Goal: Consume media (video, audio): Consume media (video, audio)

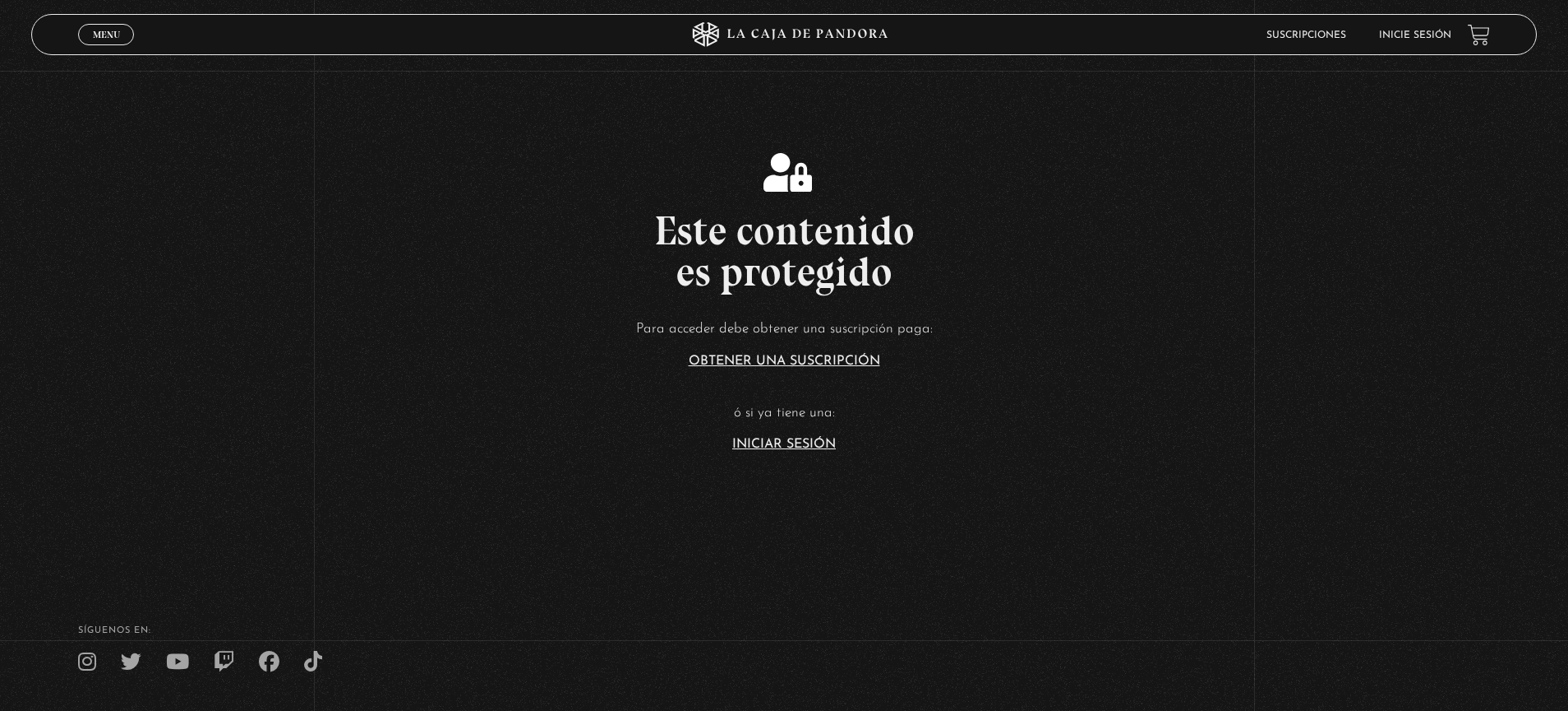
click at [1423, 35] on link "Inicie sesión" at bounding box center [1415, 35] width 72 height 10
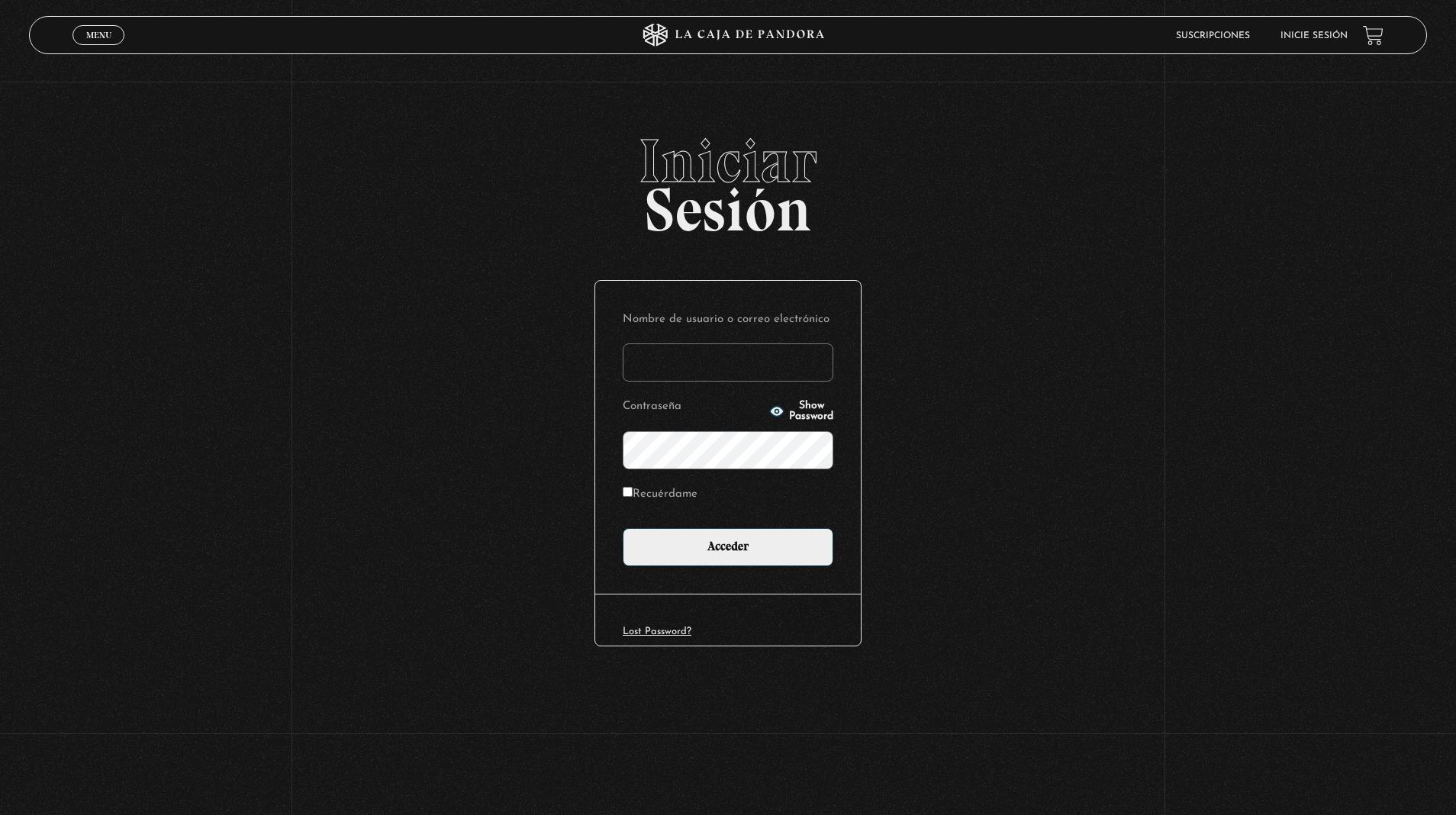
click at [660, 363] on input "Nombre de usuario o correo electrónico" at bounding box center [728, 363] width 211 height 39
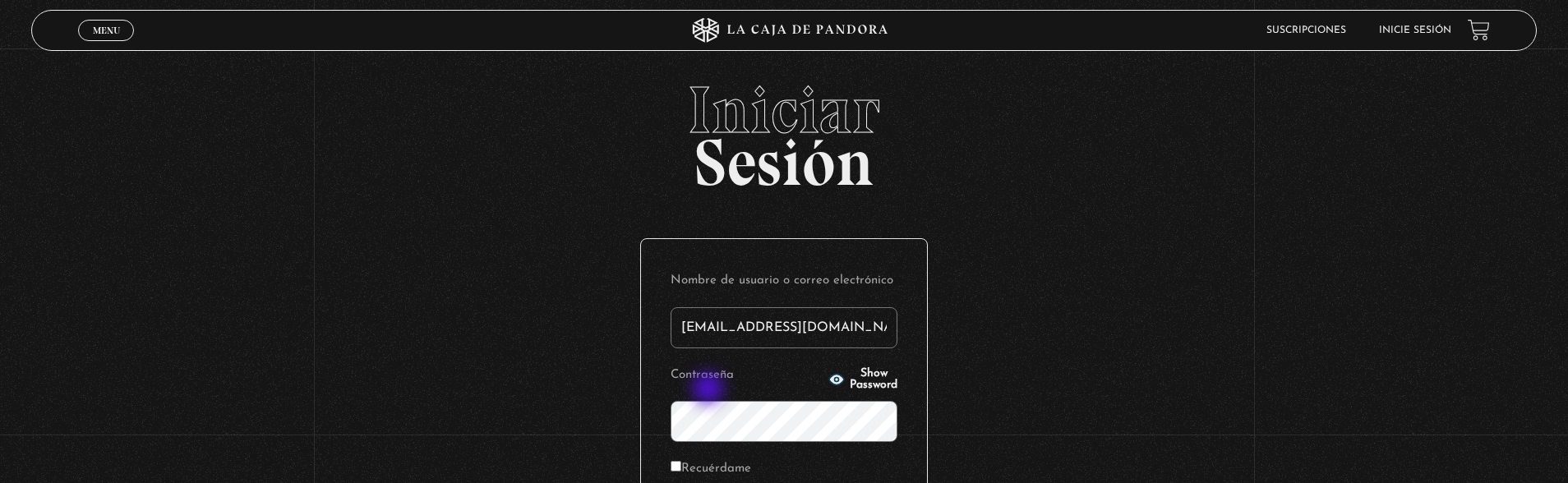
type input "[EMAIL_ADDRESS][DOMAIN_NAME]"
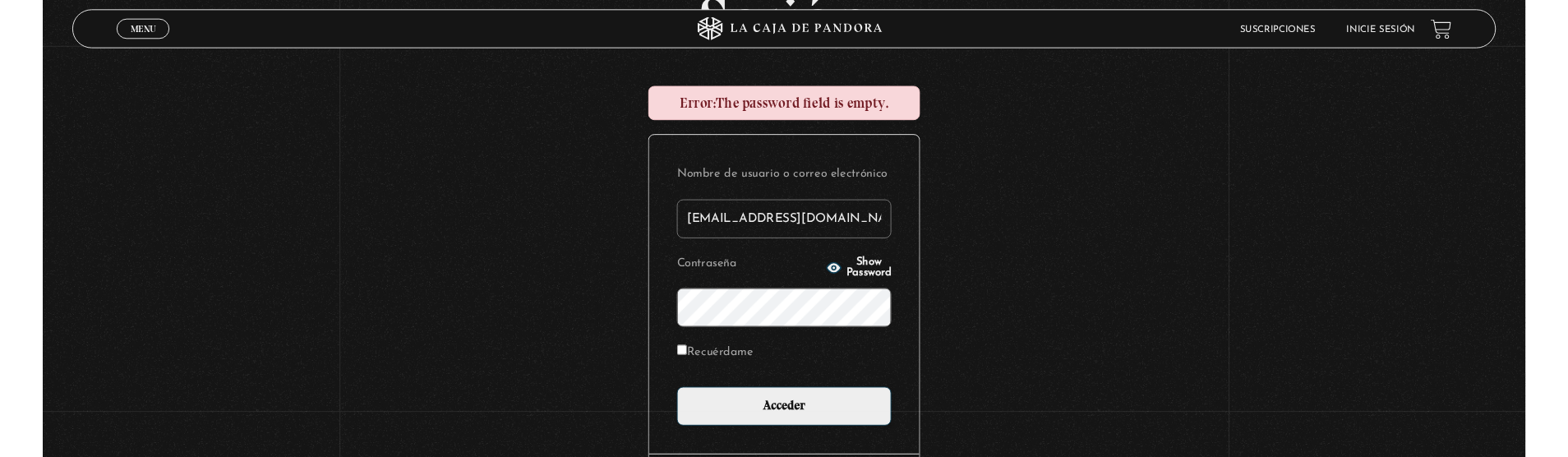
scroll to position [226, 0]
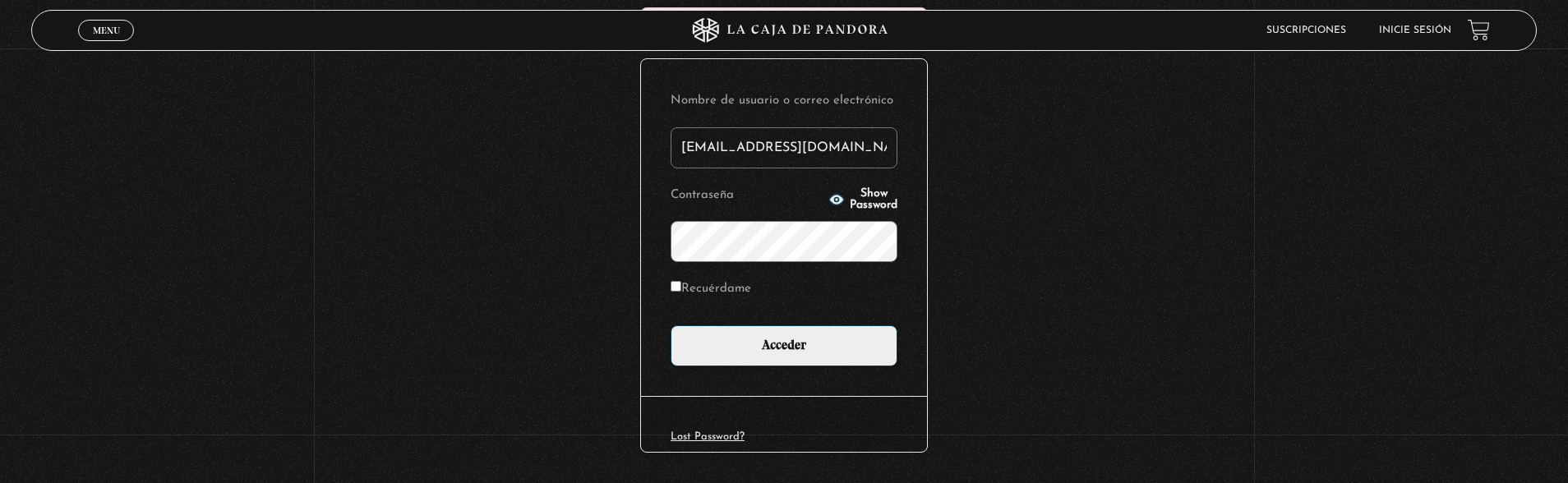
click at [671, 325] on input "Acceder" at bounding box center [784, 346] width 227 height 41
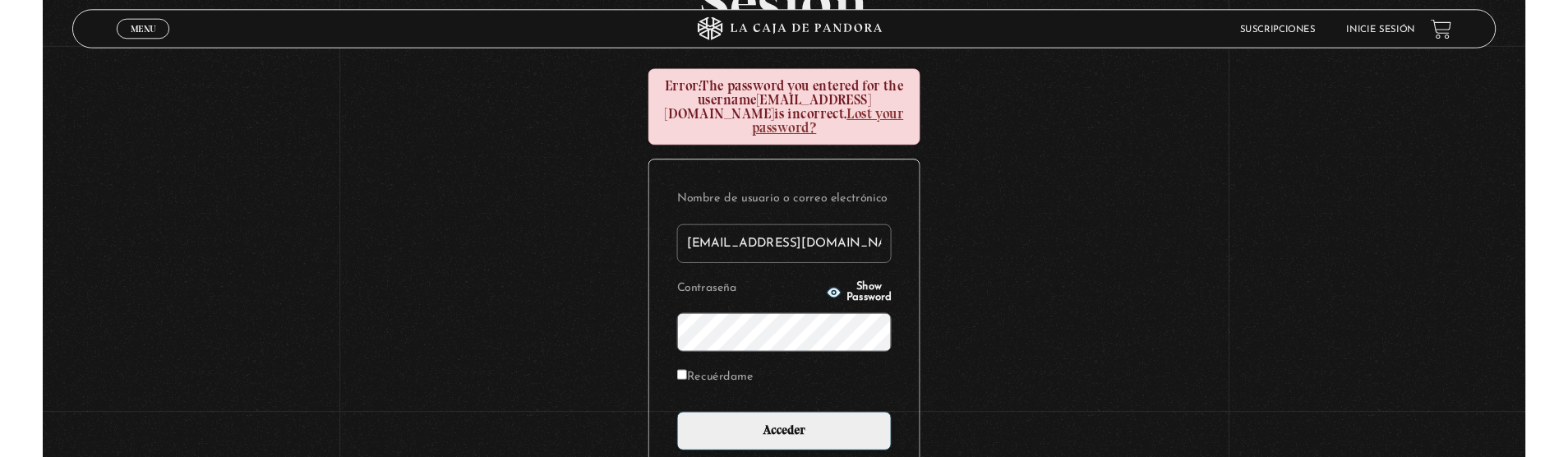
scroll to position [255, 0]
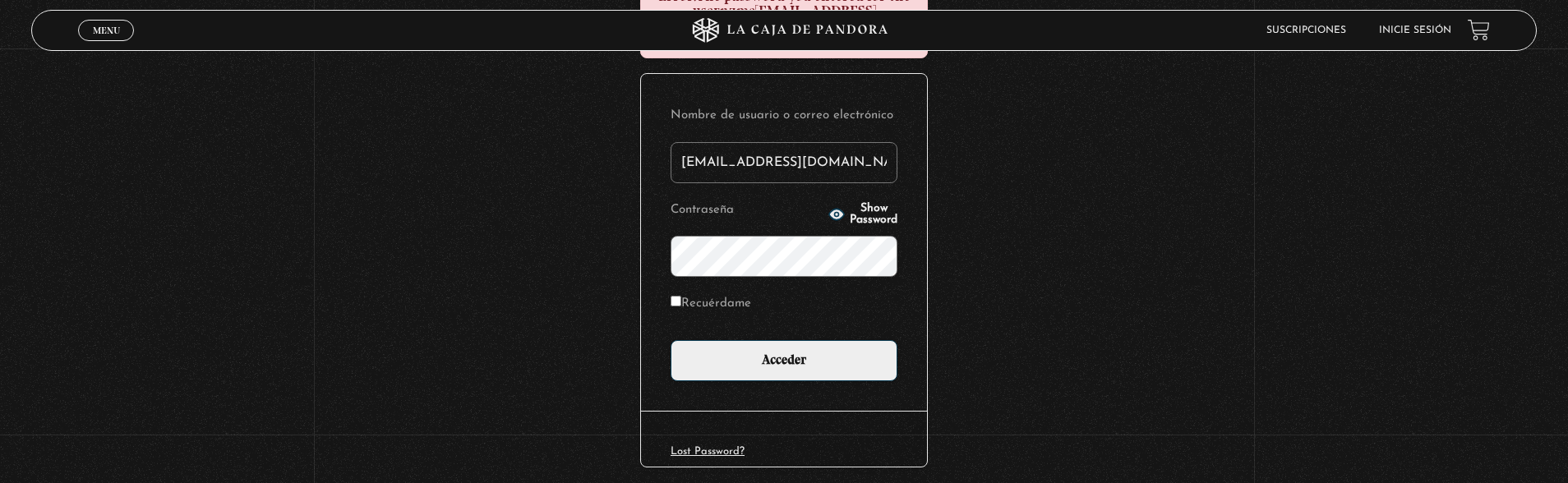
click at [671, 340] on input "Acceder" at bounding box center [784, 360] width 227 height 41
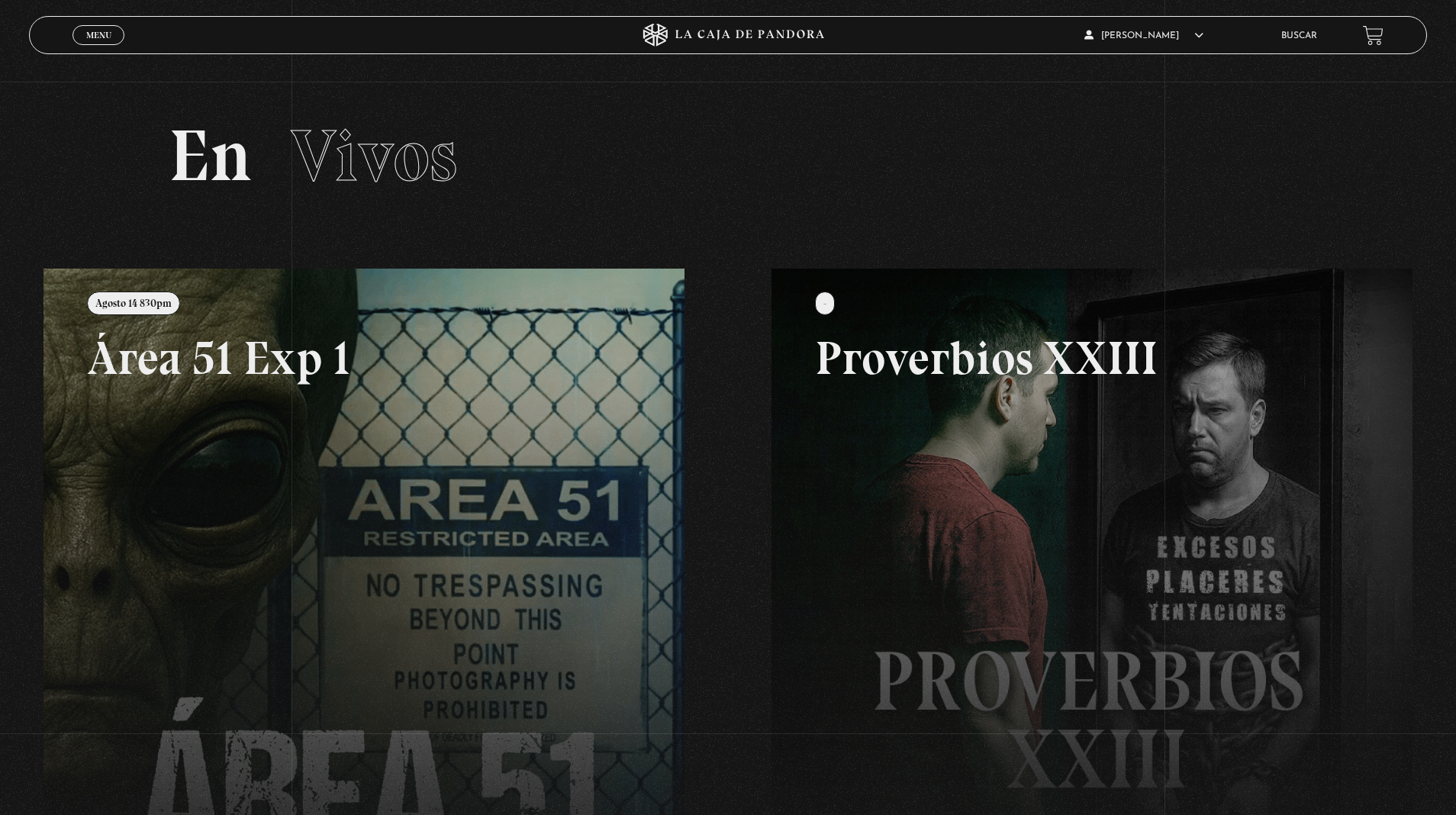
click at [93, 41] on link "Menu Cerrar" at bounding box center [99, 35] width 52 height 20
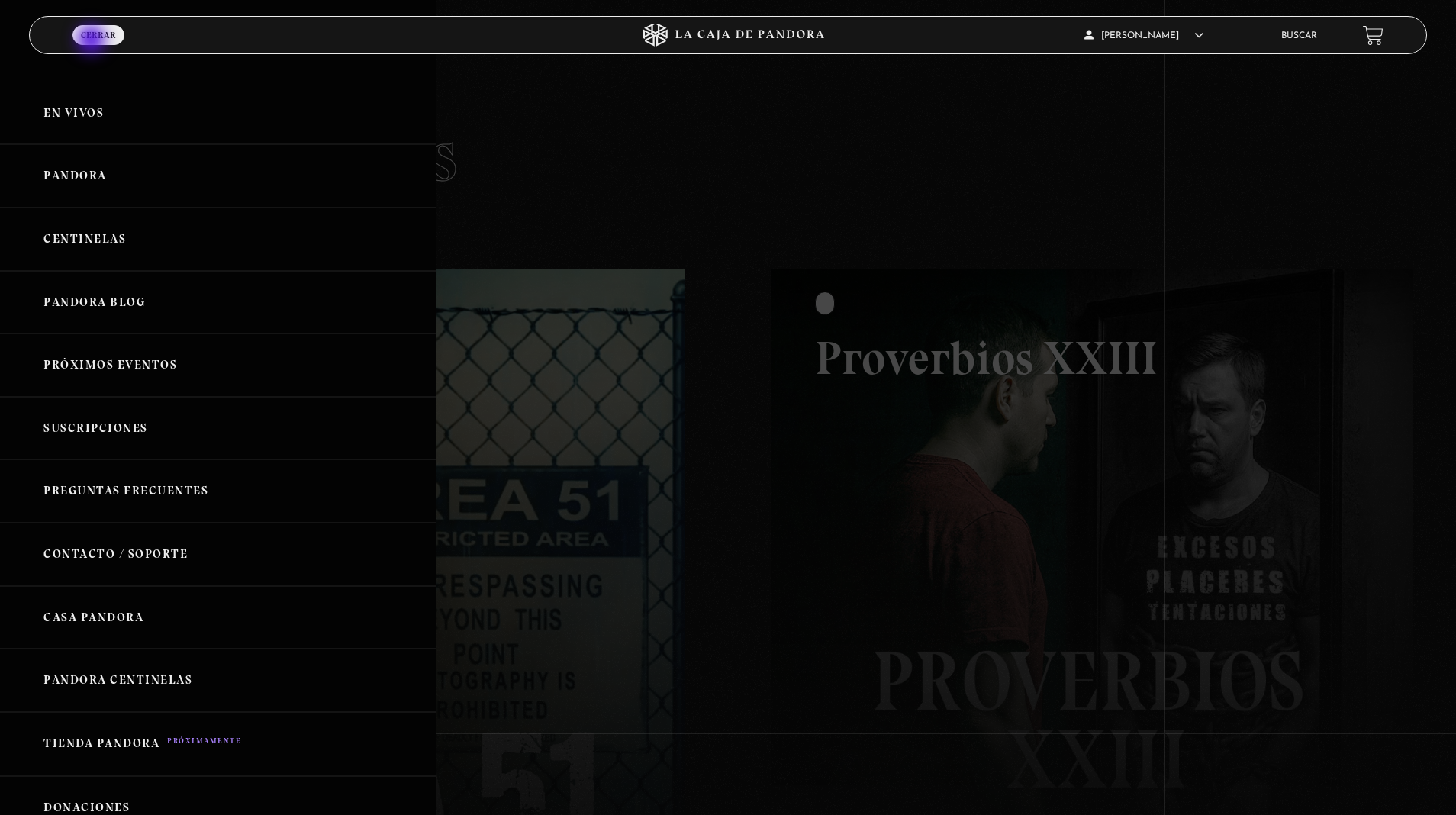
click at [93, 95] on link "En vivos" at bounding box center [218, 114] width 436 height 64
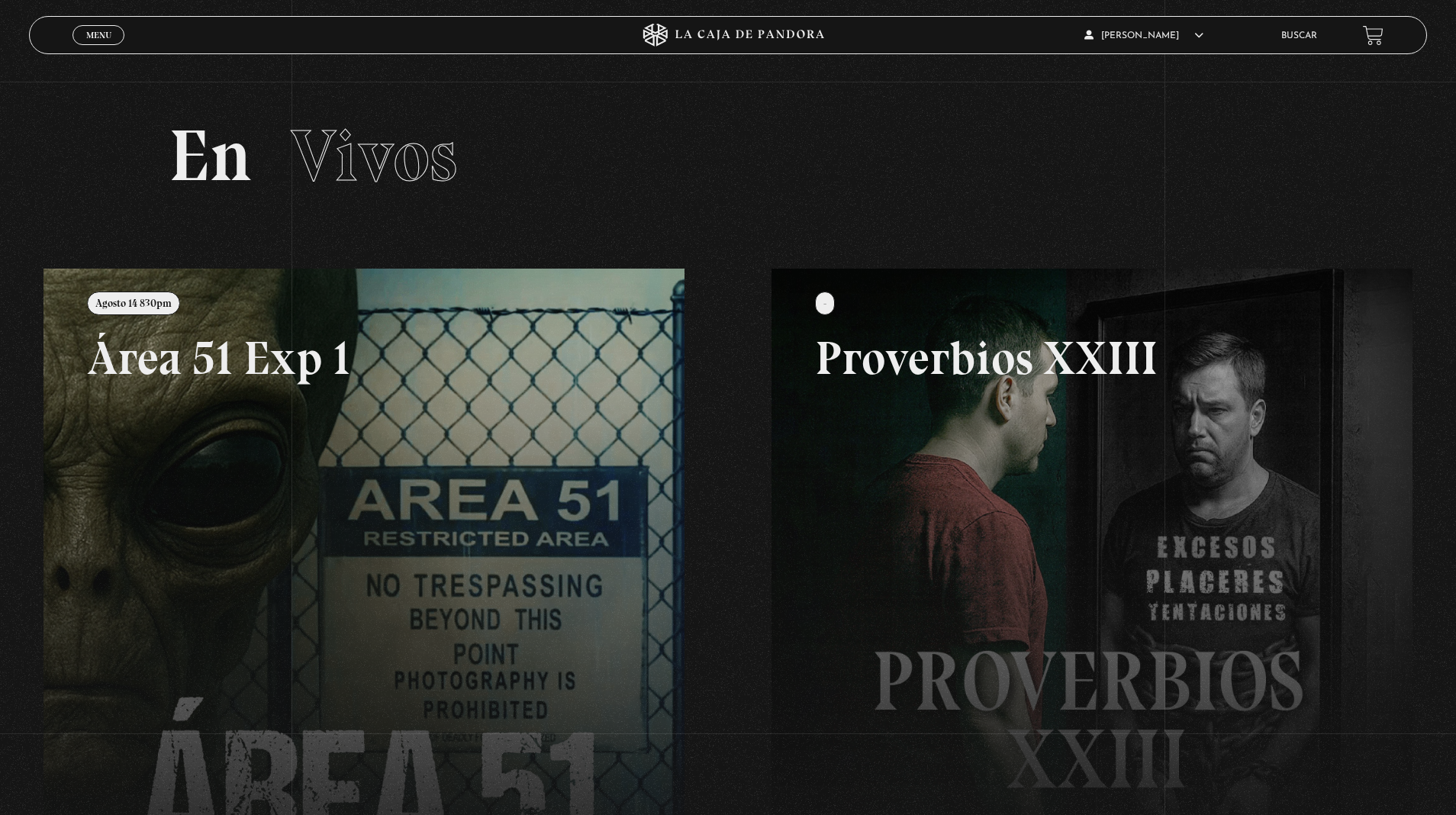
click at [93, 31] on span "Menu" at bounding box center [99, 34] width 25 height 9
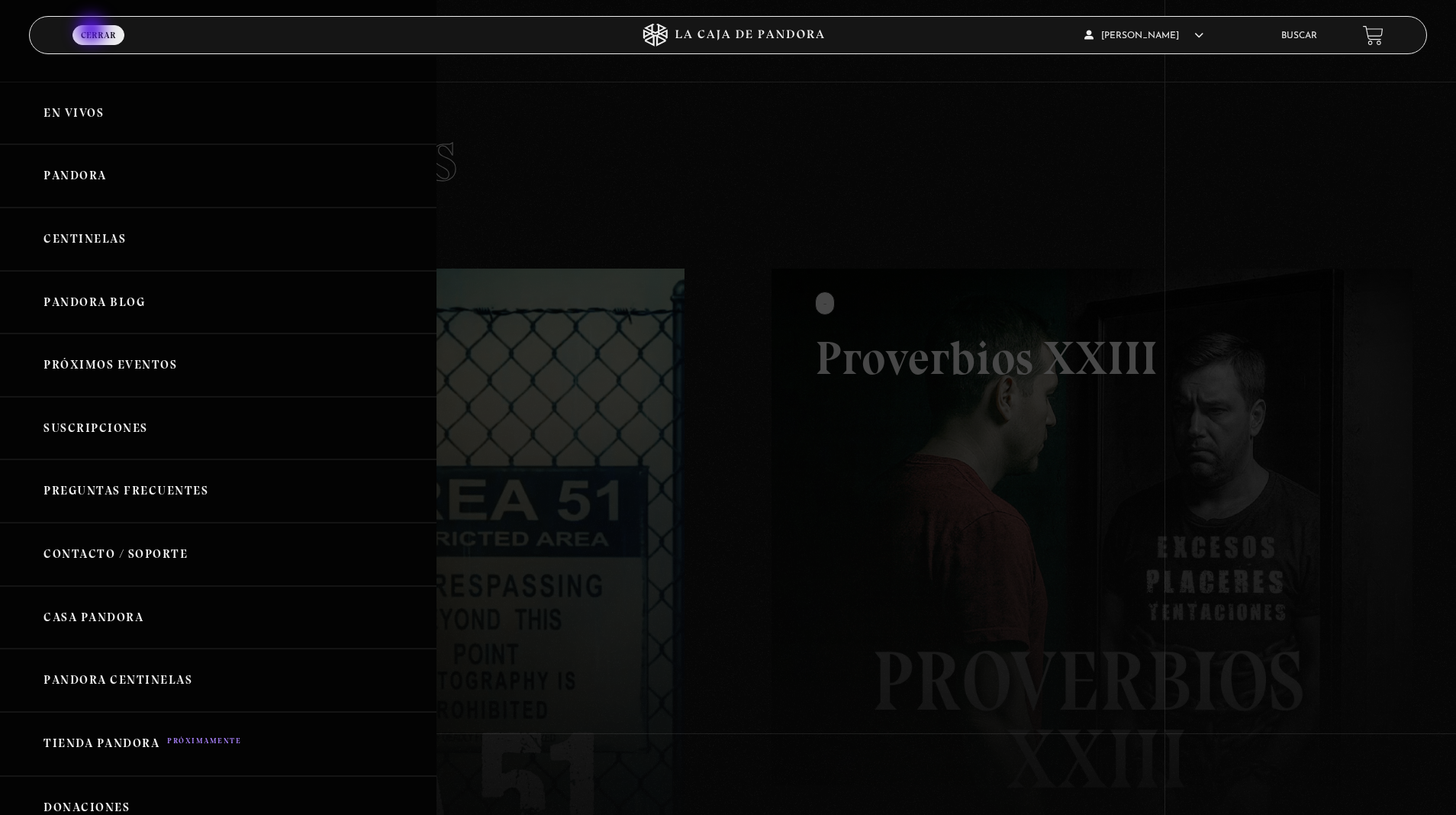
click at [93, 290] on link "Pandora Blog" at bounding box center [218, 303] width 436 height 64
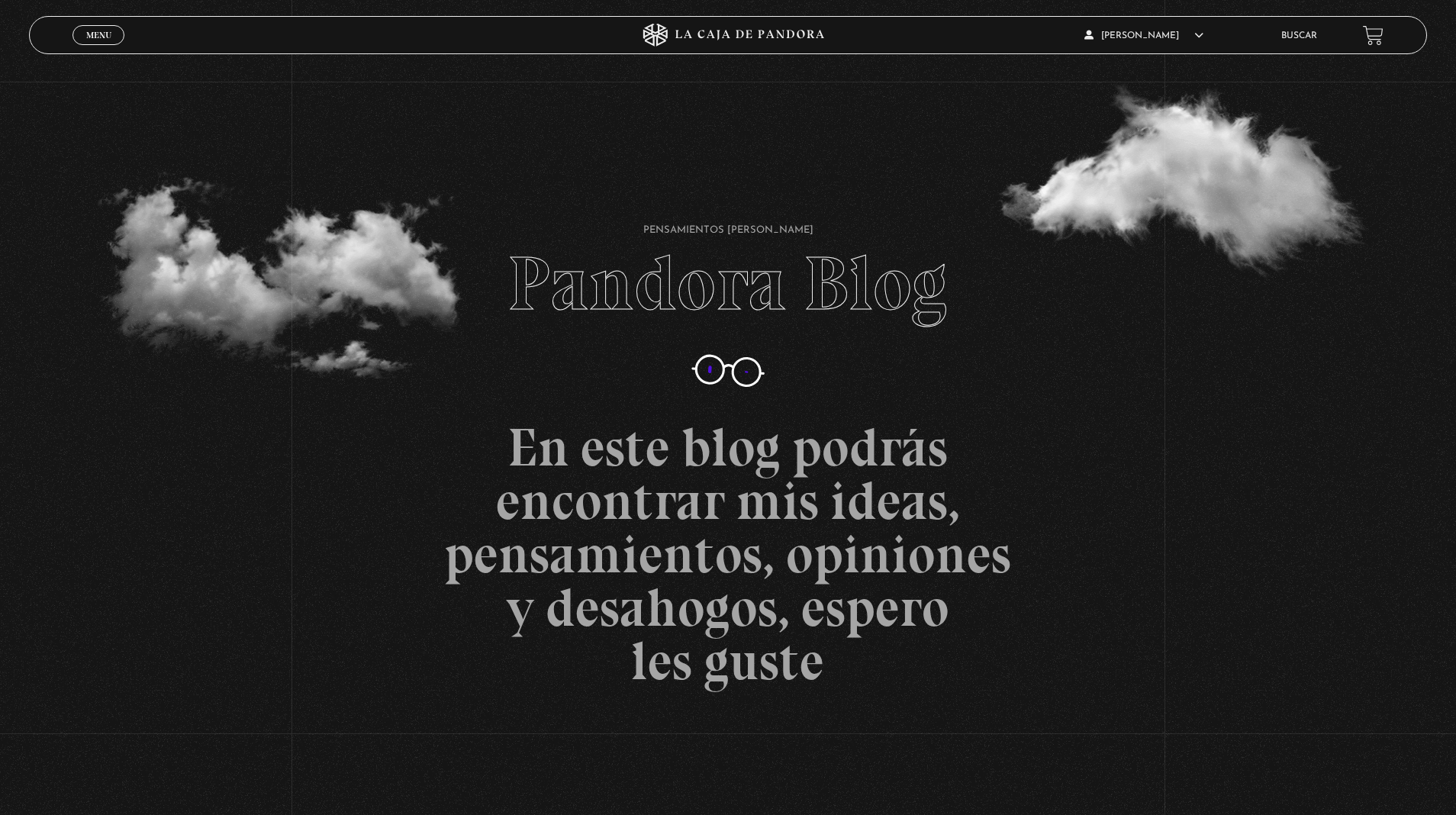
click at [92, 31] on span "Menu" at bounding box center [99, 34] width 25 height 9
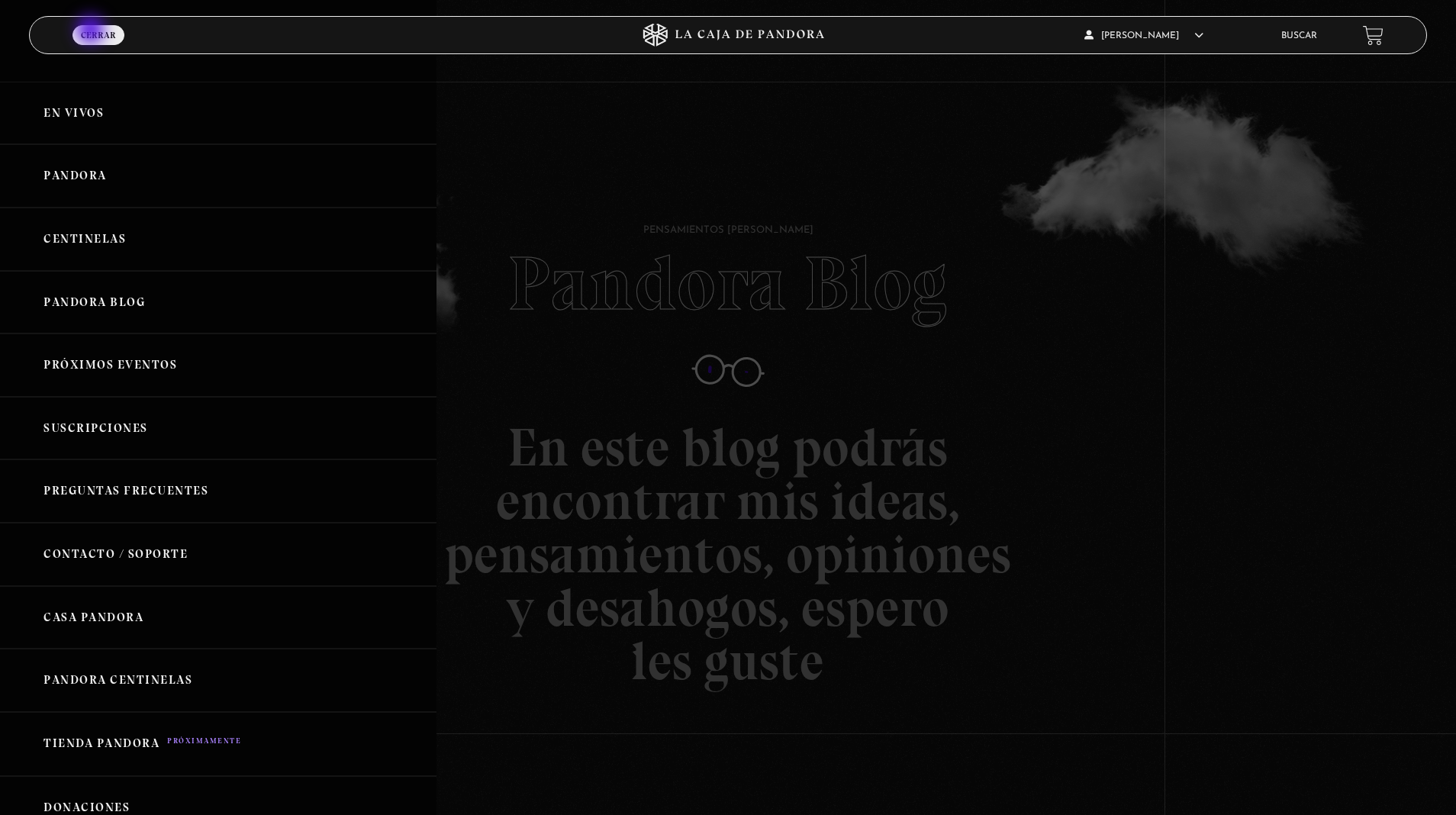
click at [92, 167] on link "Pandora" at bounding box center [218, 176] width 436 height 64
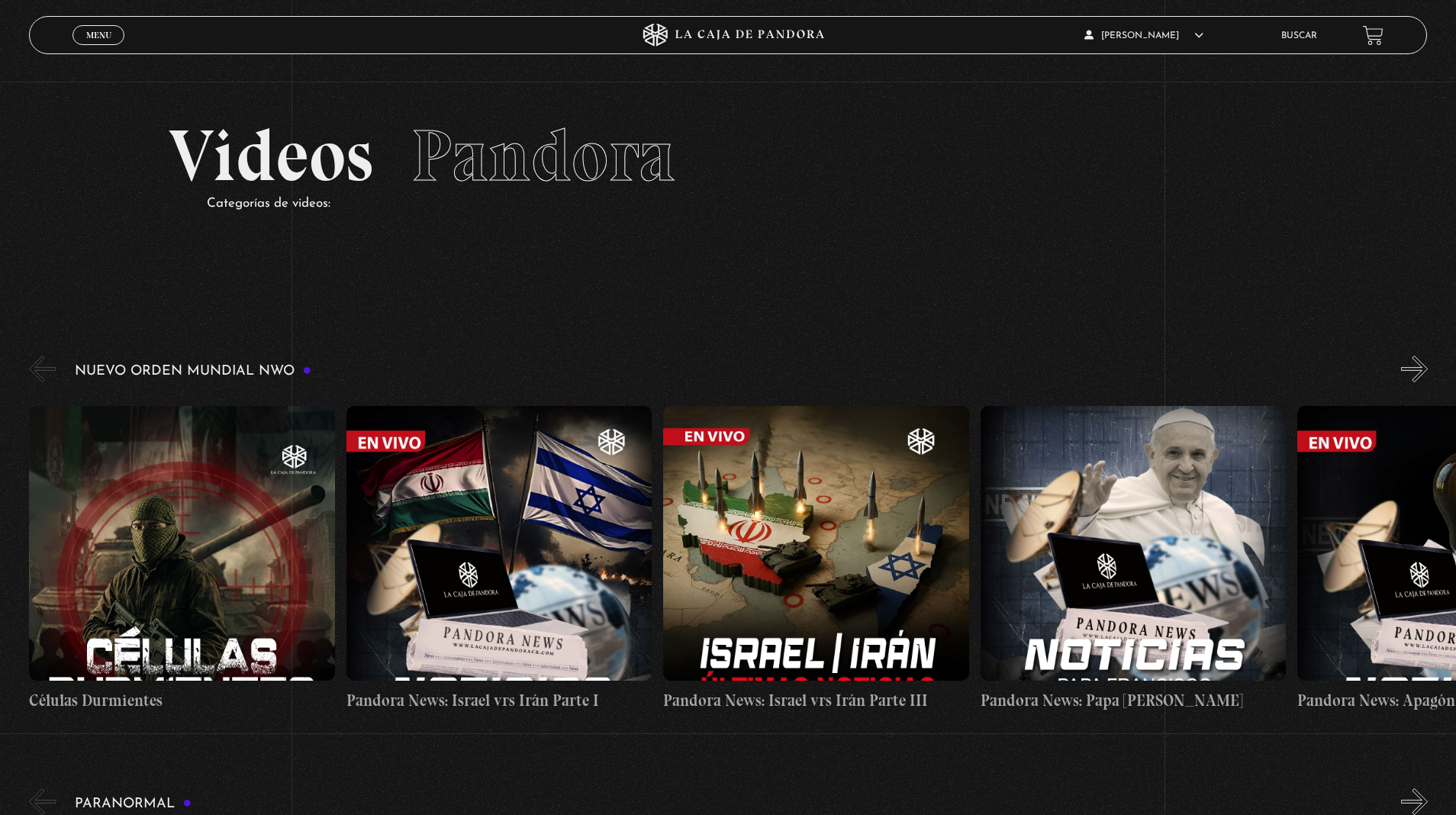
click at [1414, 358] on button "»" at bounding box center [1414, 369] width 27 height 27
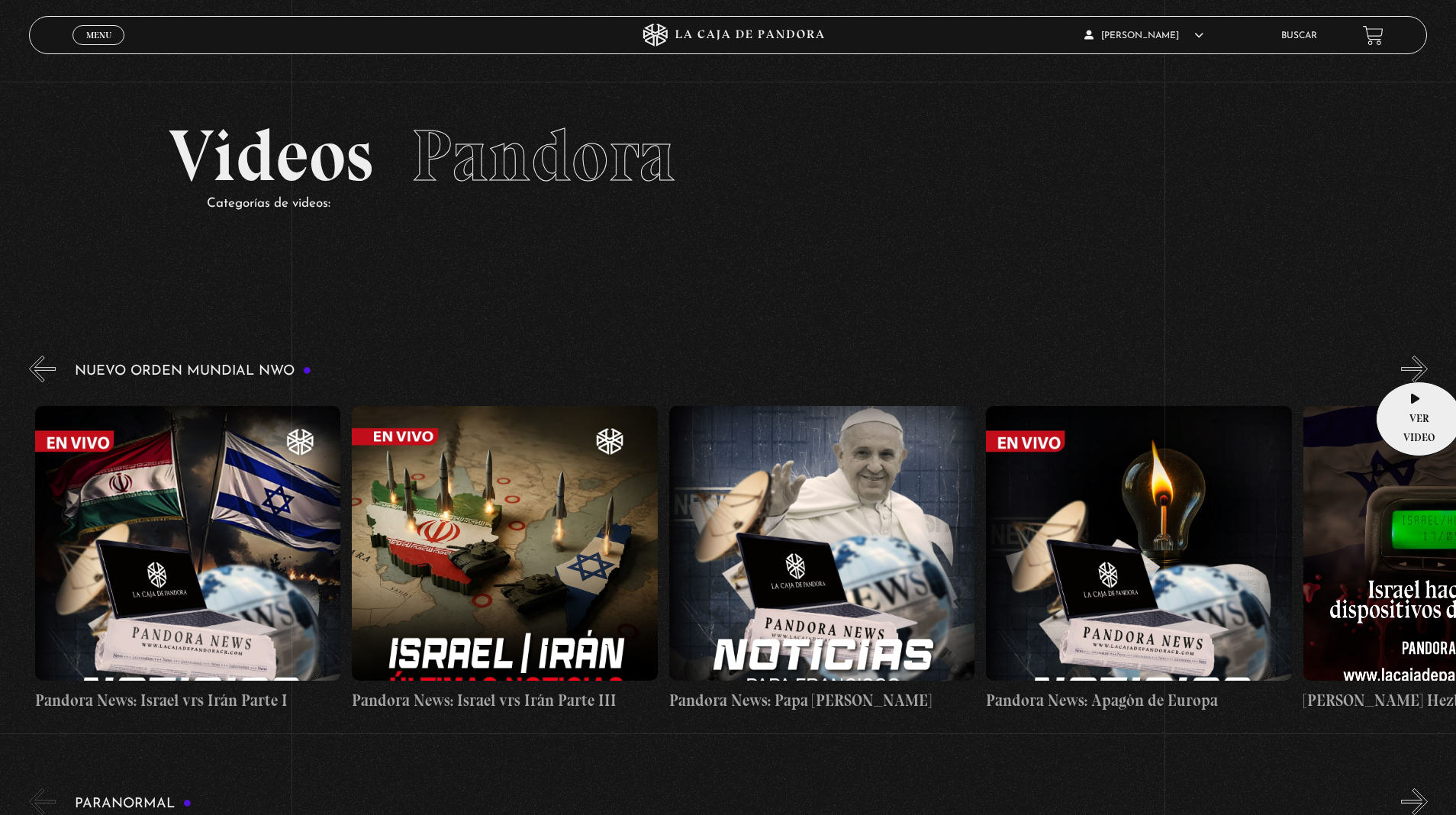
click at [1414, 358] on button "»" at bounding box center [1414, 369] width 27 height 27
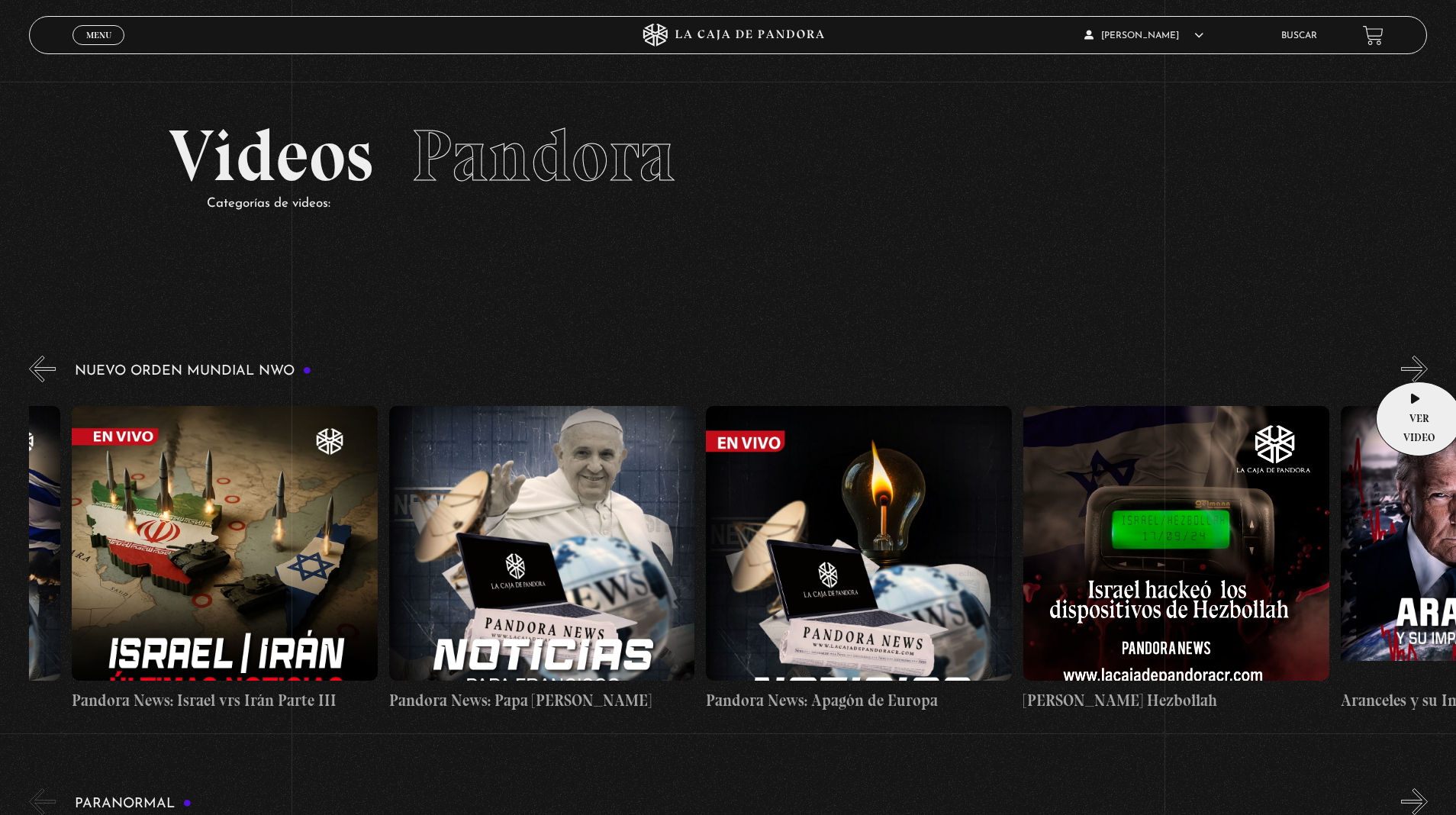
click at [1414, 358] on button "»" at bounding box center [1414, 369] width 27 height 27
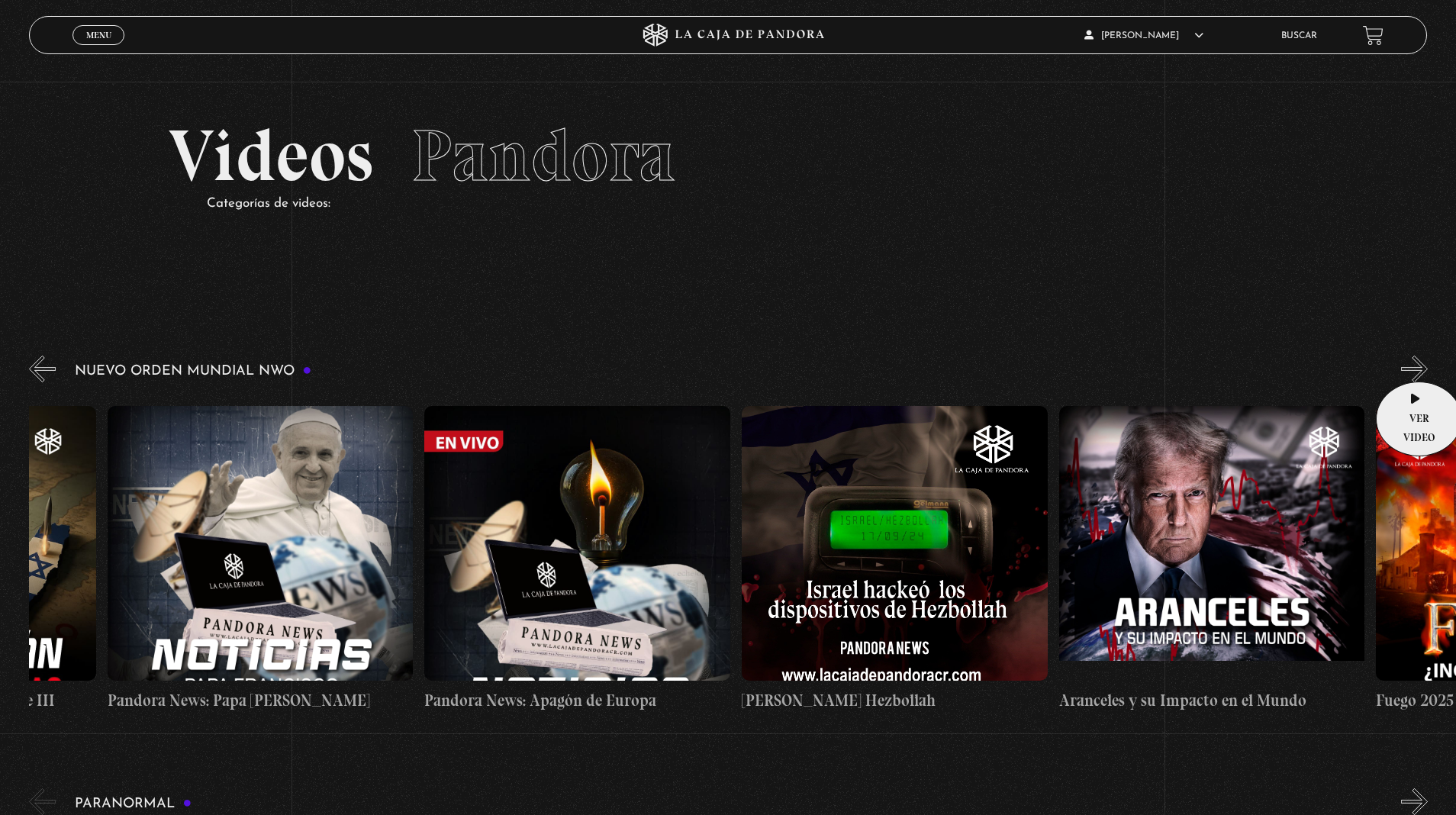
click at [1414, 358] on button "»" at bounding box center [1414, 369] width 27 height 27
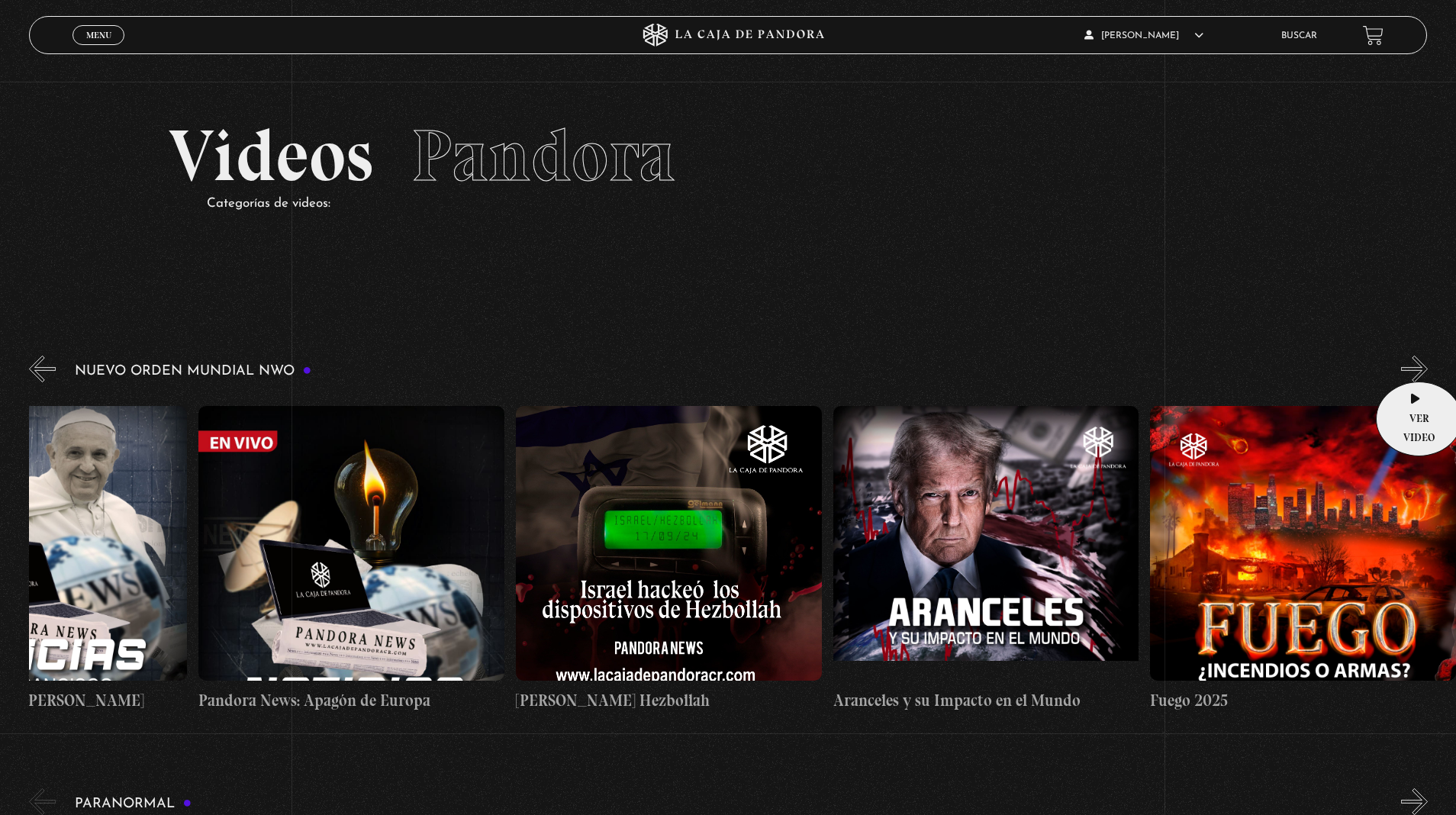
click at [1414, 358] on button "»" at bounding box center [1414, 369] width 27 height 27
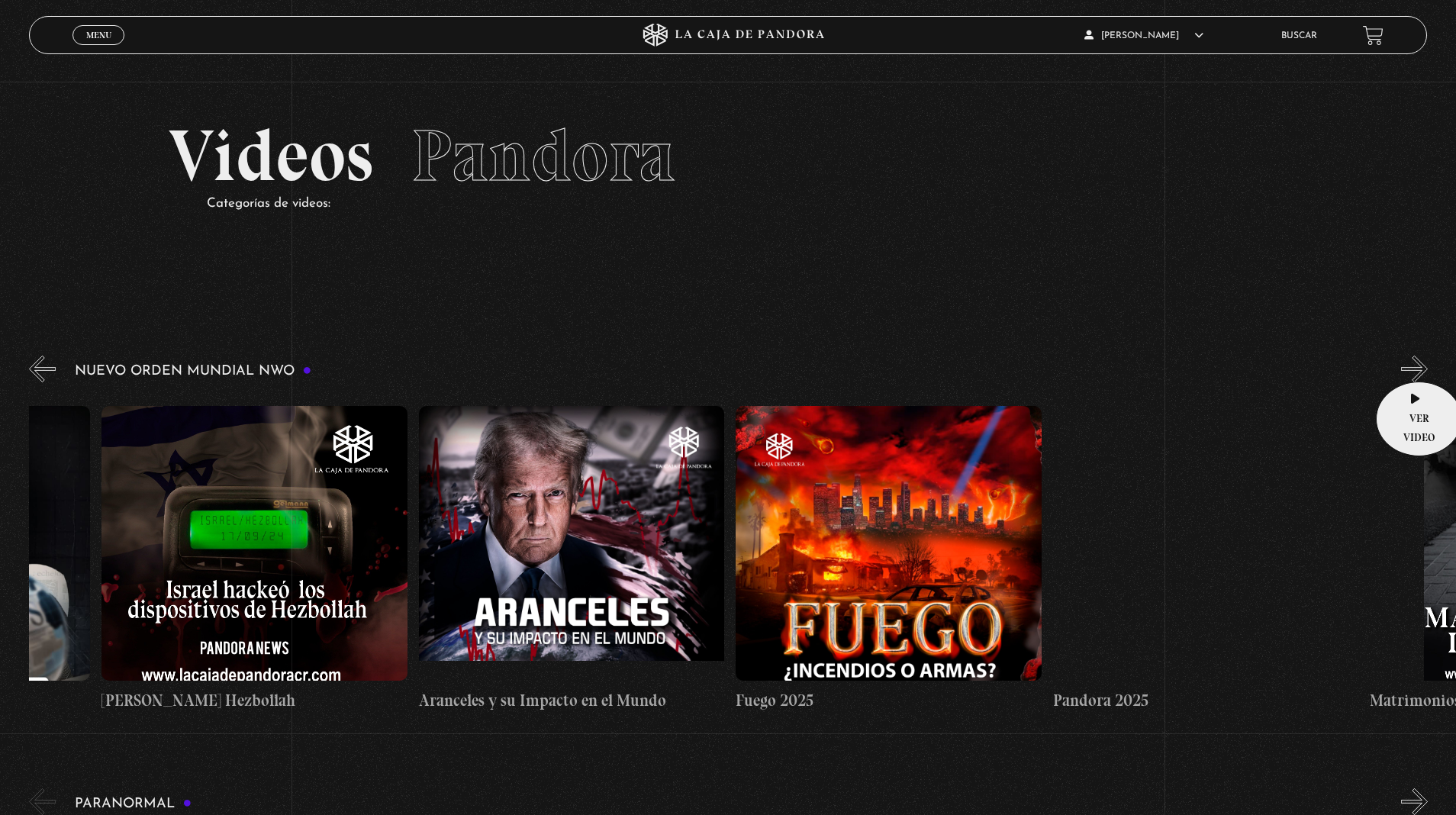
click at [1414, 358] on button "»" at bounding box center [1414, 369] width 27 height 27
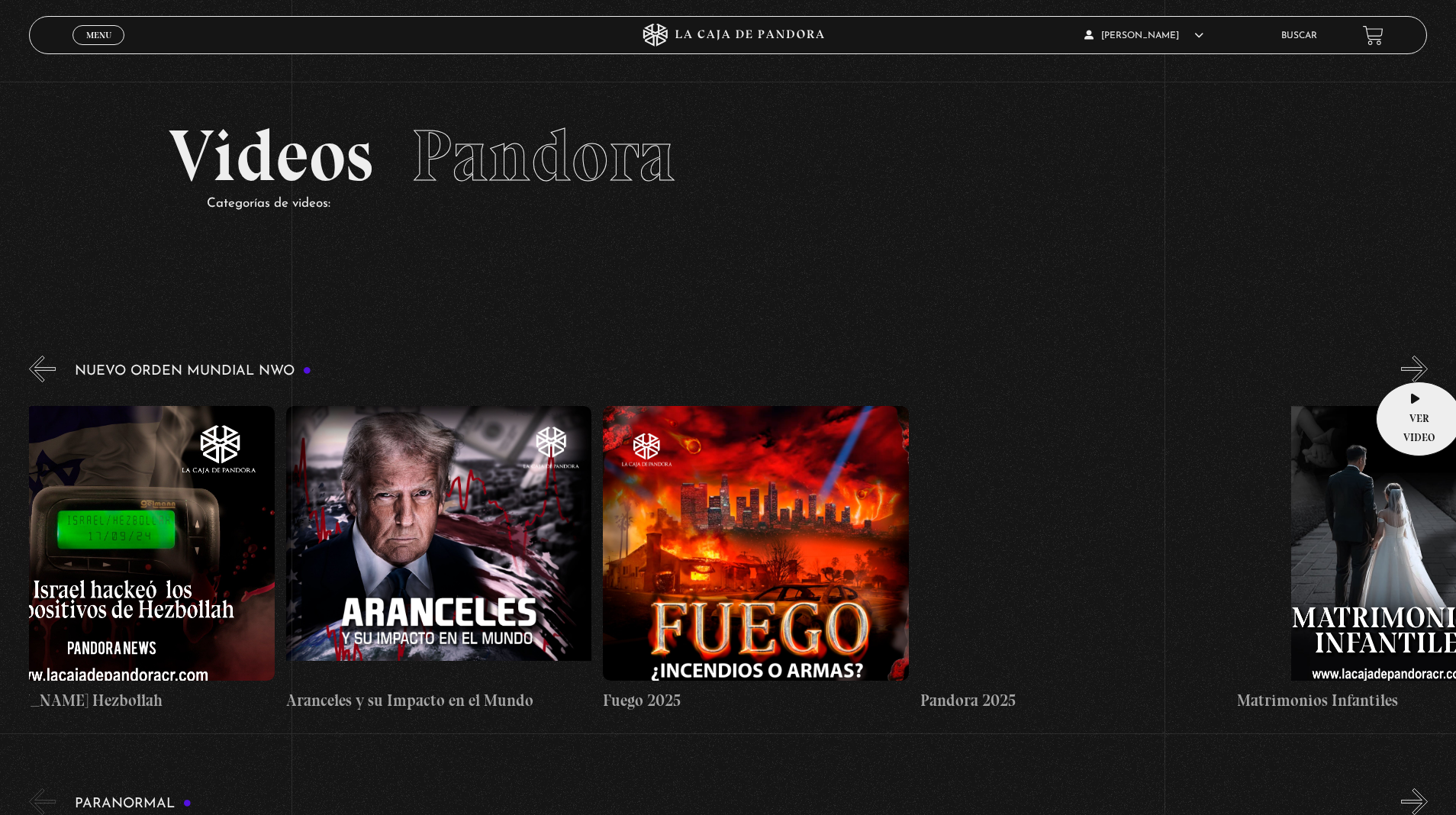
click at [1414, 358] on button "»" at bounding box center [1414, 369] width 27 height 27
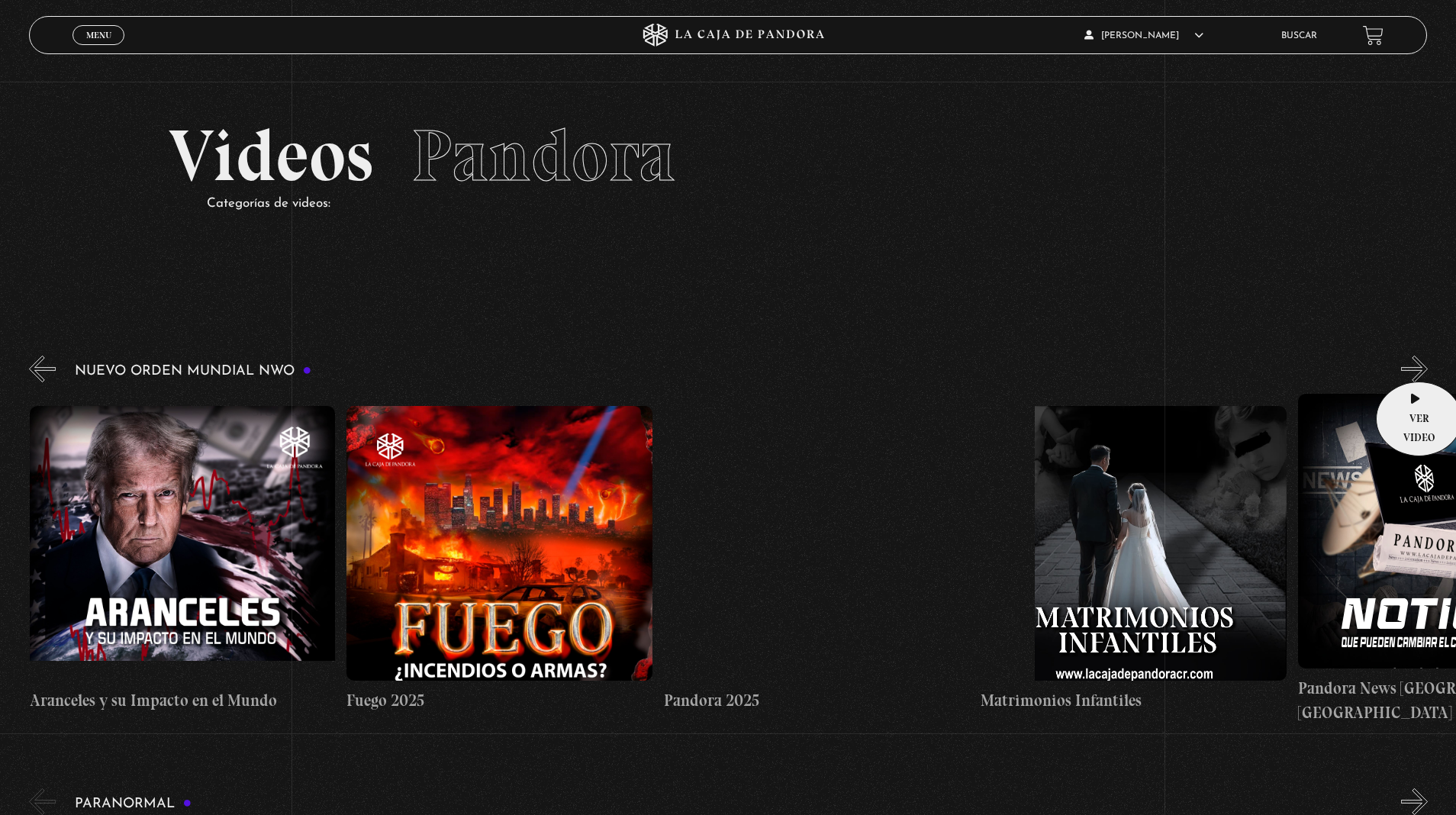
click at [1414, 358] on button "»" at bounding box center [1414, 369] width 27 height 27
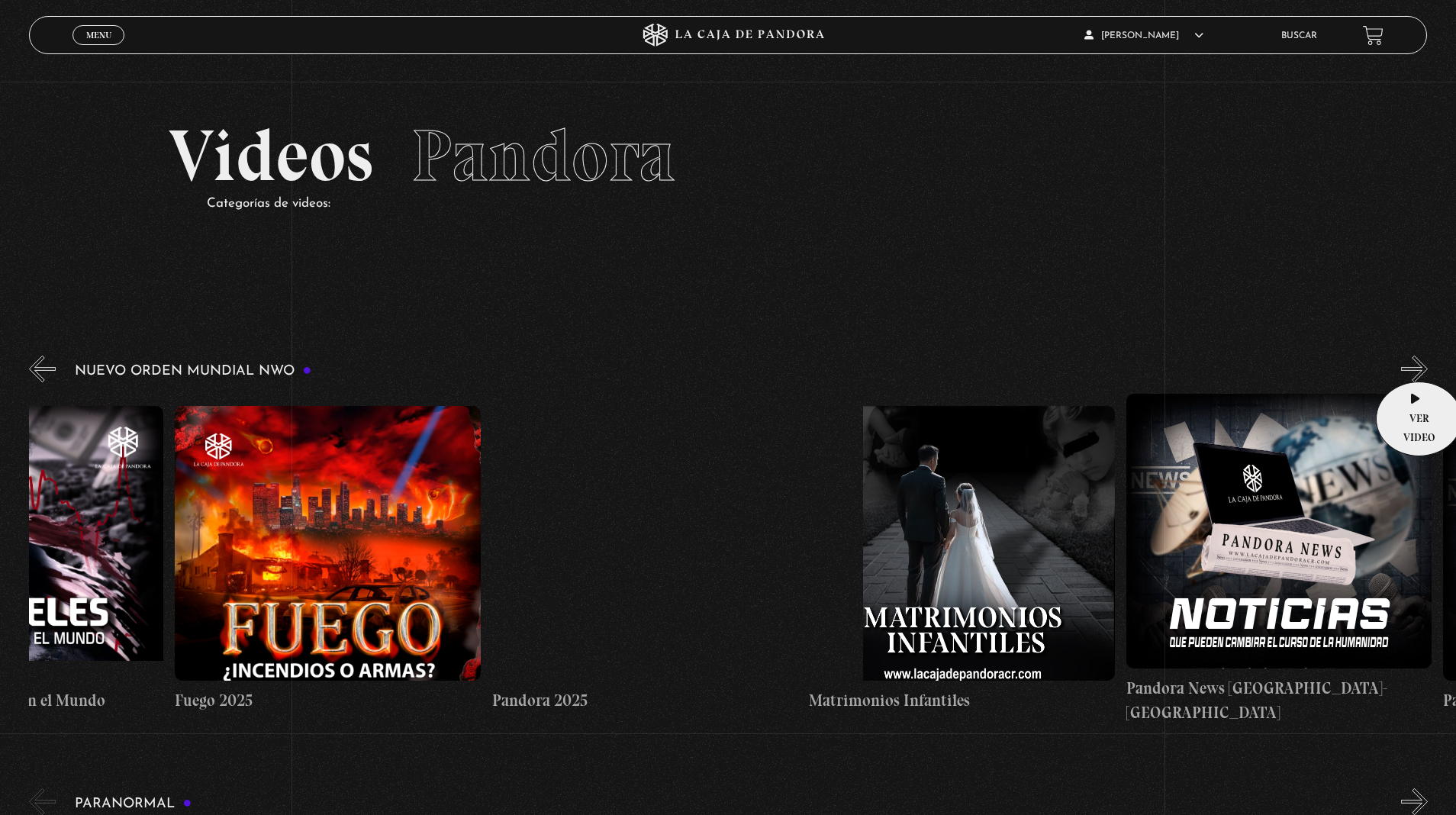
click at [1414, 358] on button "»" at bounding box center [1414, 369] width 27 height 27
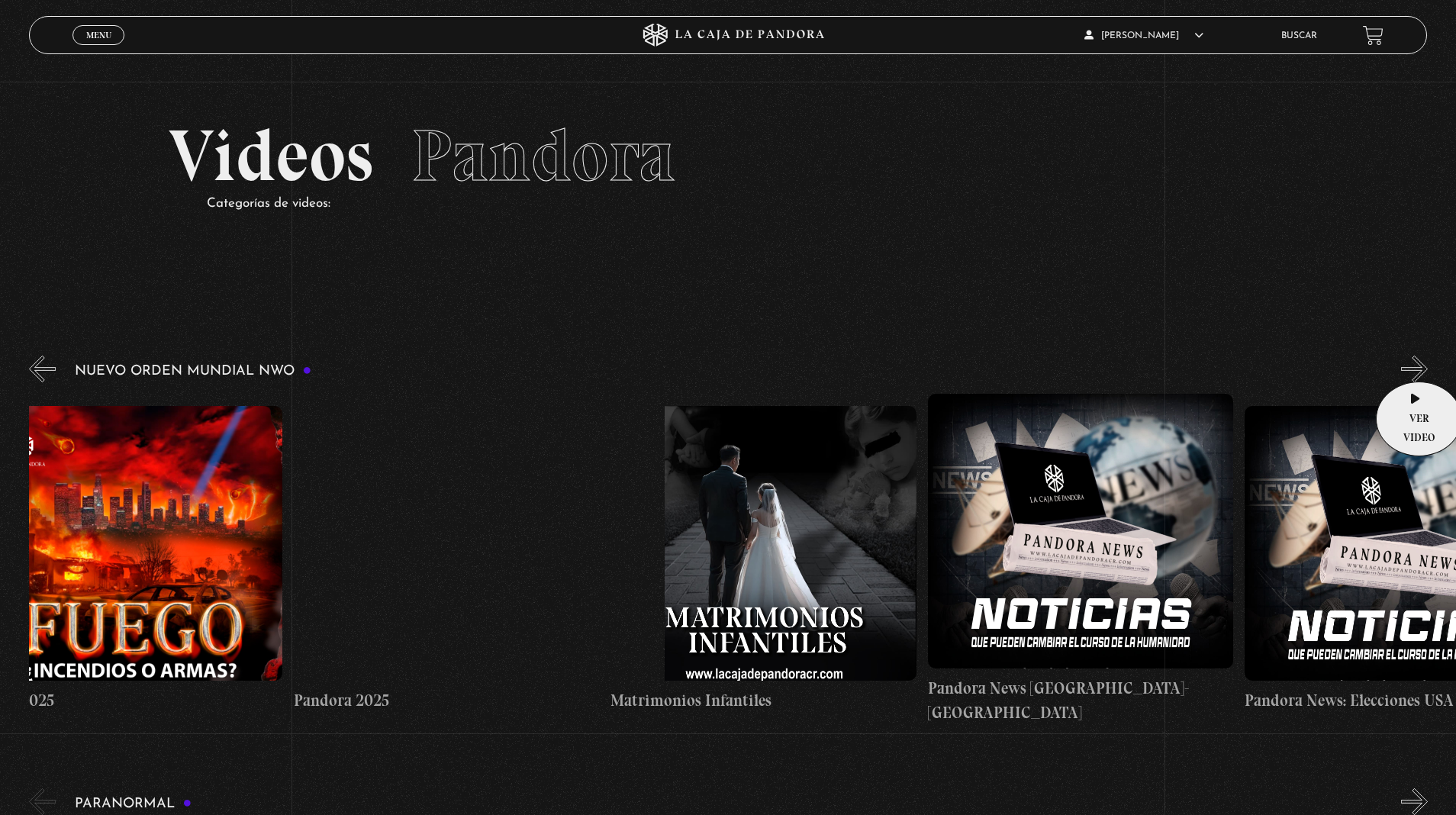
click at [1414, 358] on button "»" at bounding box center [1414, 369] width 27 height 27
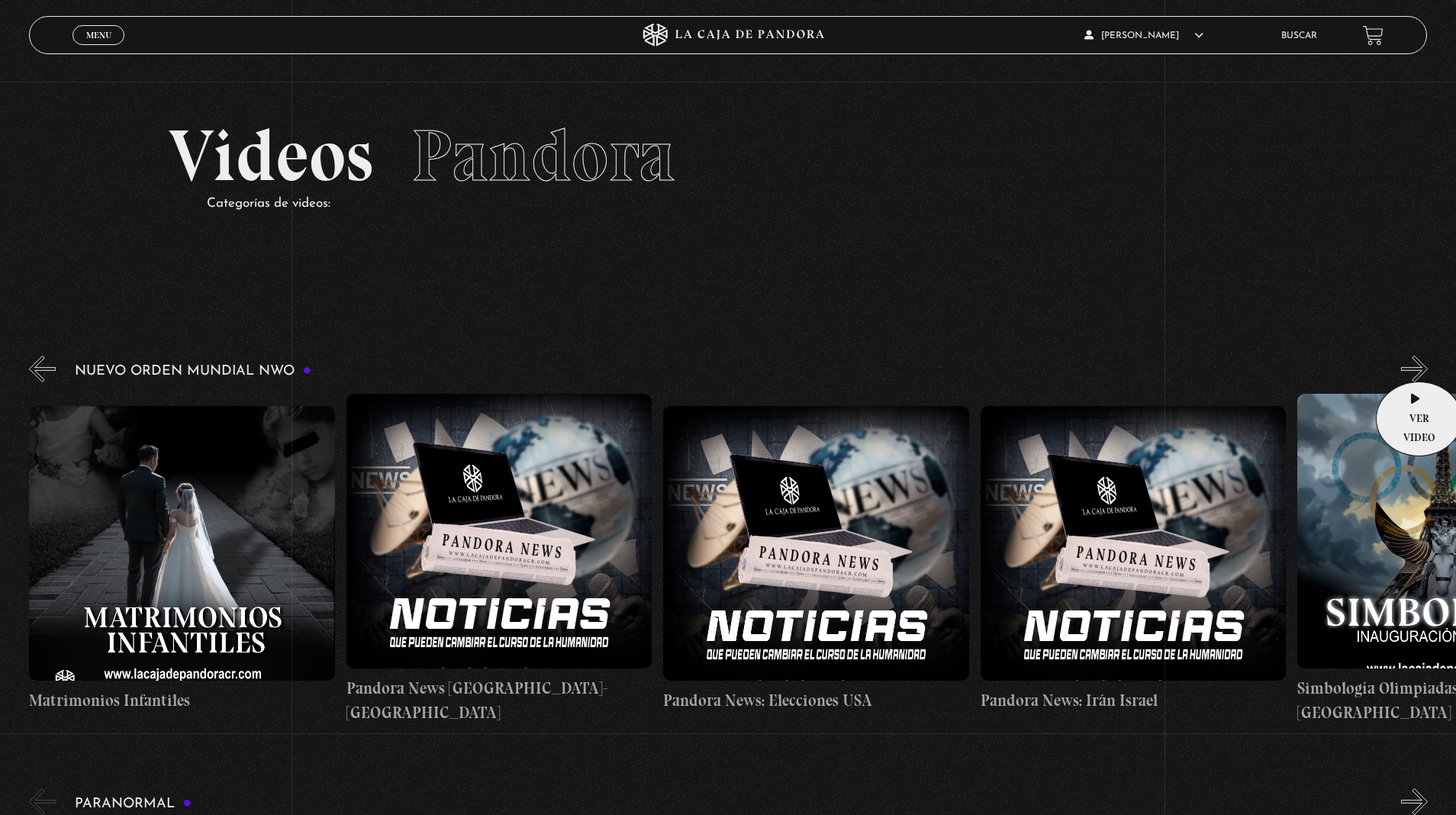
scroll to position [46, 0]
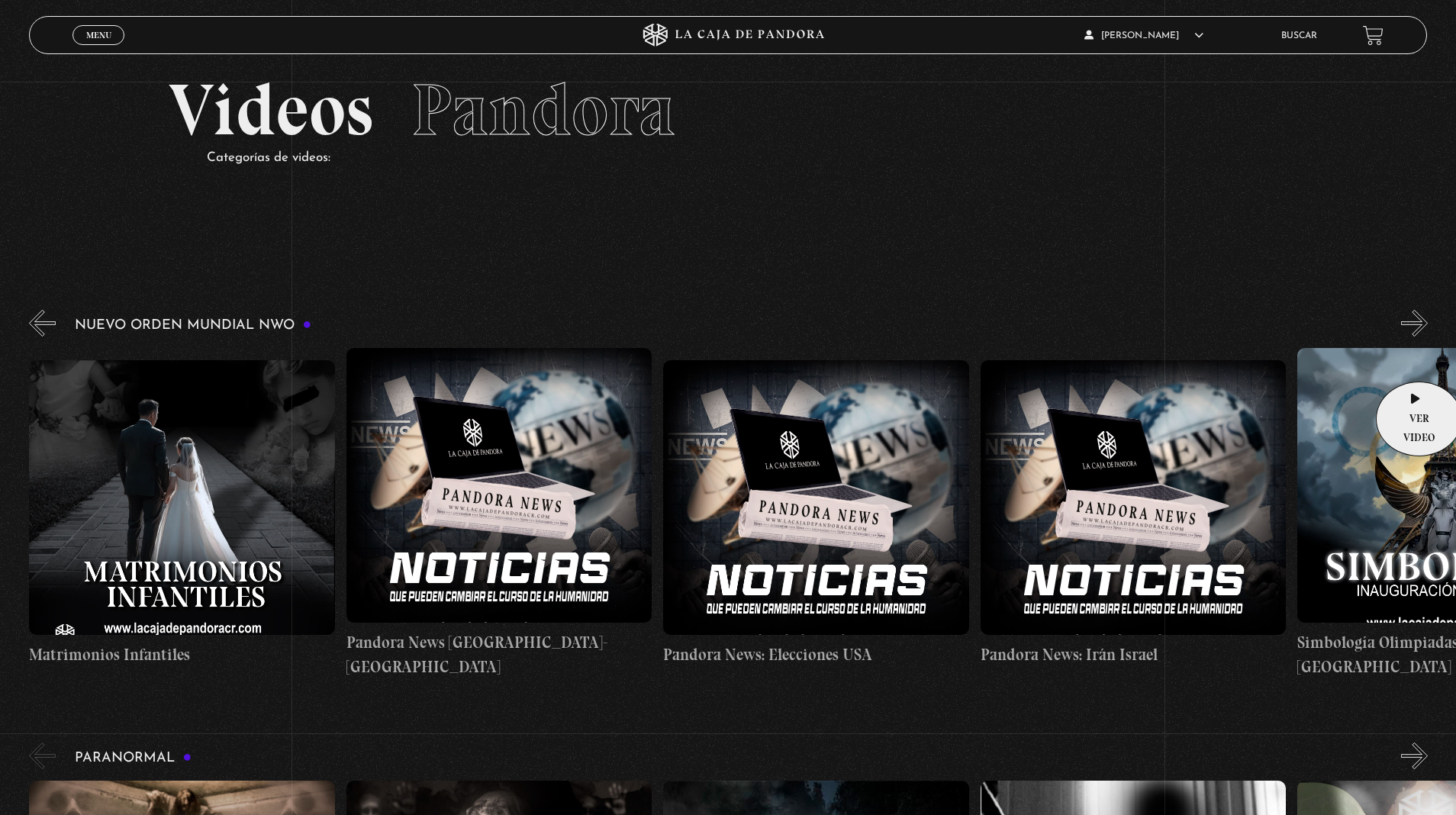
click at [1414, 329] on button "»" at bounding box center [1414, 323] width 27 height 27
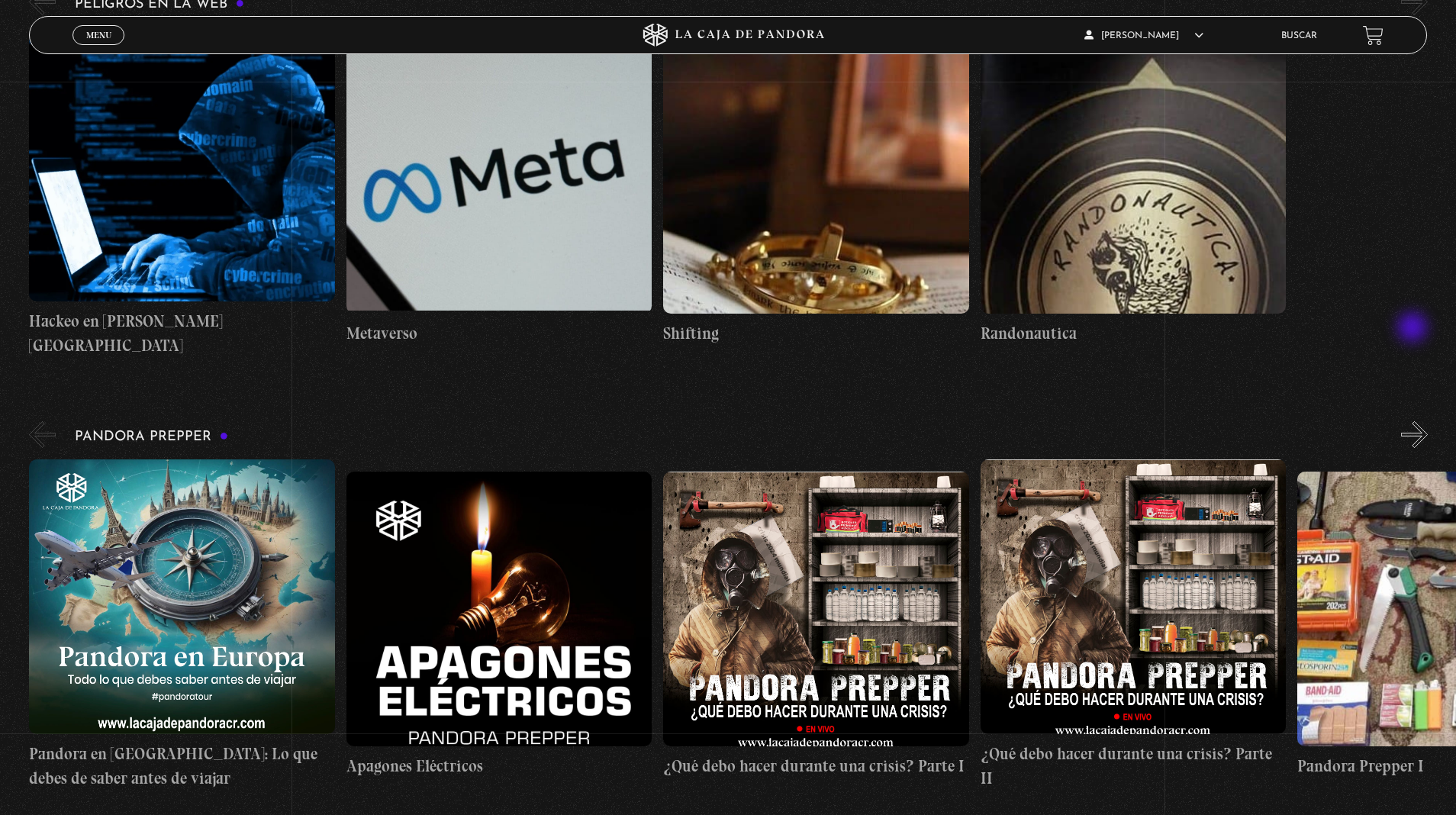
scroll to position [2878, 0]
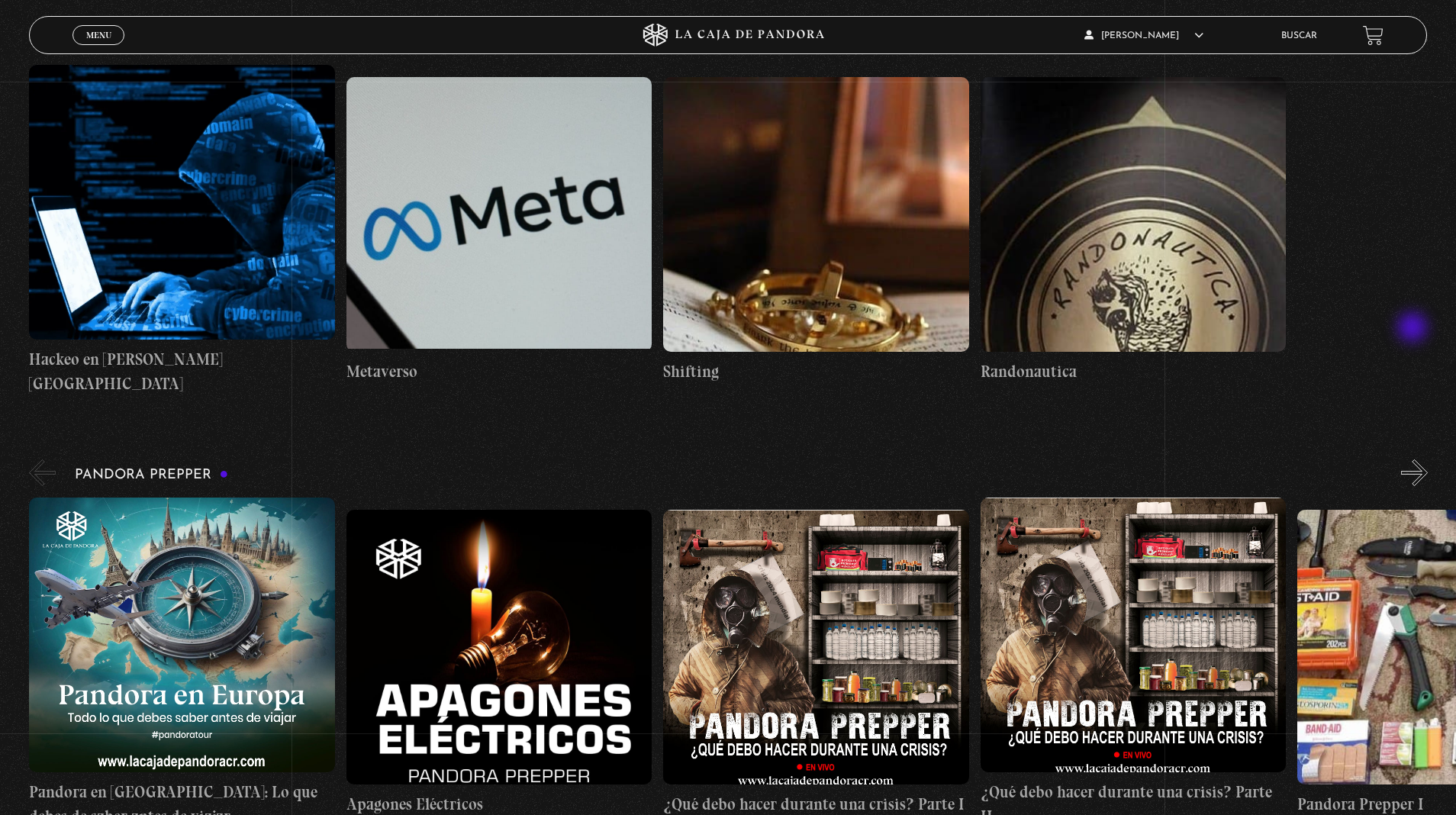
click at [1410, 460] on button "»" at bounding box center [1414, 473] width 27 height 27
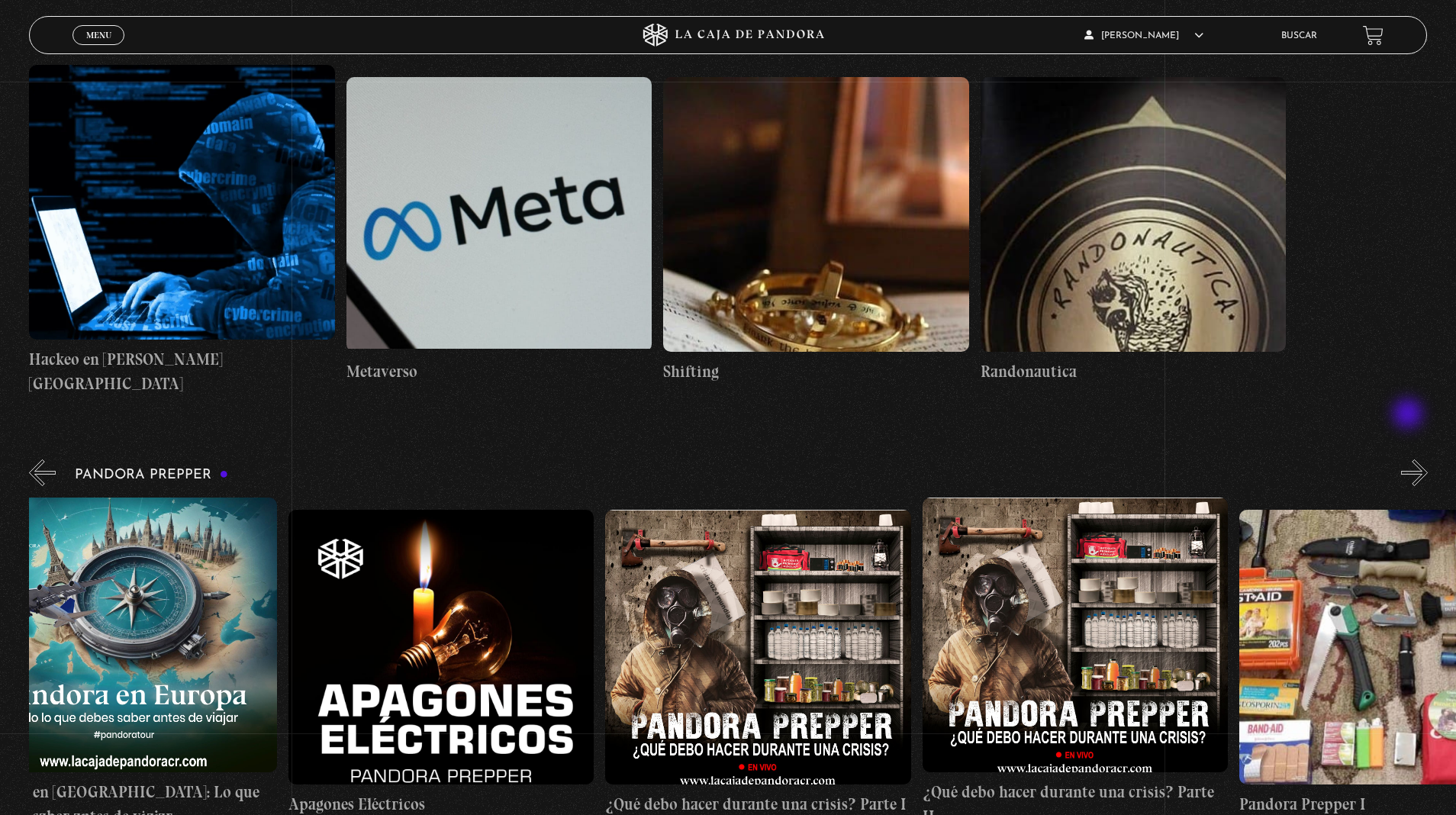
click at [1410, 460] on button "»" at bounding box center [1414, 473] width 27 height 27
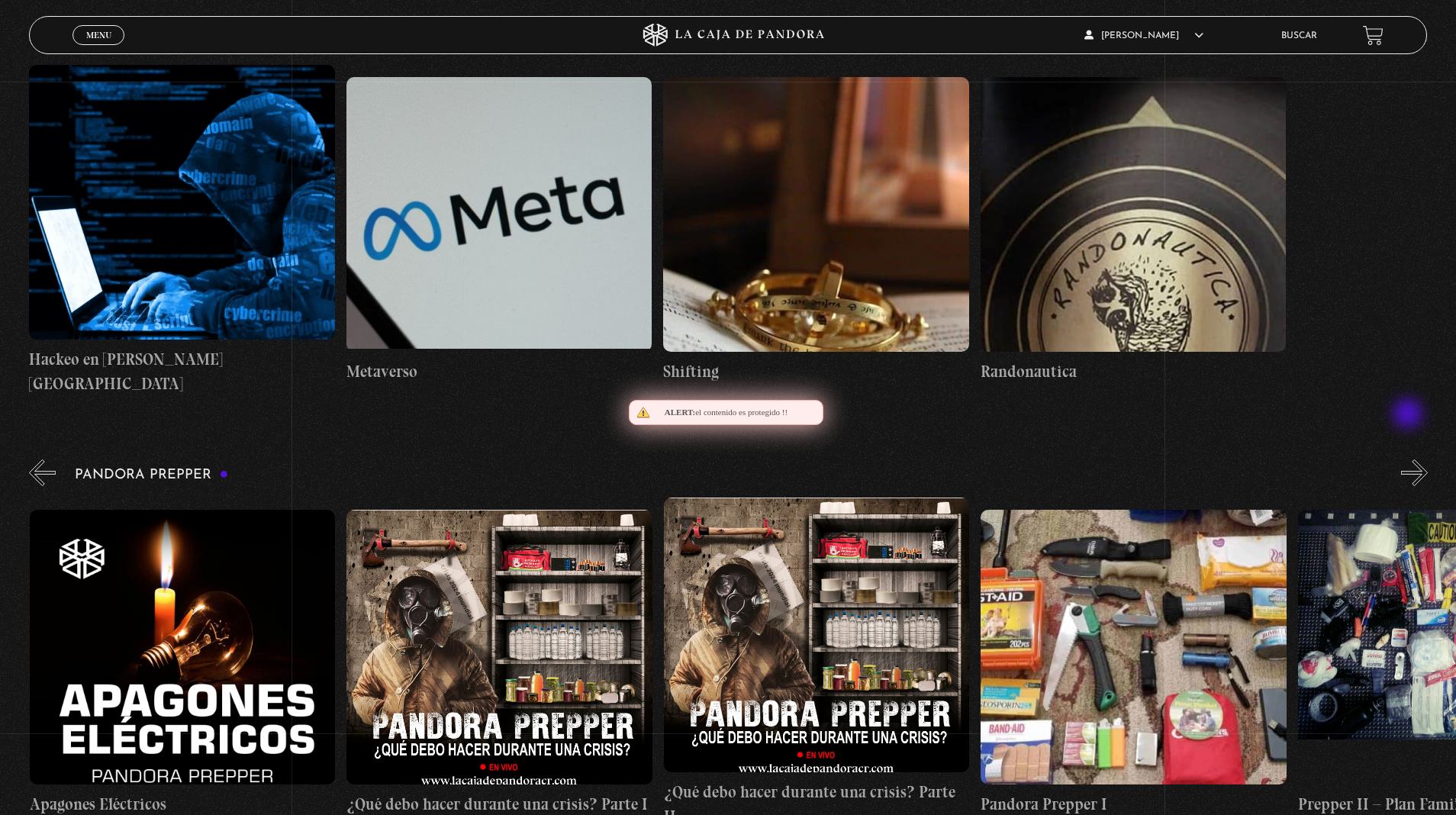
click at [1410, 460] on button "»" at bounding box center [1414, 473] width 27 height 27
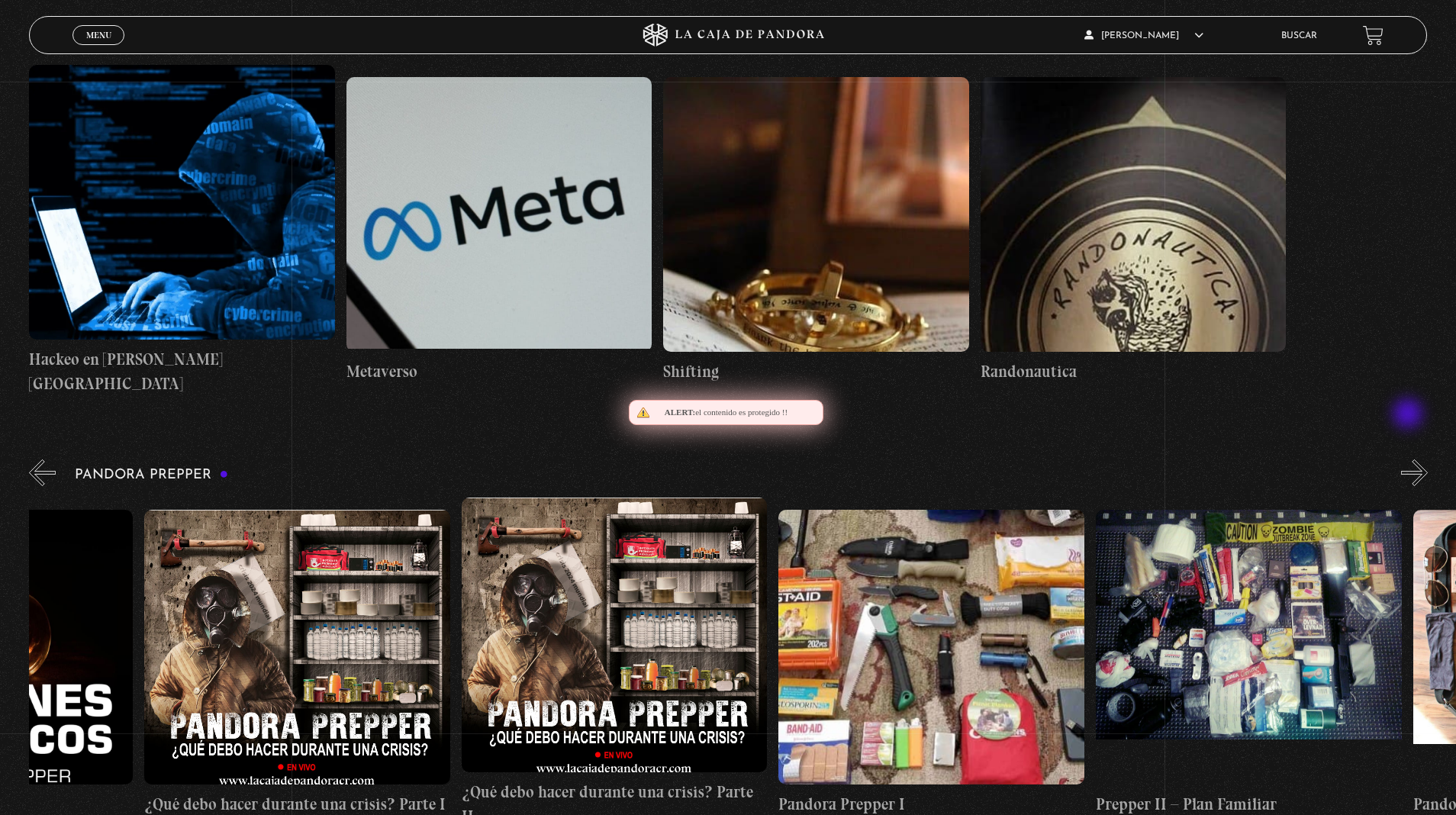
click at [1410, 460] on button "»" at bounding box center [1414, 473] width 27 height 27
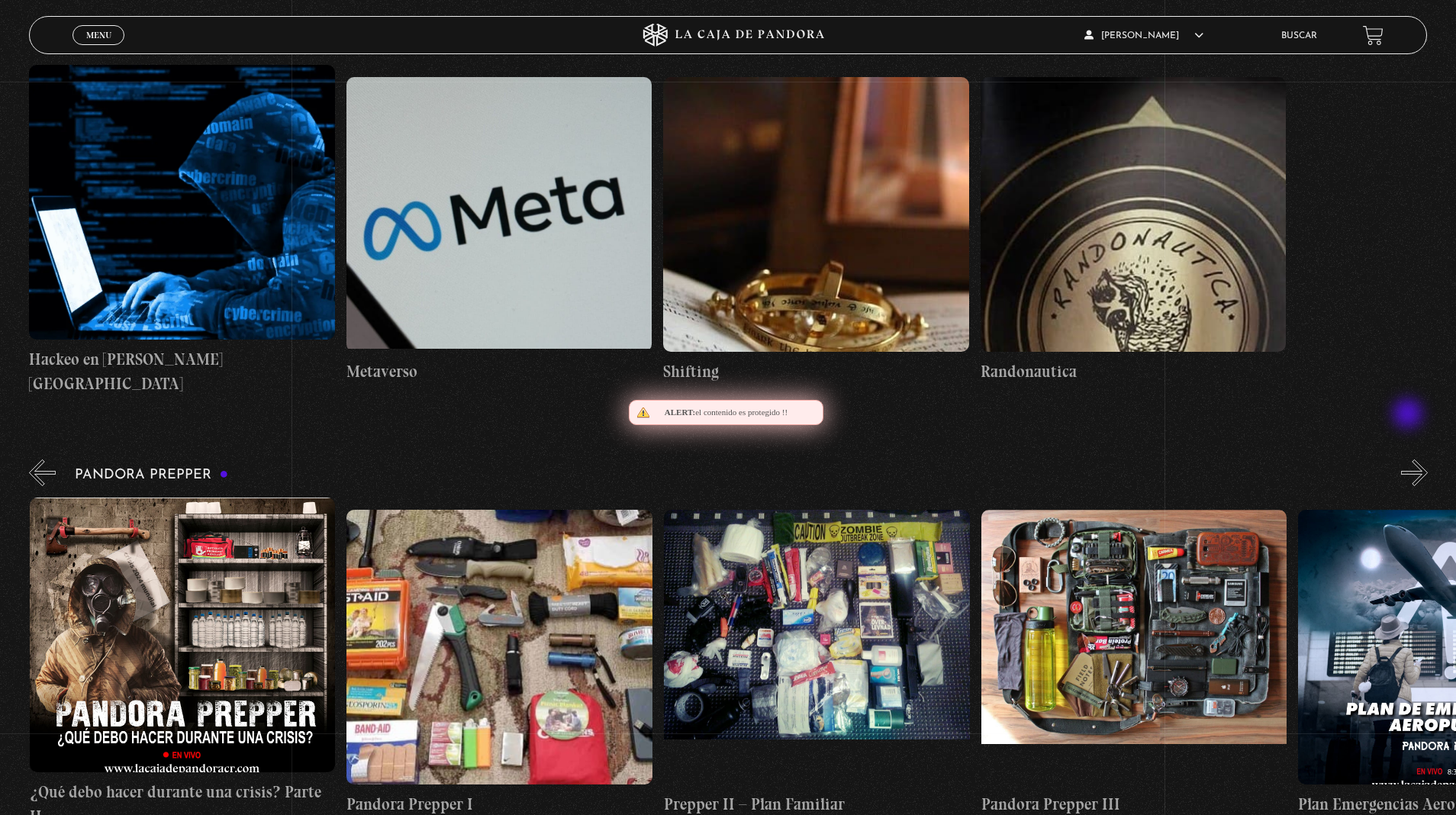
click at [1410, 460] on button "»" at bounding box center [1414, 473] width 27 height 27
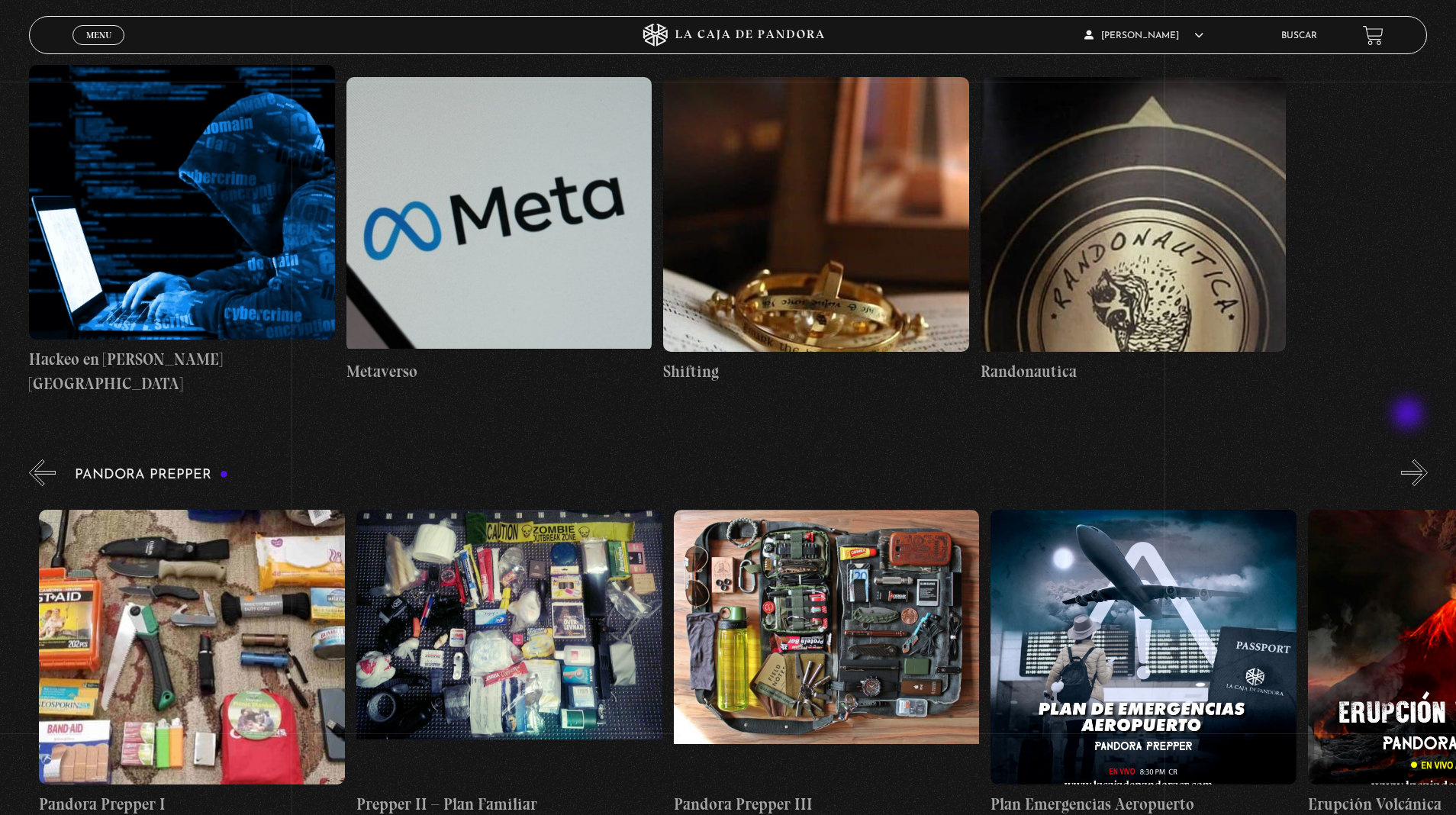
scroll to position [0, 1268]
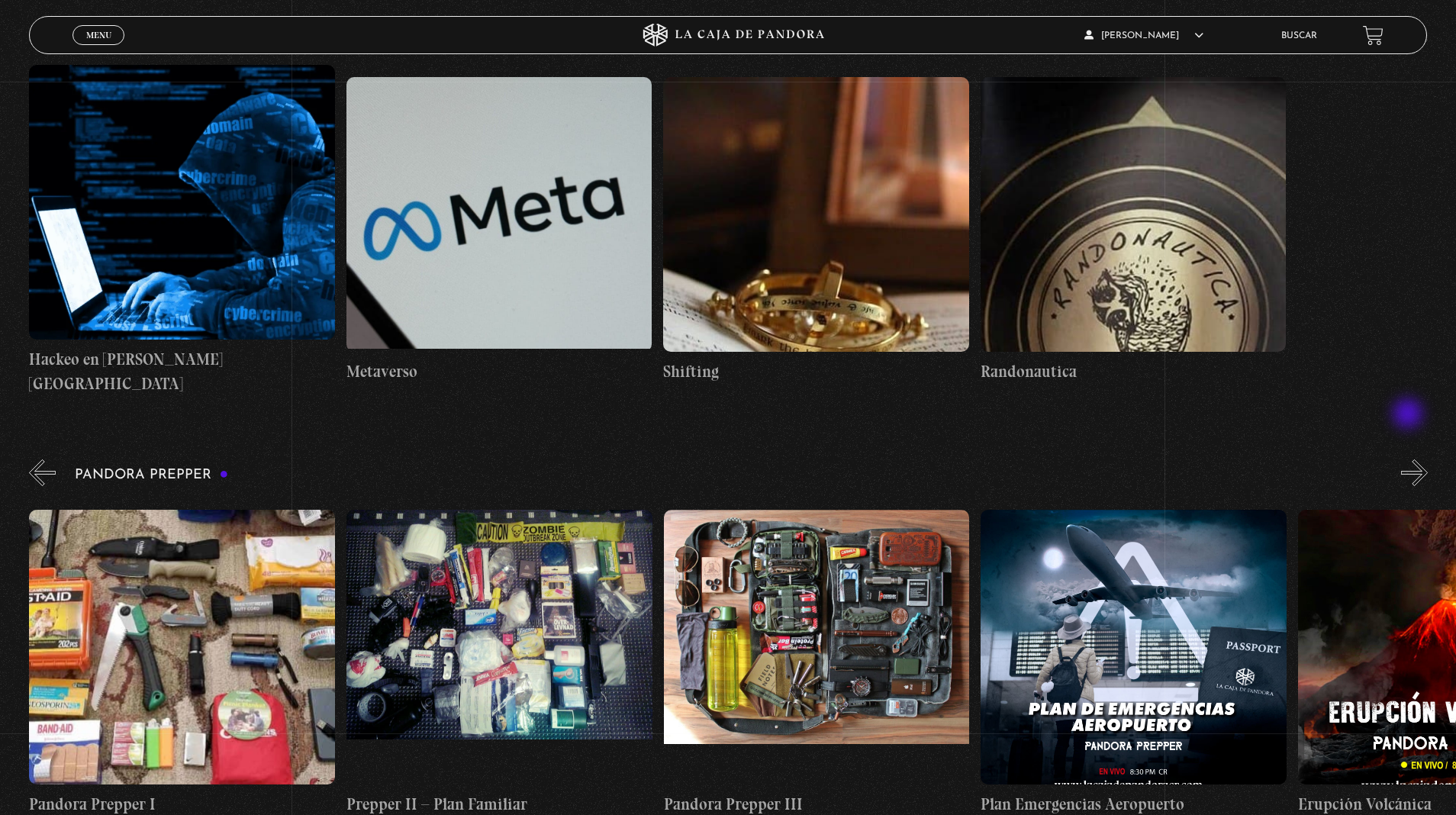
click at [1410, 460] on button "»" at bounding box center [1414, 473] width 27 height 27
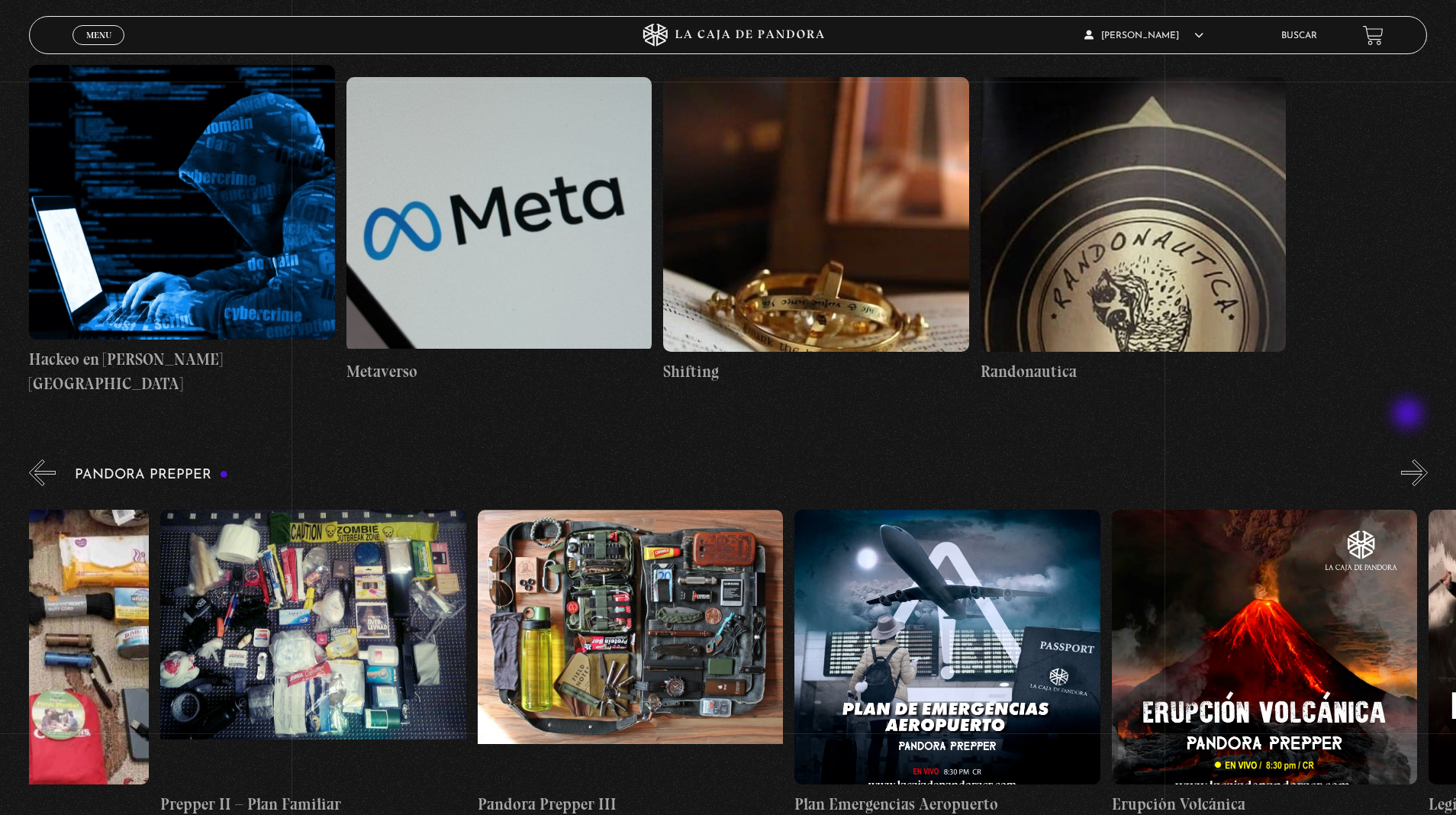
click at [1410, 460] on button "»" at bounding box center [1414, 473] width 27 height 27
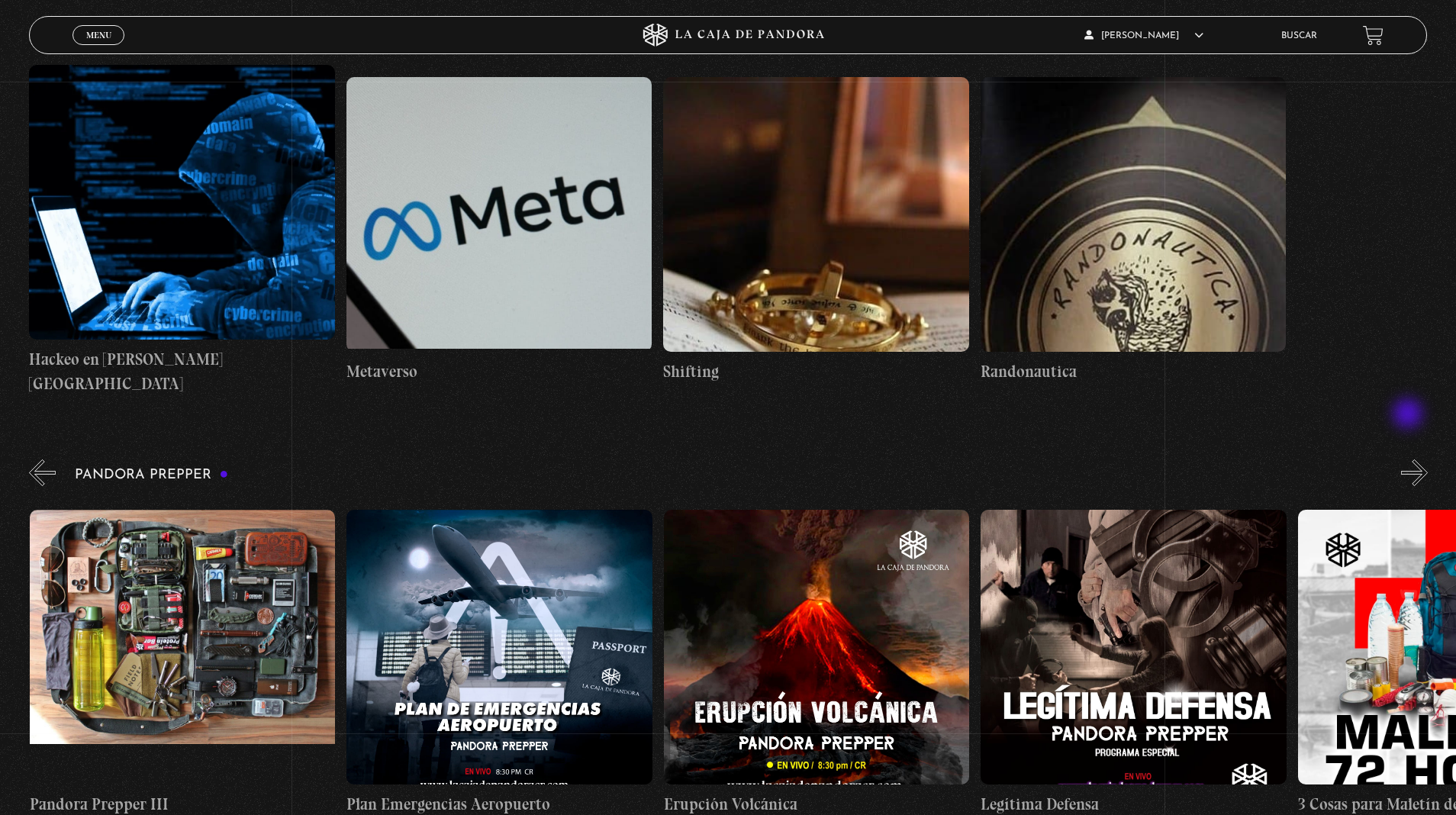
click at [1410, 460] on button "»" at bounding box center [1414, 473] width 27 height 27
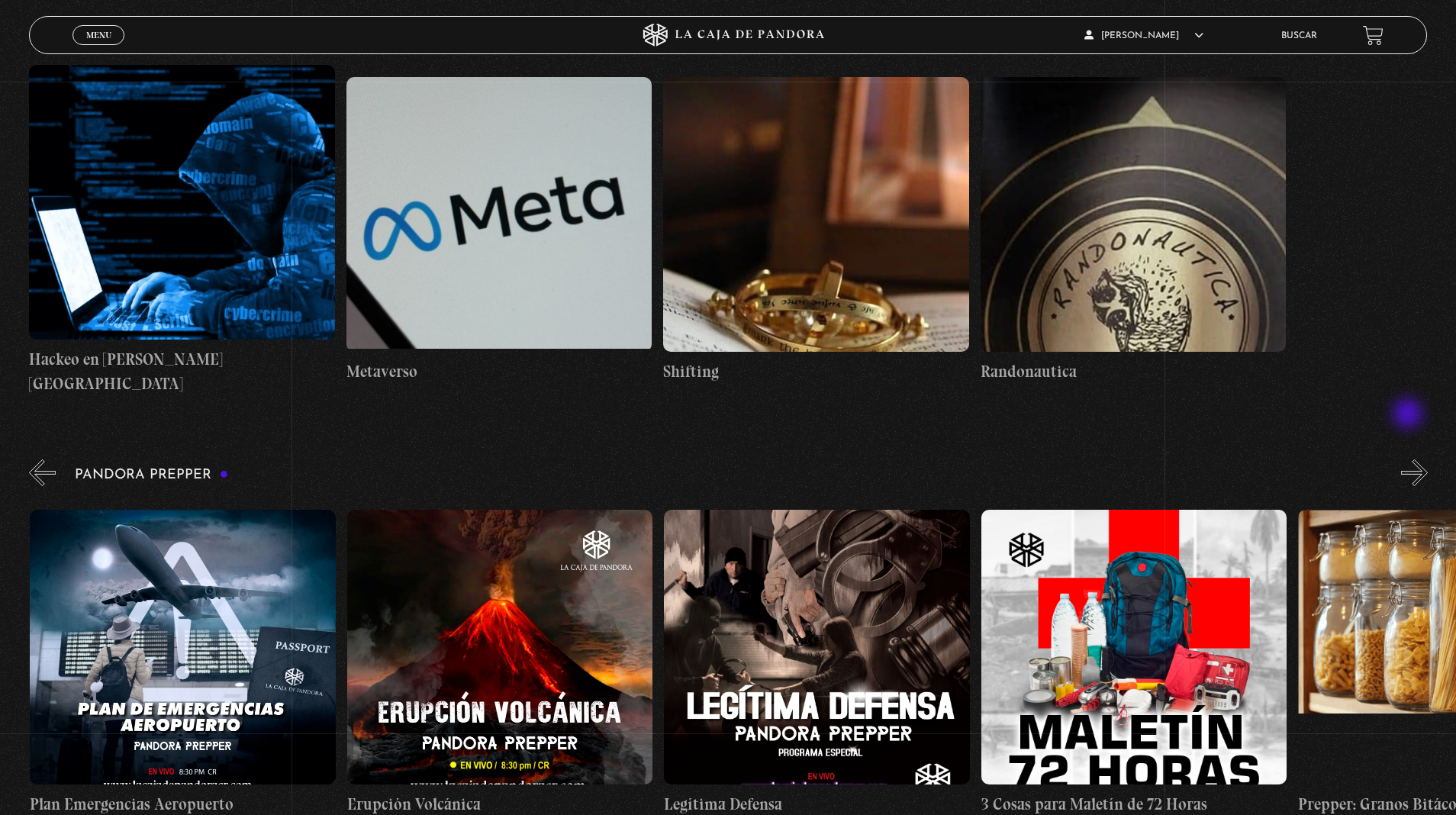
click at [1410, 460] on button "»" at bounding box center [1414, 473] width 27 height 27
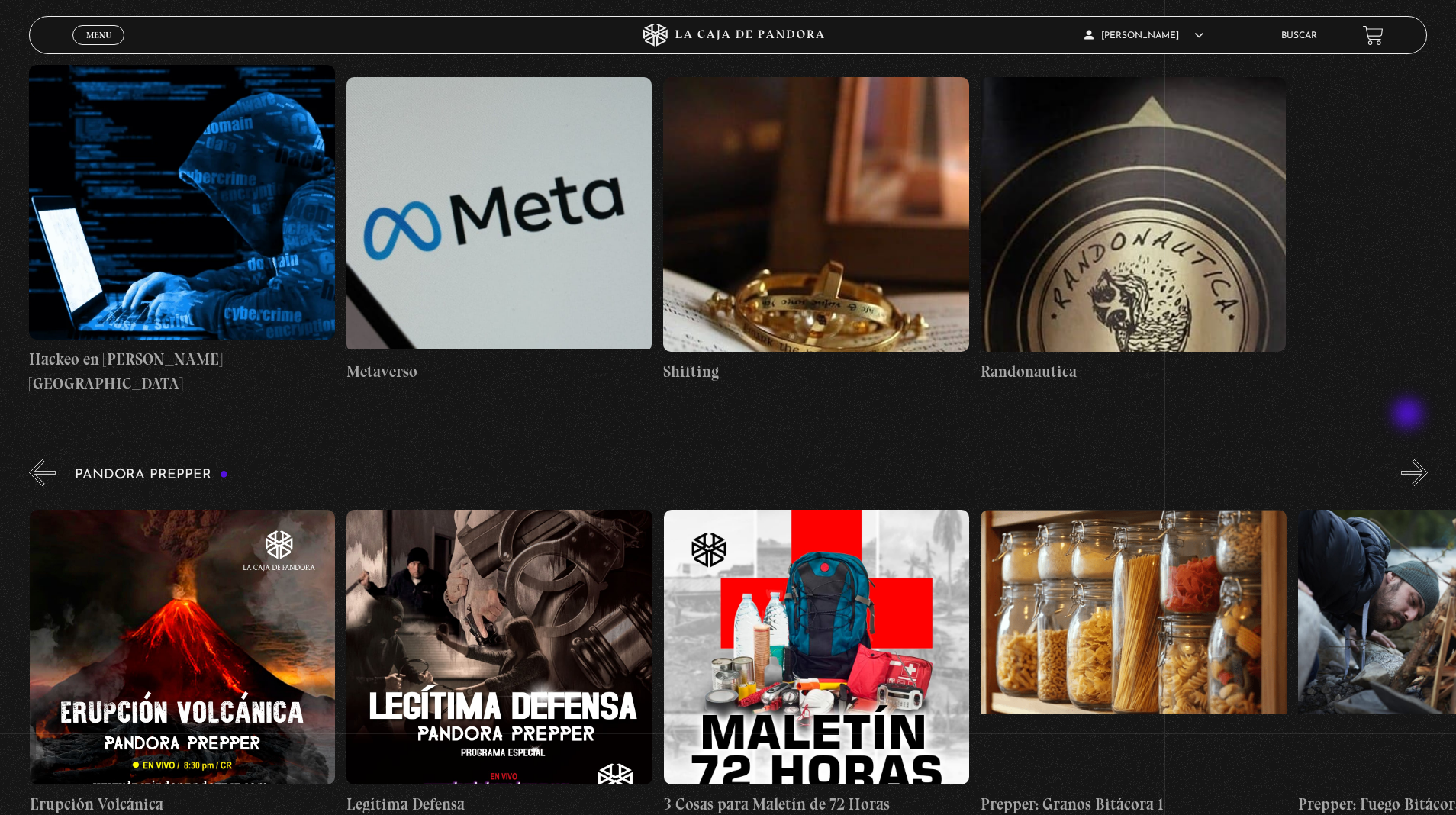
scroll to position [0, 2537]
click at [29, 27] on button "«" at bounding box center [43, 40] width 27 height 27
click at [1407, 460] on button "»" at bounding box center [1414, 473] width 27 height 27
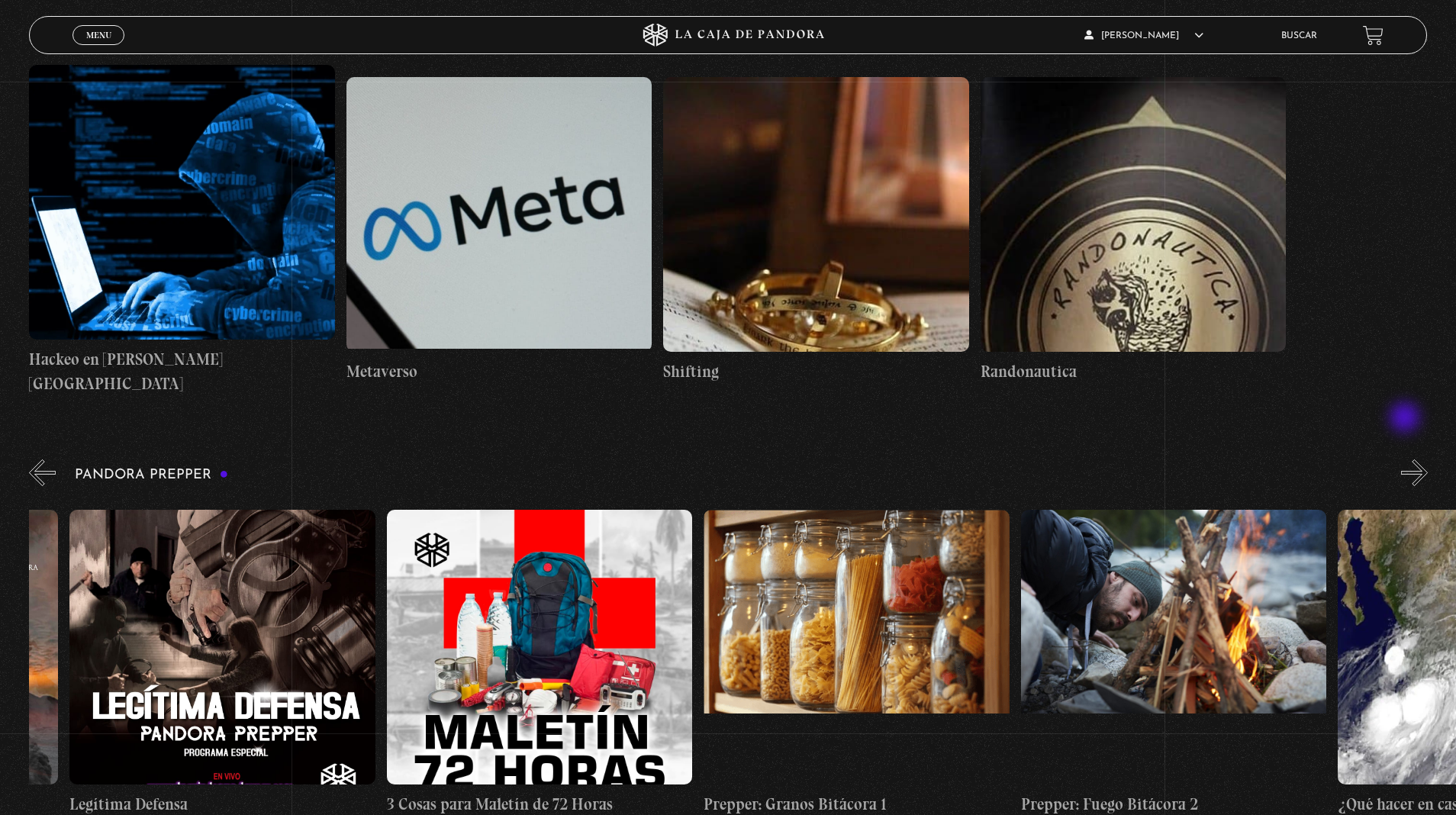
click at [1407, 460] on button "»" at bounding box center [1414, 473] width 27 height 27
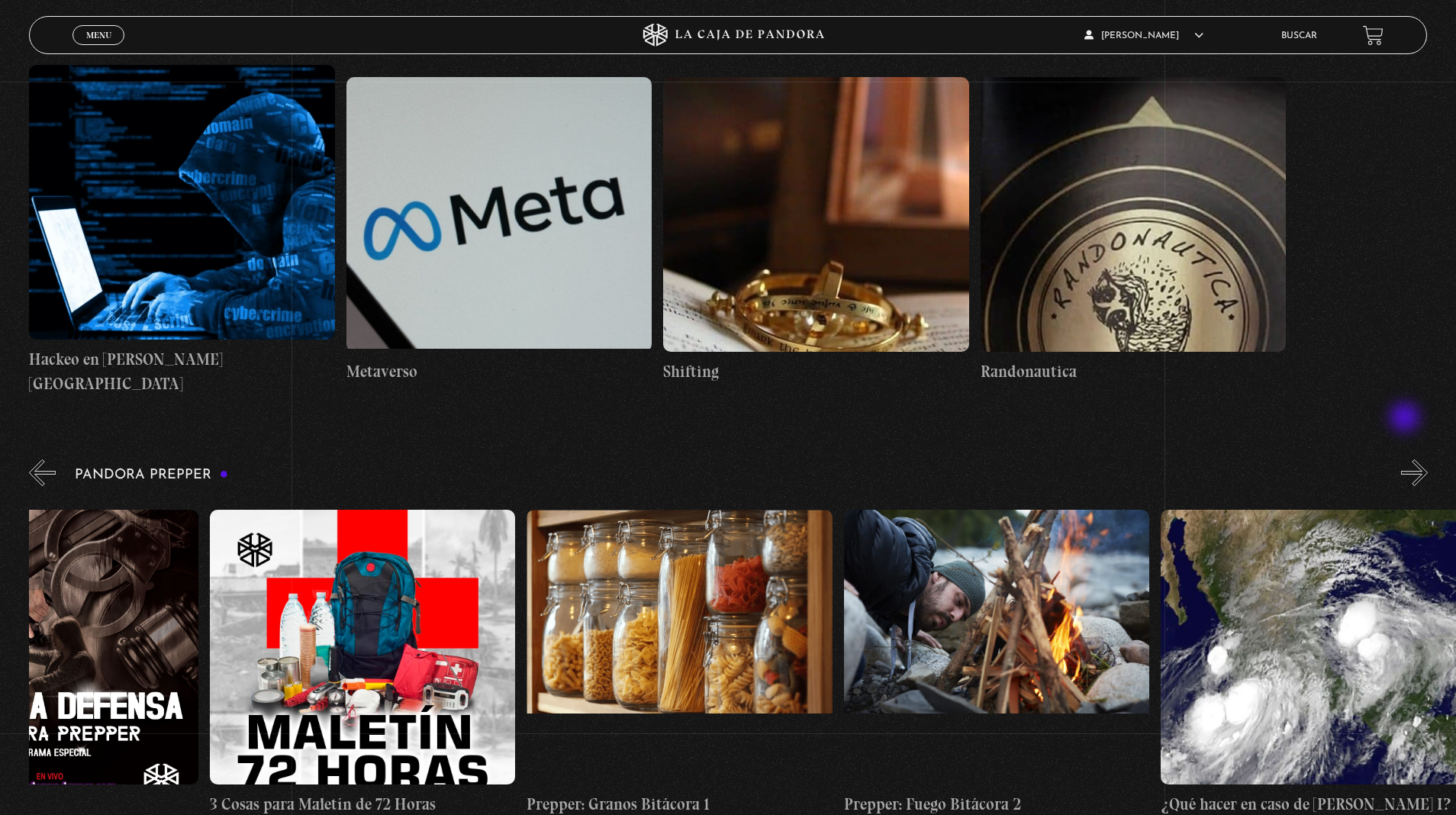
click at [1407, 460] on button "»" at bounding box center [1414, 473] width 27 height 27
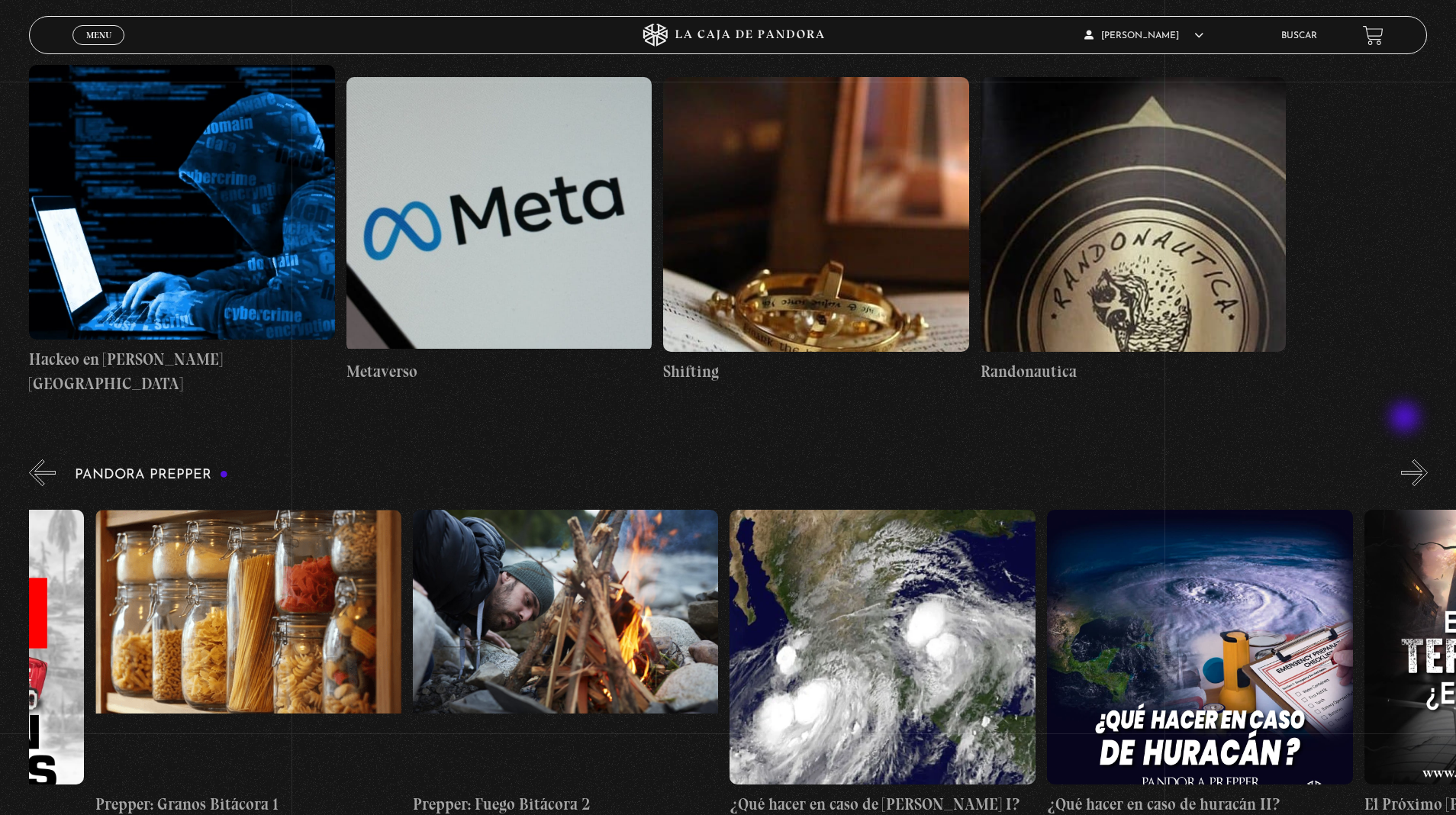
click at [1407, 460] on button "»" at bounding box center [1414, 473] width 27 height 27
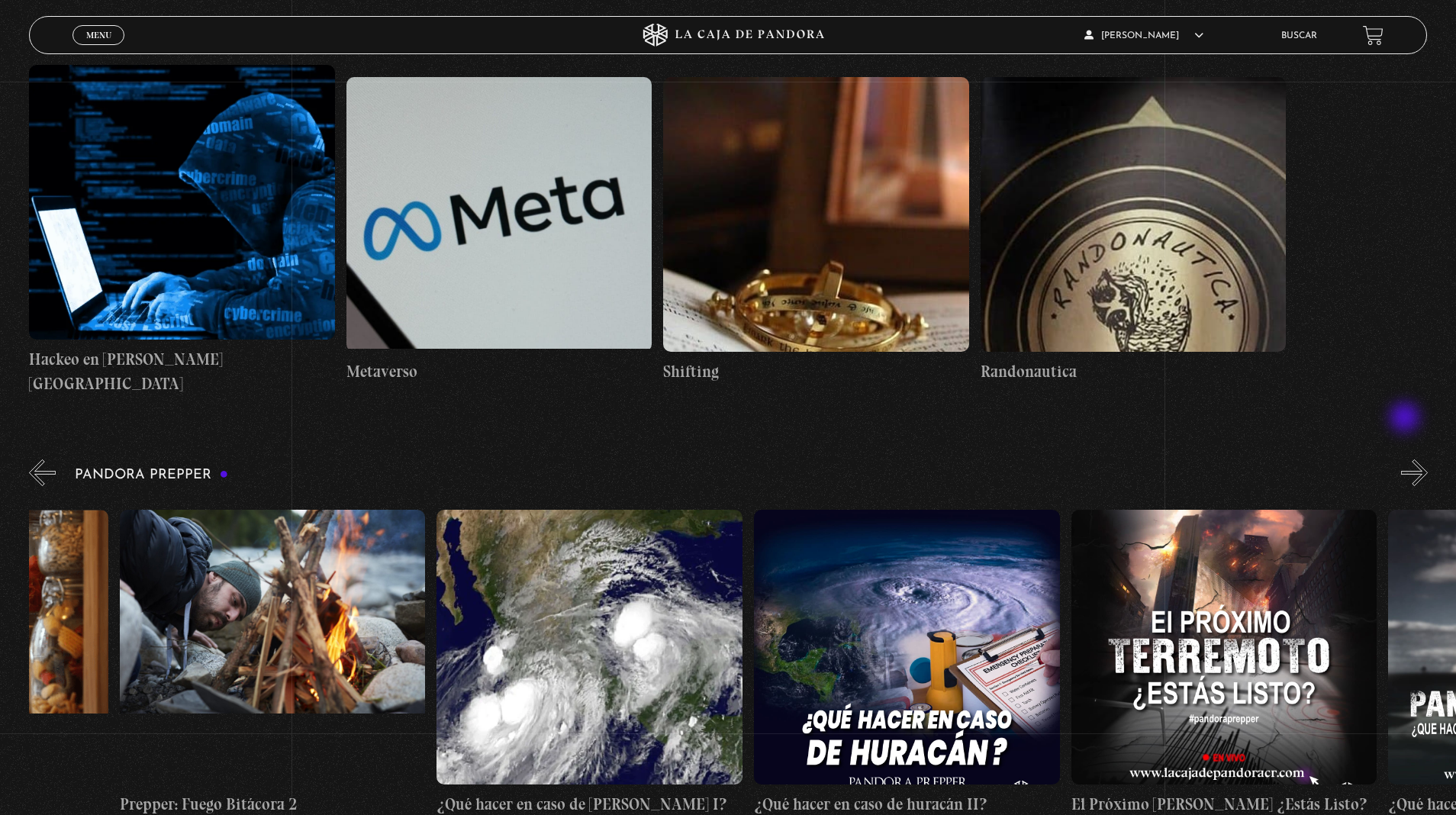
click at [1407, 460] on button "»" at bounding box center [1414, 473] width 27 height 27
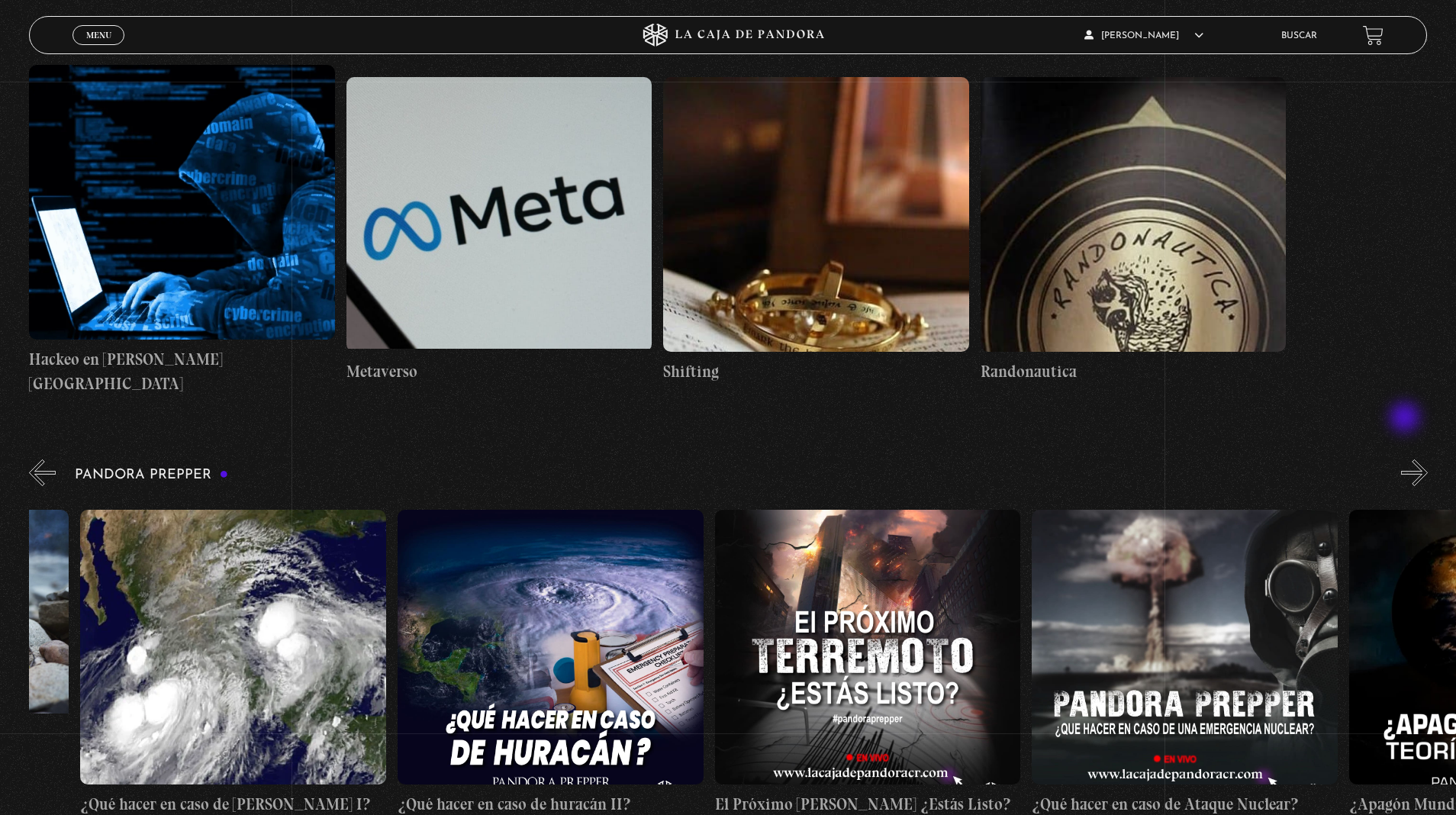
click at [1407, 460] on button "»" at bounding box center [1414, 473] width 27 height 27
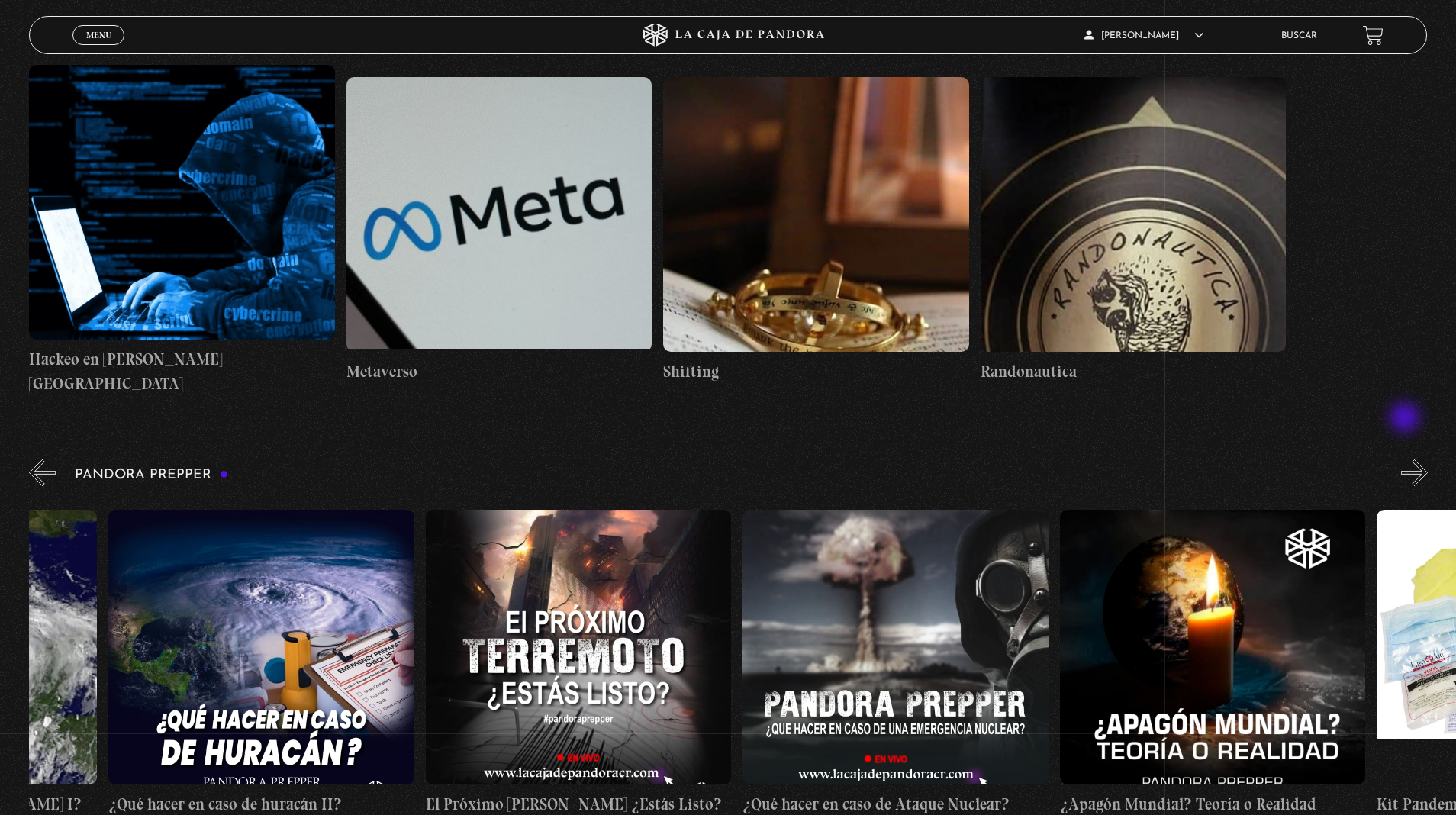
click at [1407, 460] on button "»" at bounding box center [1414, 473] width 27 height 27
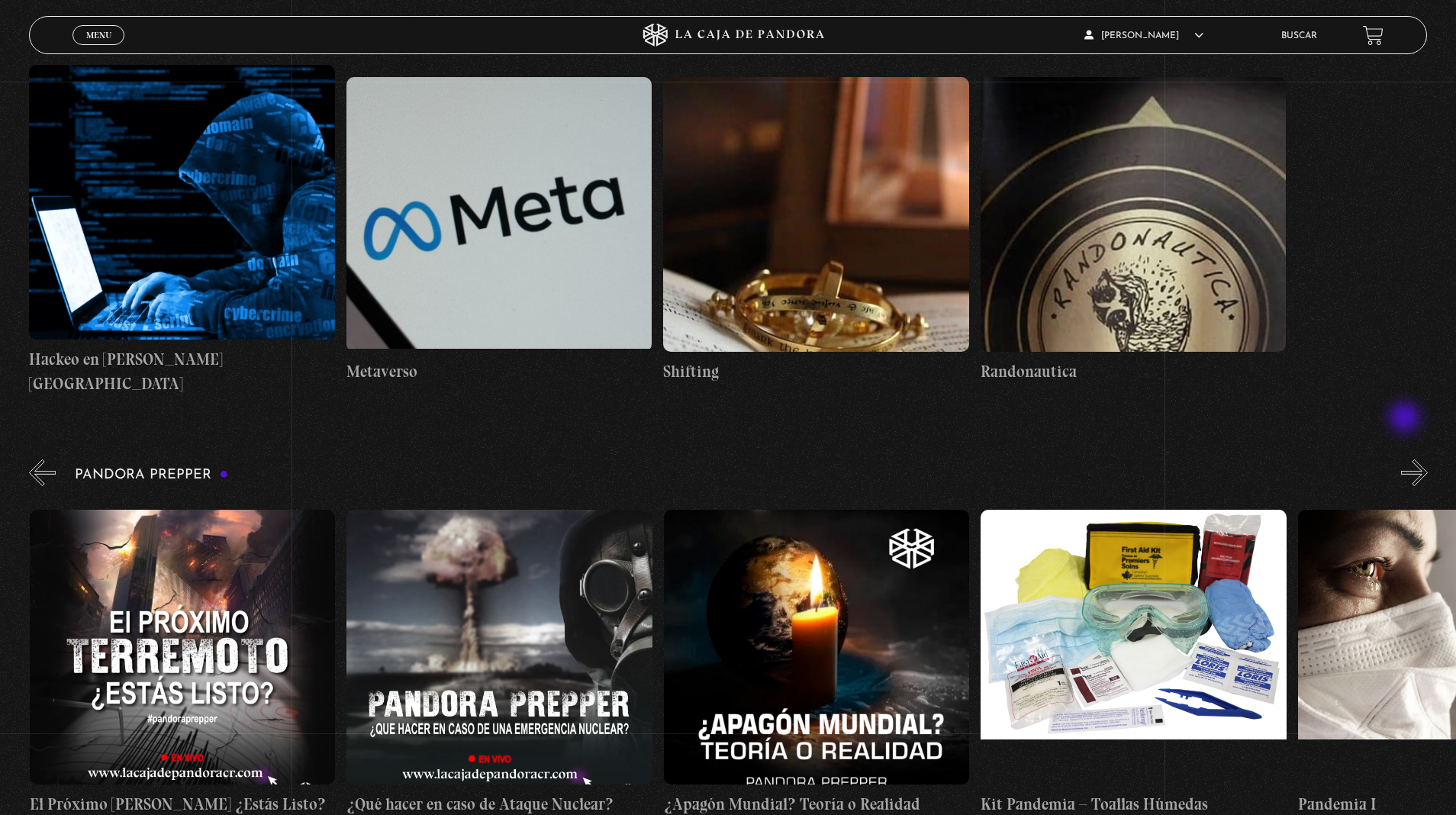
click at [1407, 460] on button "»" at bounding box center [1414, 473] width 27 height 27
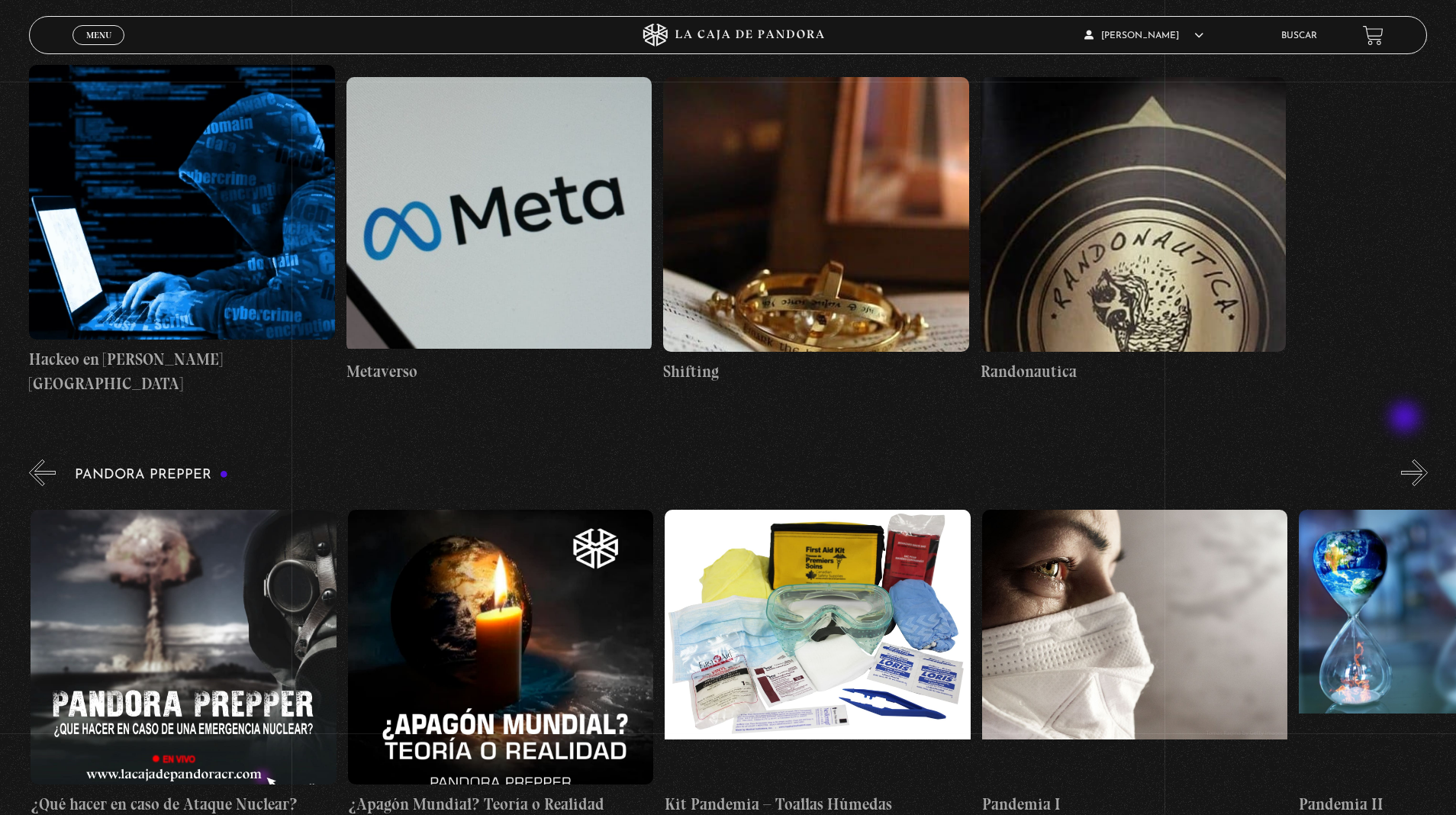
click at [1407, 460] on button "»" at bounding box center [1414, 473] width 27 height 27
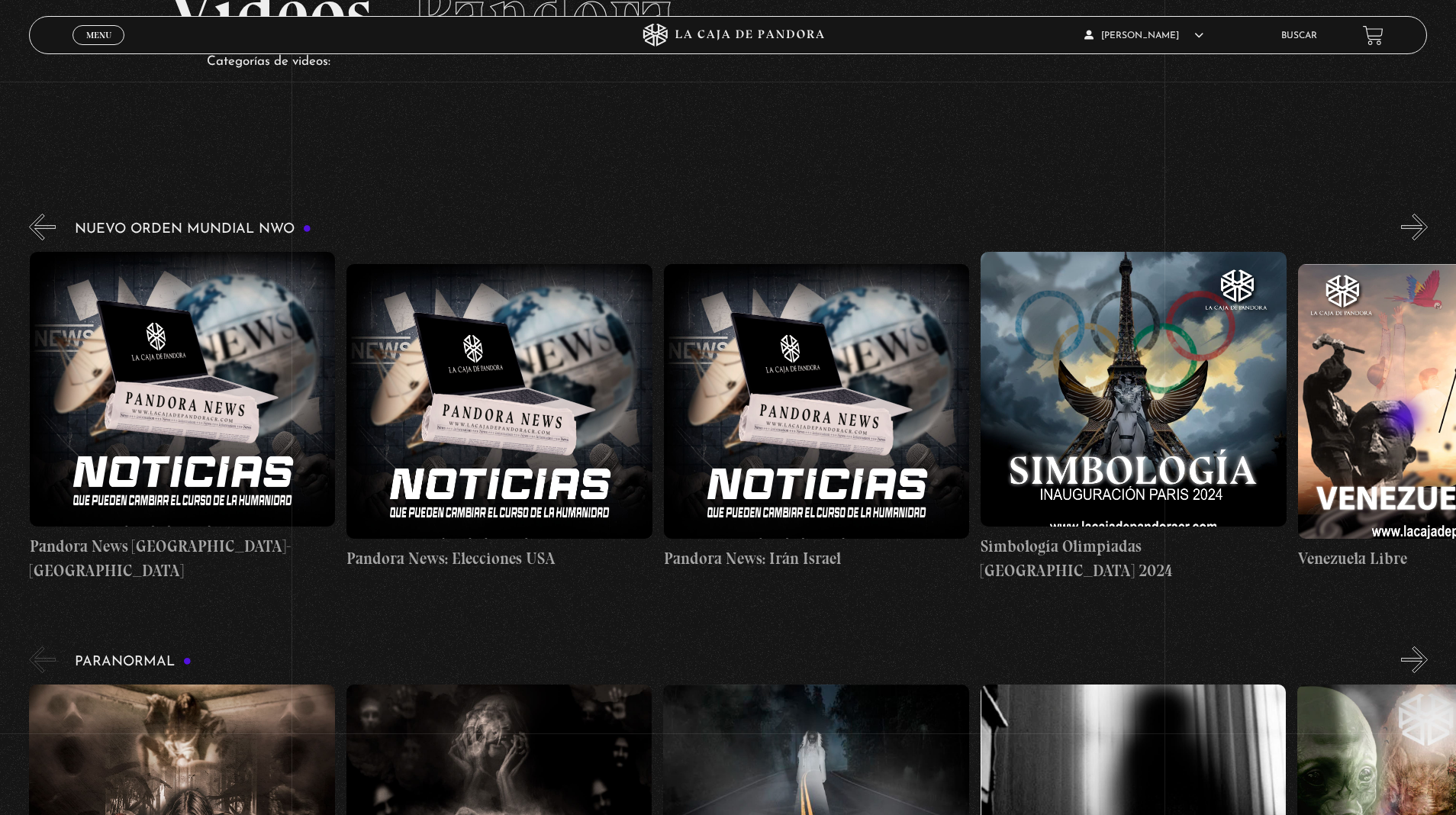
scroll to position [111, 0]
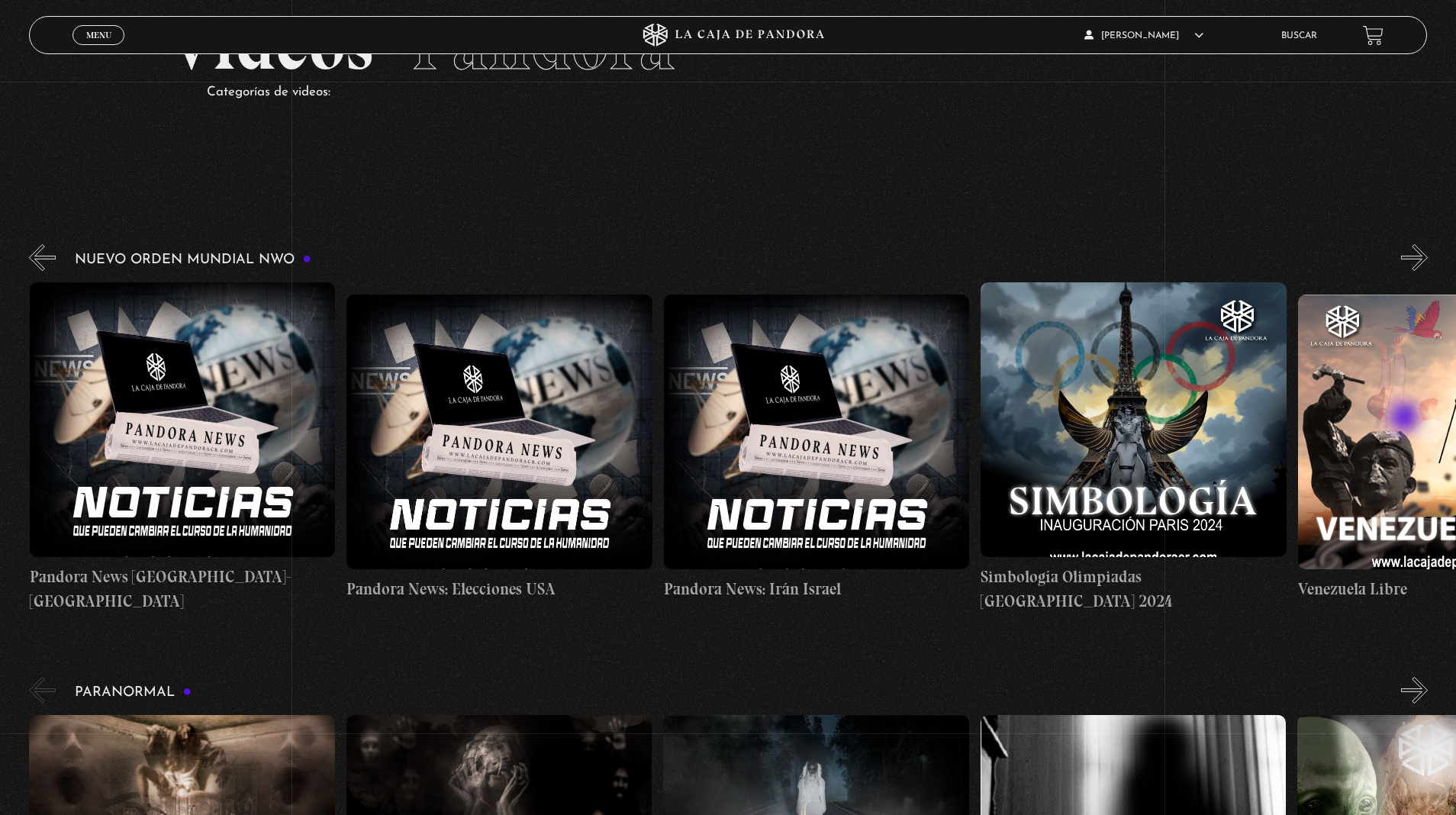
click at [1410, 261] on button "»" at bounding box center [1414, 258] width 27 height 27
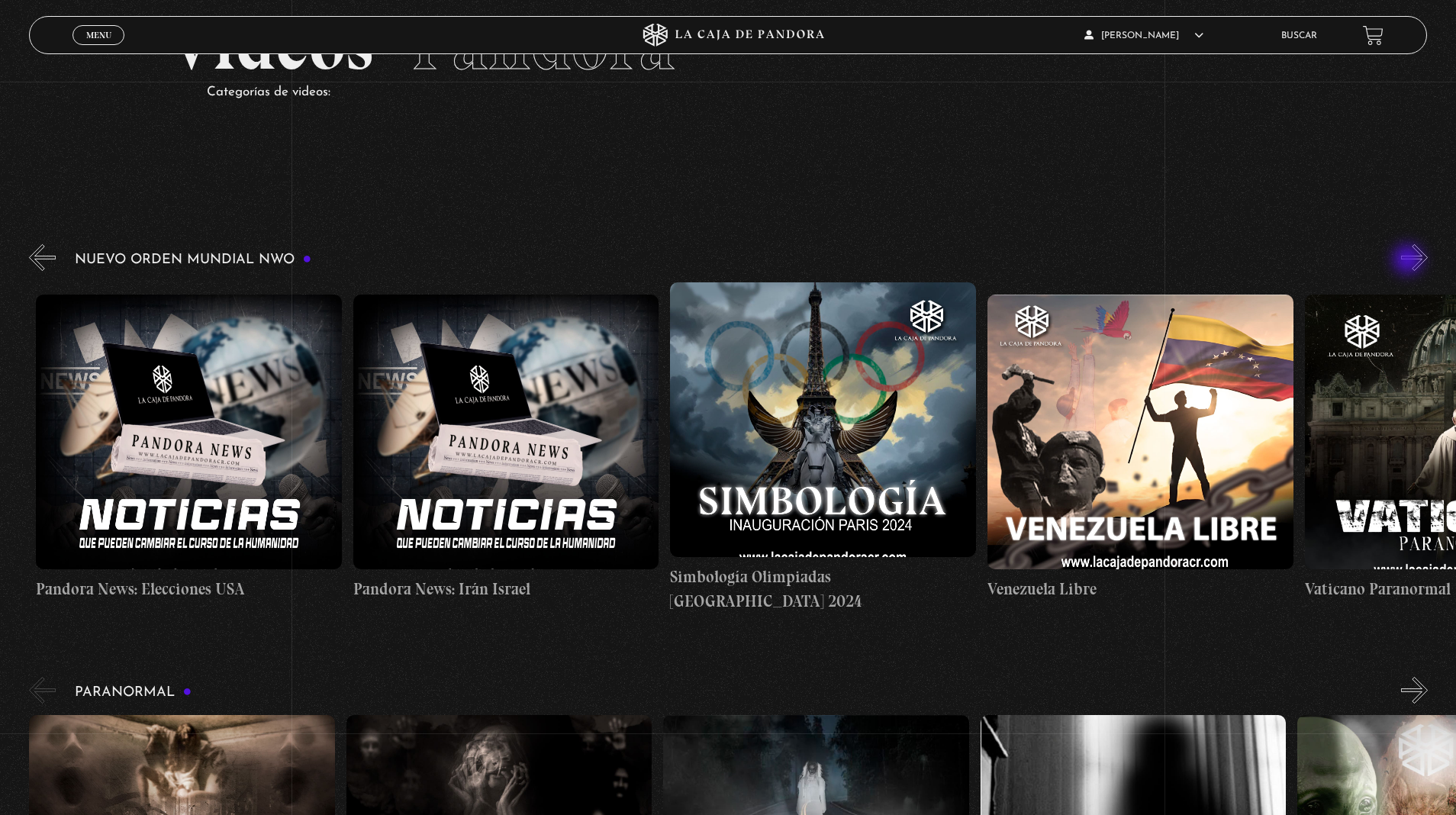
click at [1410, 261] on button "»" at bounding box center [1414, 258] width 27 height 27
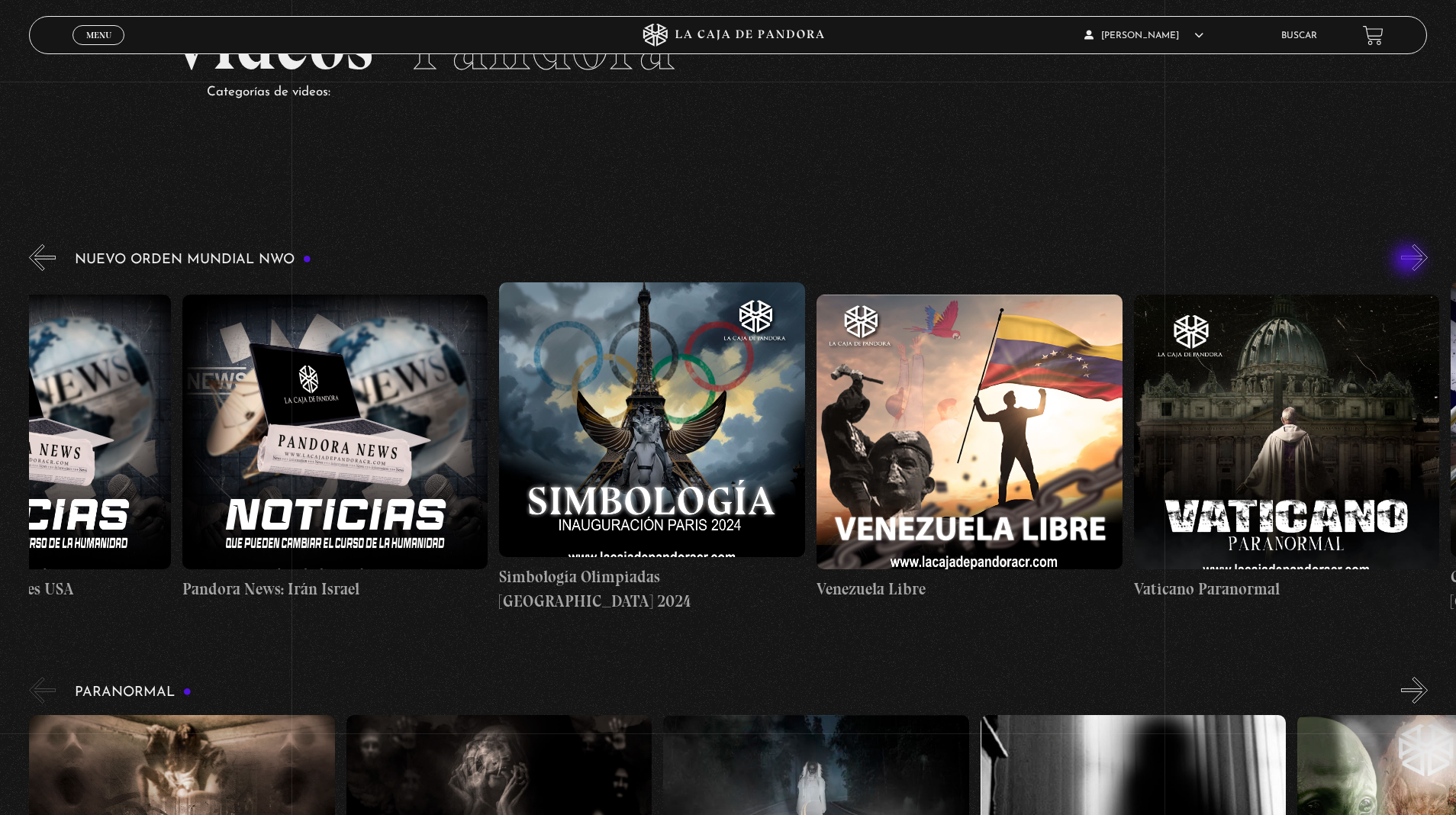
click at [1410, 261] on button "»" at bounding box center [1414, 258] width 27 height 27
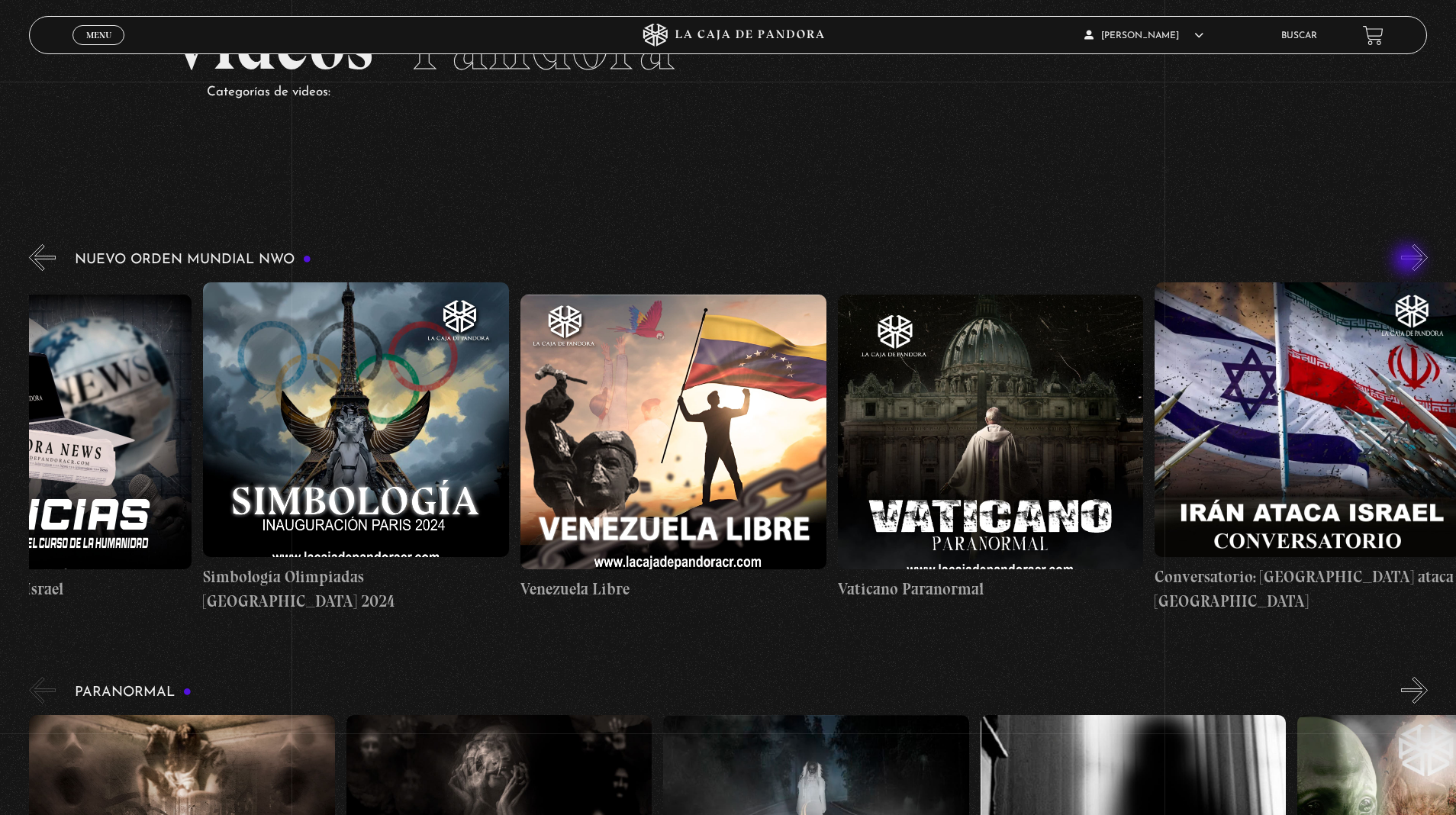
click at [1410, 261] on button "»" at bounding box center [1414, 258] width 27 height 27
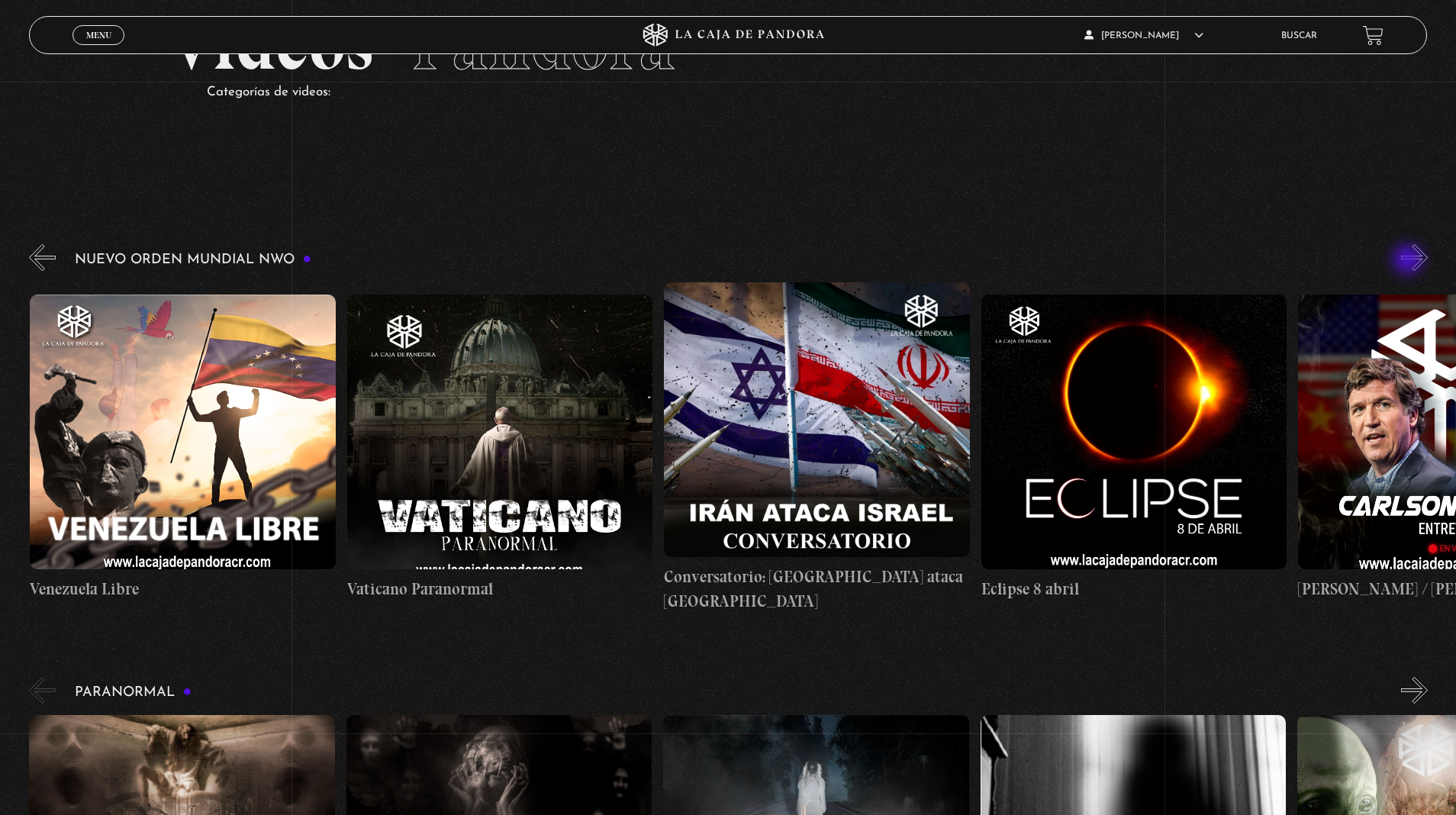
click at [1410, 261] on button "»" at bounding box center [1414, 258] width 27 height 27
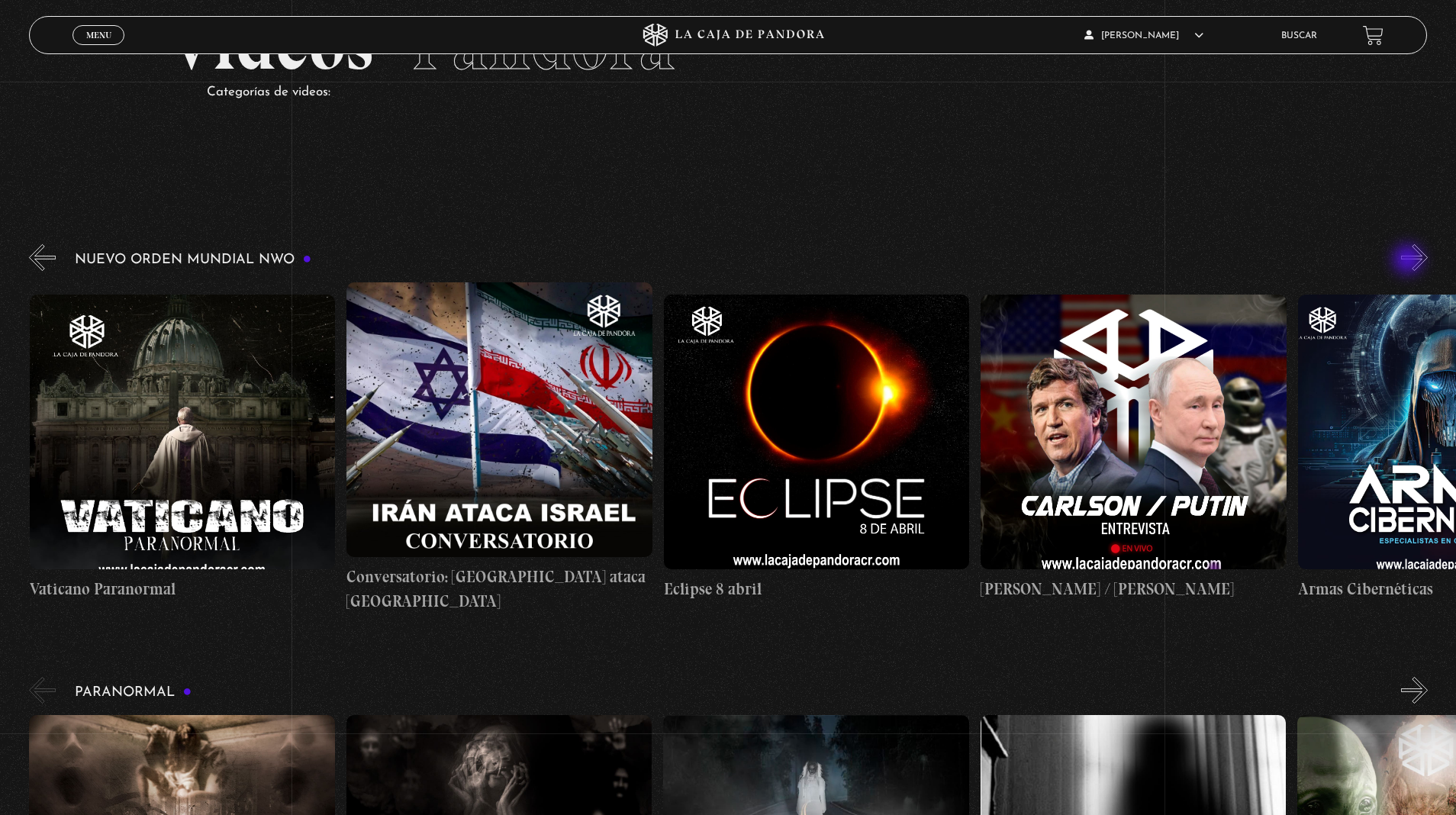
click at [1410, 261] on button "»" at bounding box center [1414, 258] width 27 height 27
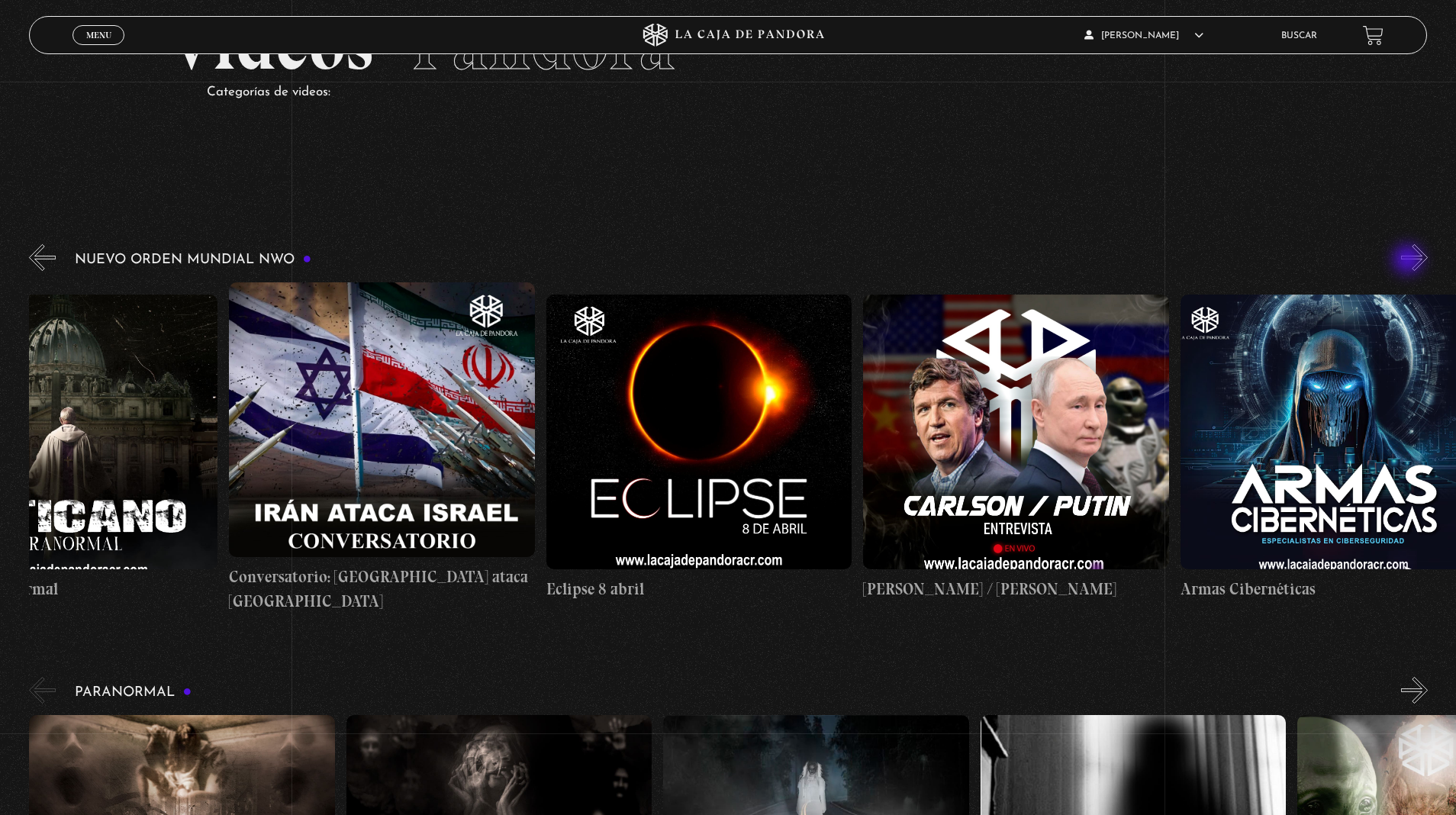
click at [1410, 261] on button "»" at bounding box center [1414, 258] width 27 height 27
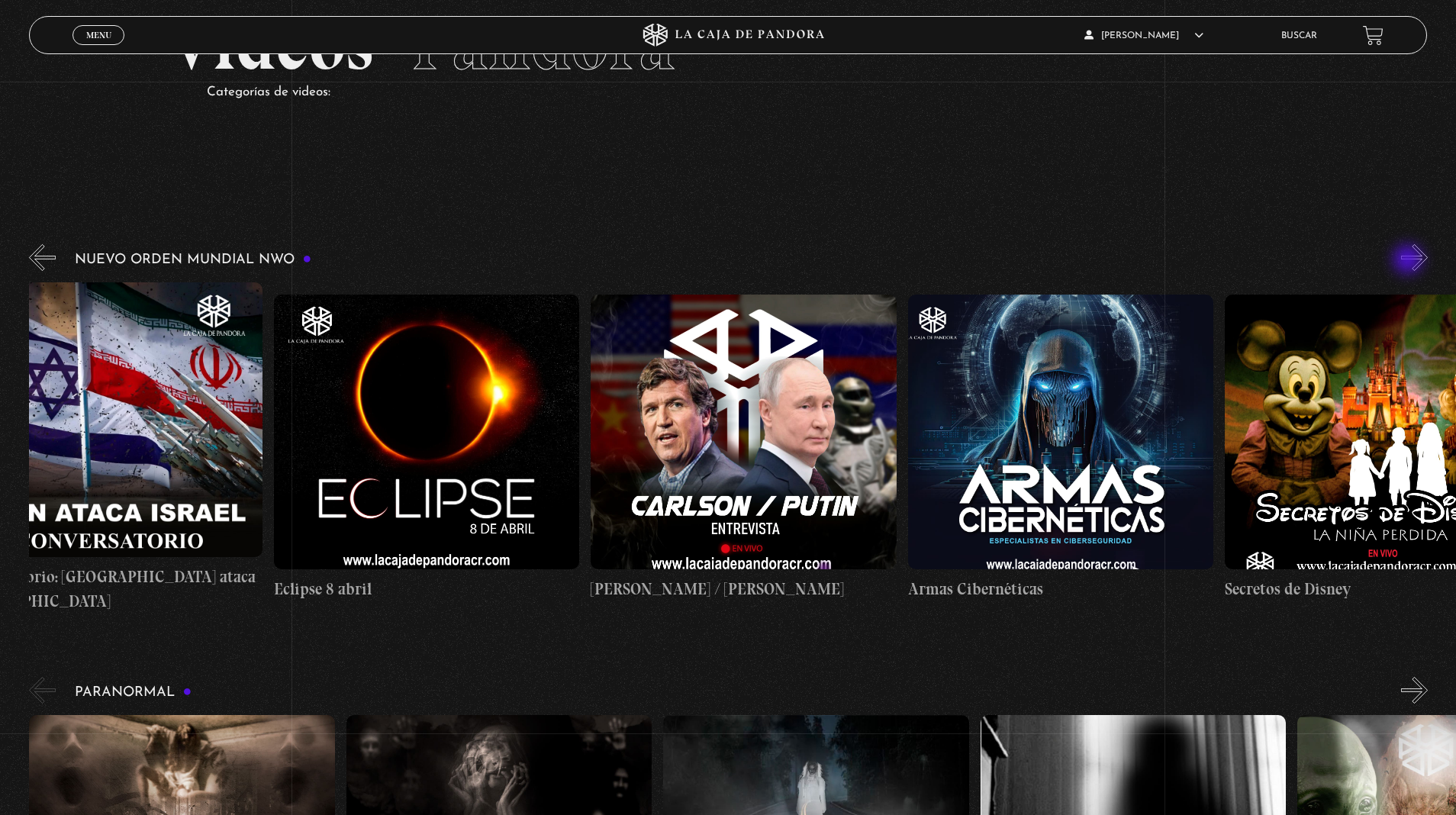
click at [1410, 261] on button "»" at bounding box center [1414, 258] width 27 height 27
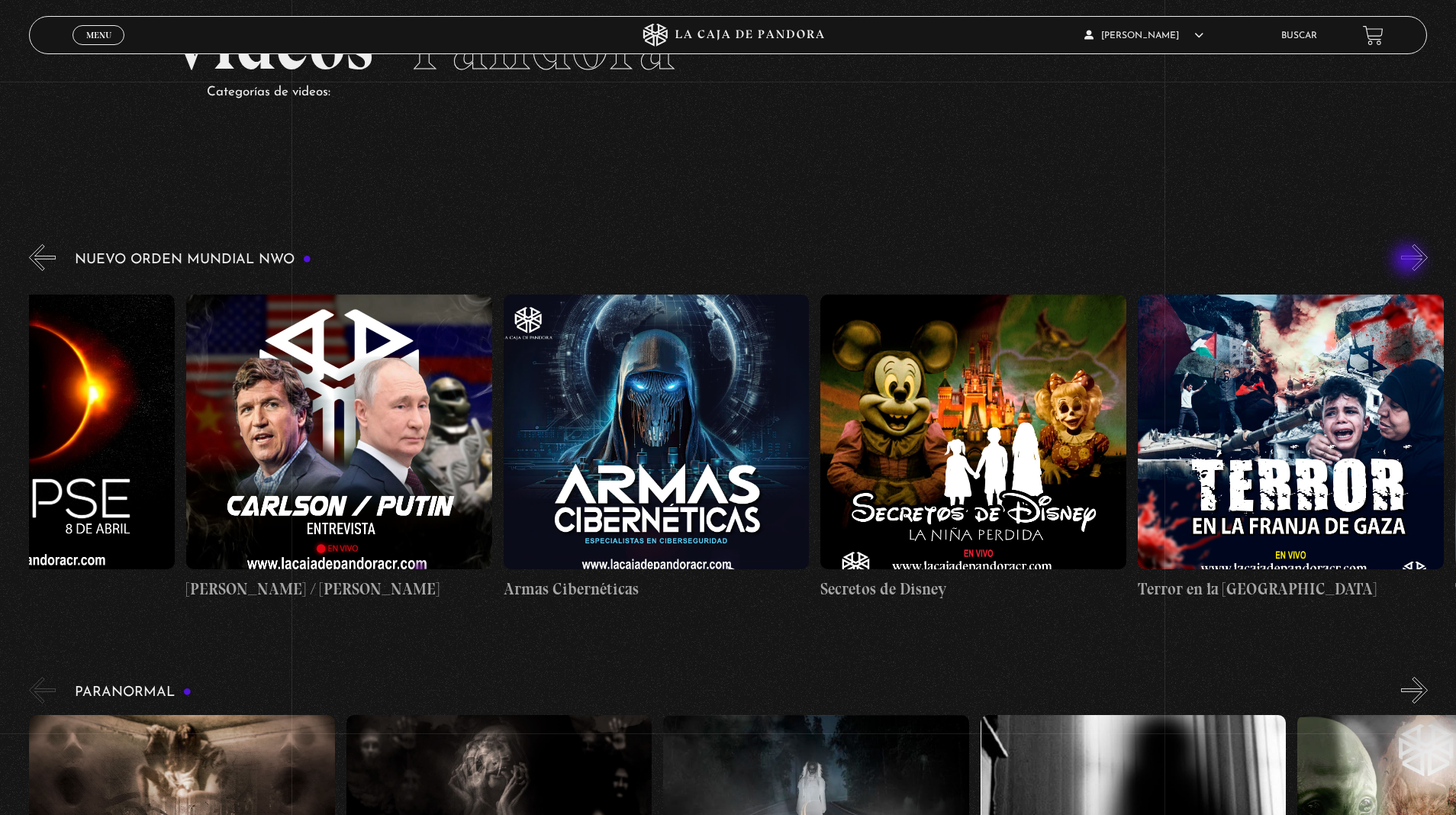
click at [1410, 261] on button "»" at bounding box center [1414, 258] width 27 height 27
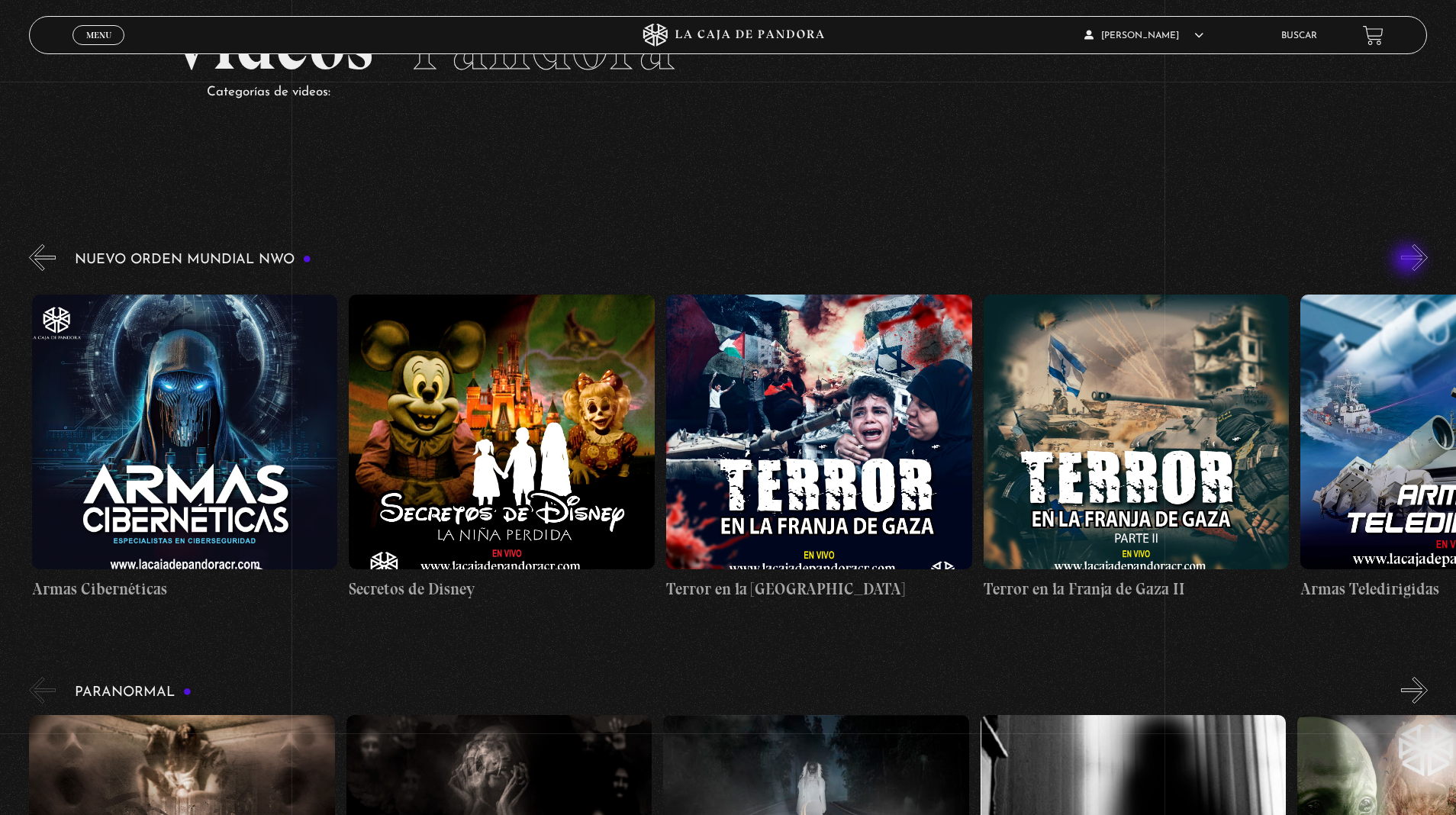
scroll to position [0, 6025]
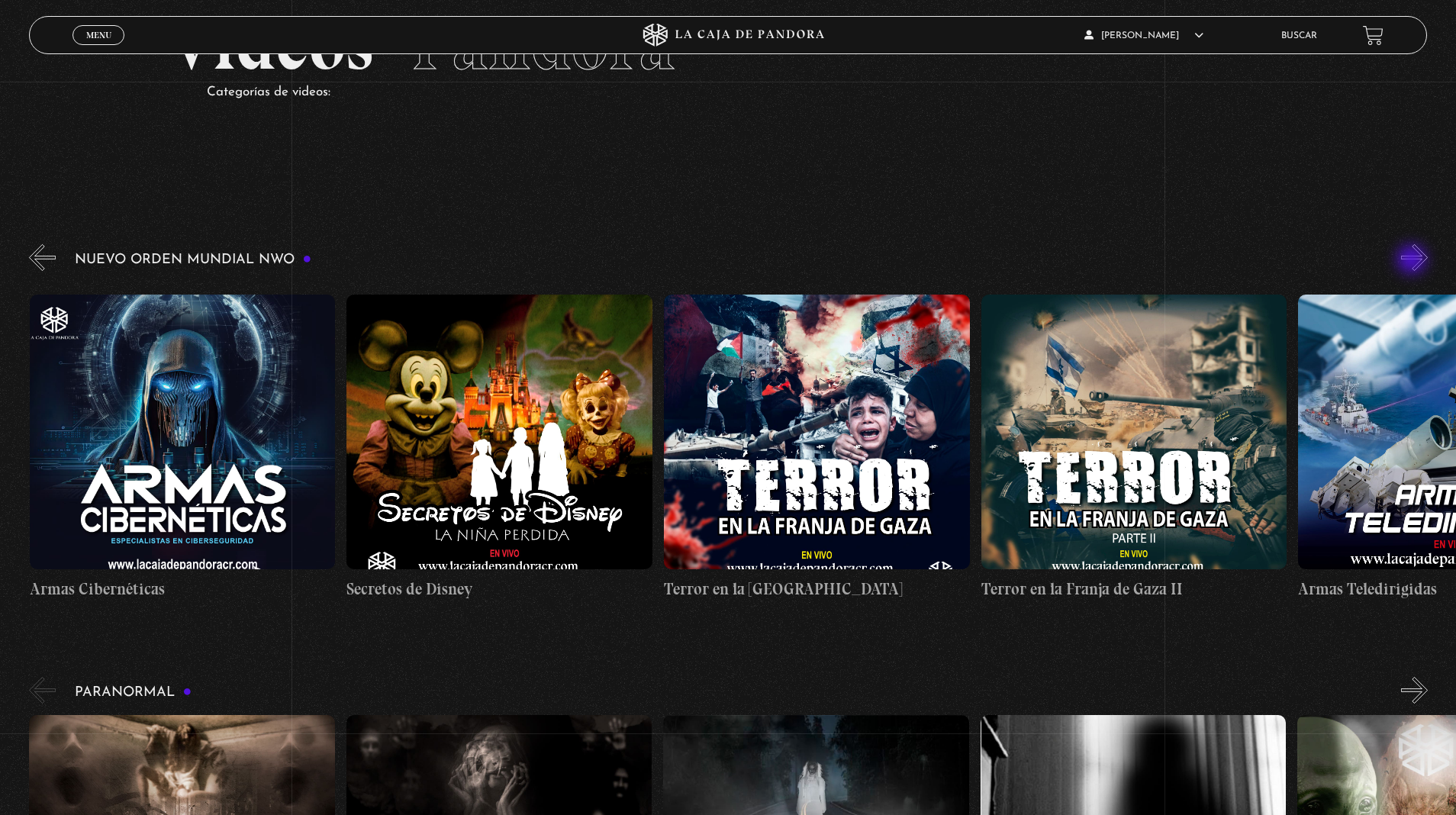
click at [1413, 261] on button "»" at bounding box center [1414, 258] width 27 height 27
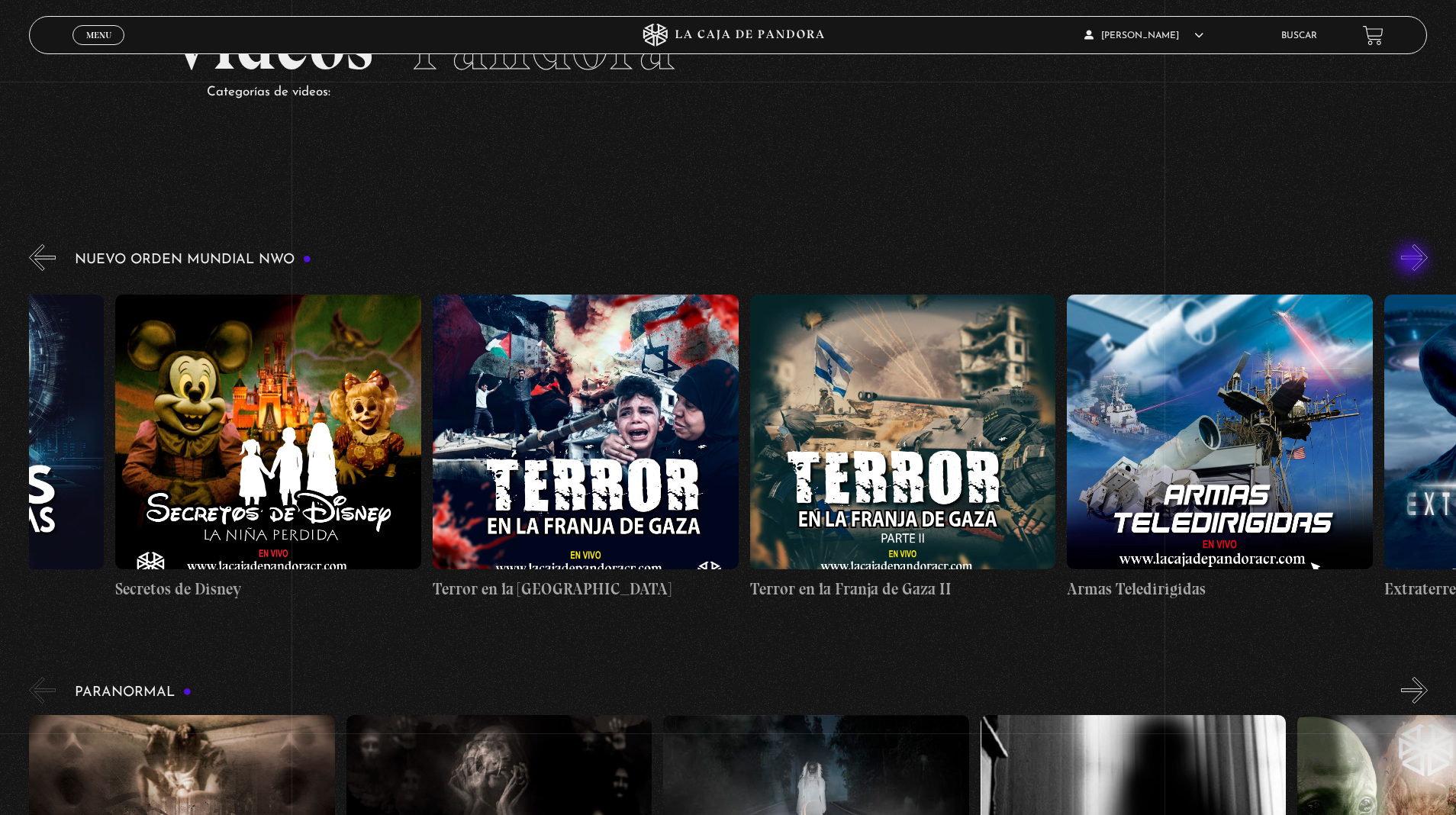
click at [1413, 261] on button "»" at bounding box center [1414, 258] width 27 height 27
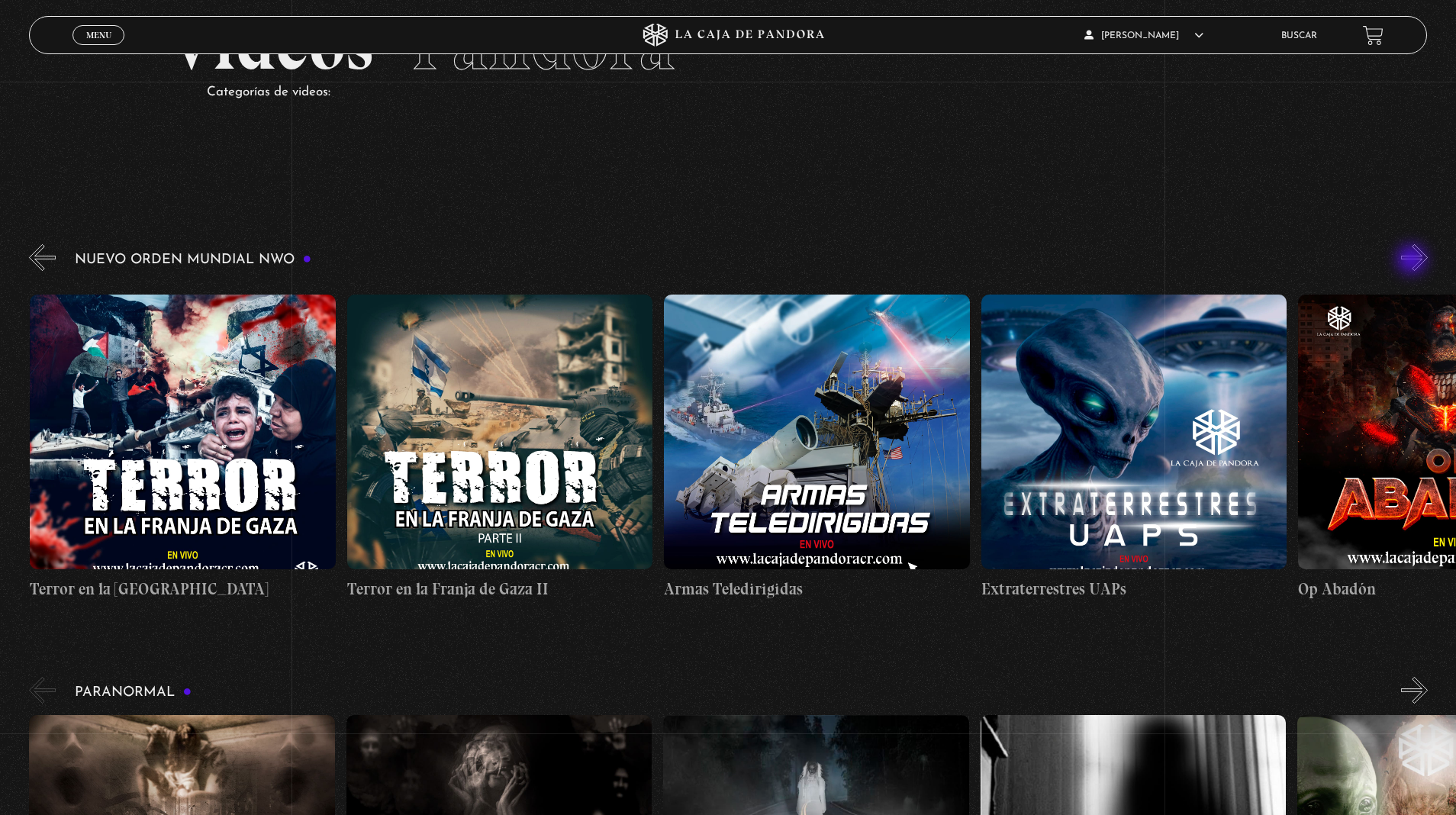
scroll to position [0, 6660]
click at [1421, 261] on button "»" at bounding box center [1414, 258] width 27 height 27
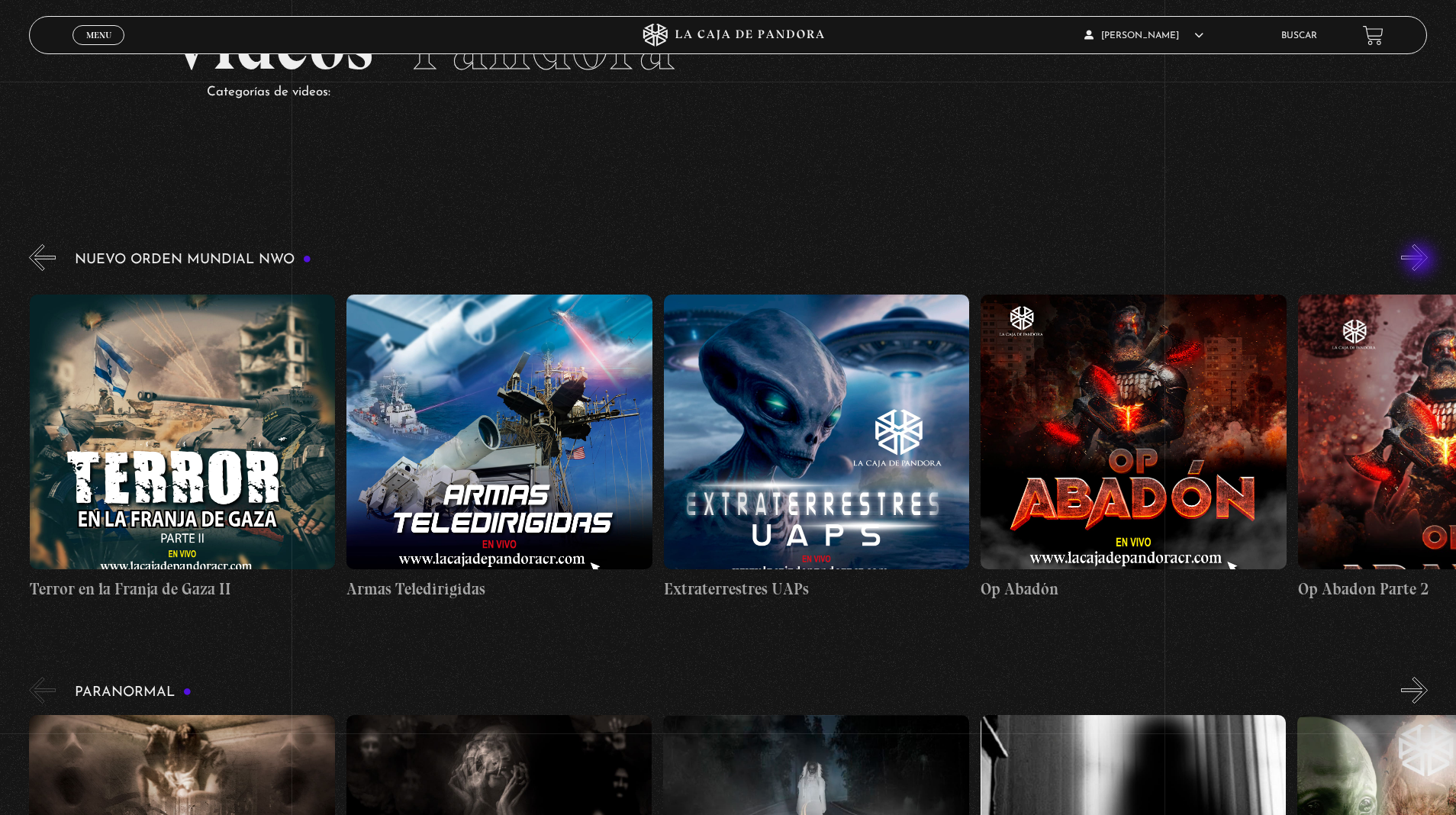
click at [1421, 261] on button "»" at bounding box center [1414, 258] width 27 height 27
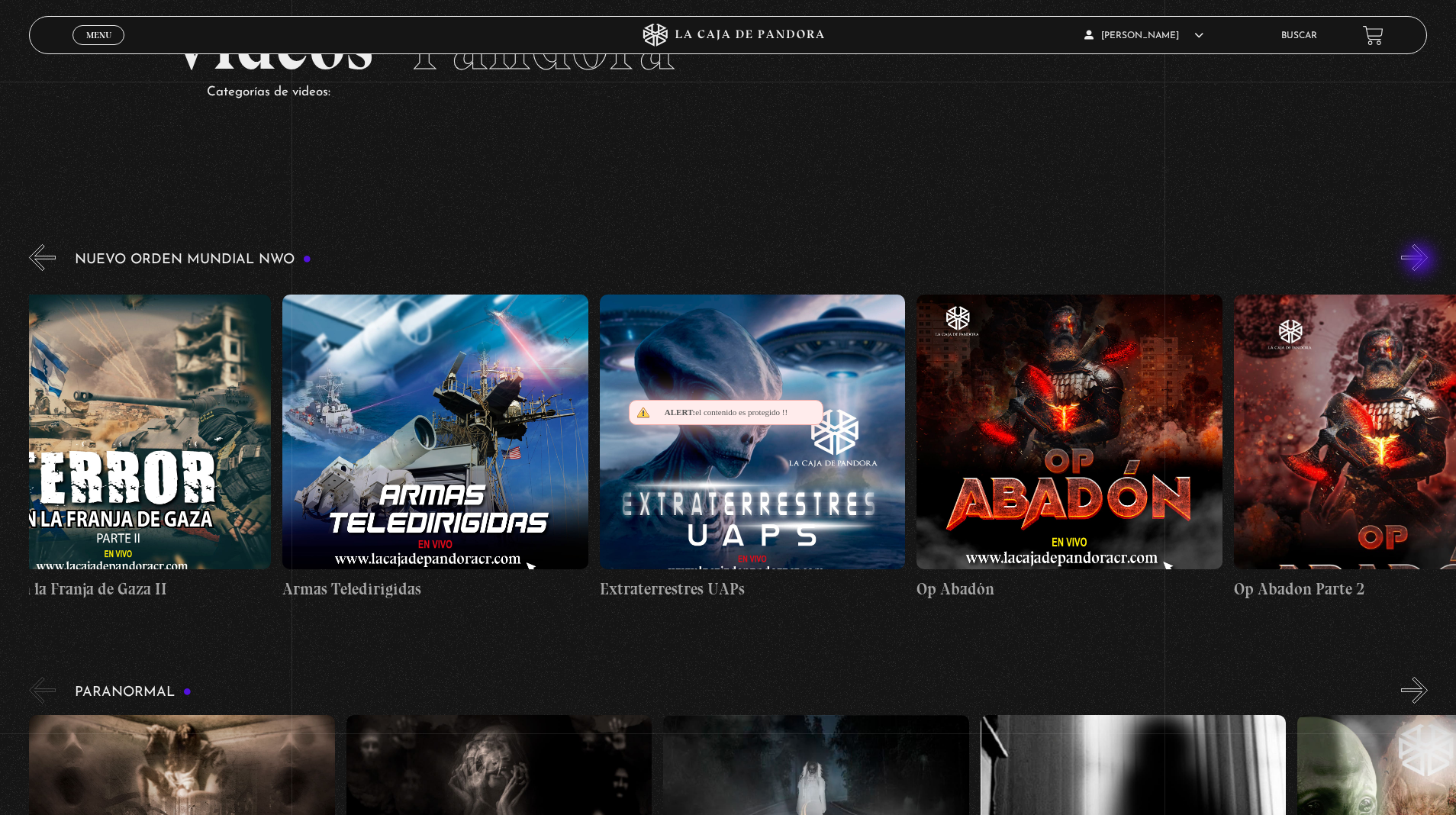
click at [1421, 261] on button "»" at bounding box center [1414, 258] width 27 height 27
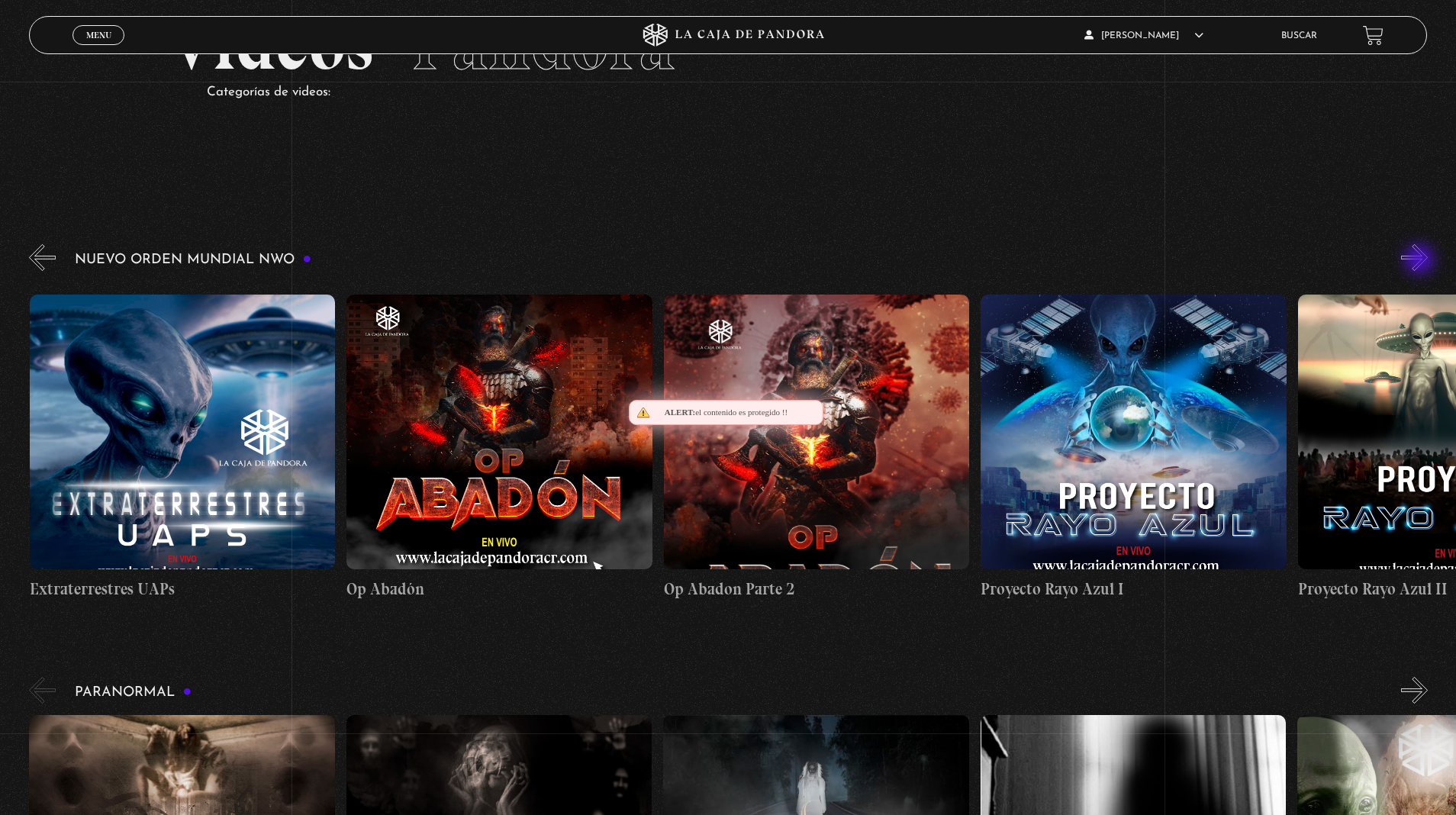
scroll to position [0, 7611]
click at [1416, 261] on button "»" at bounding box center [1414, 258] width 27 height 27
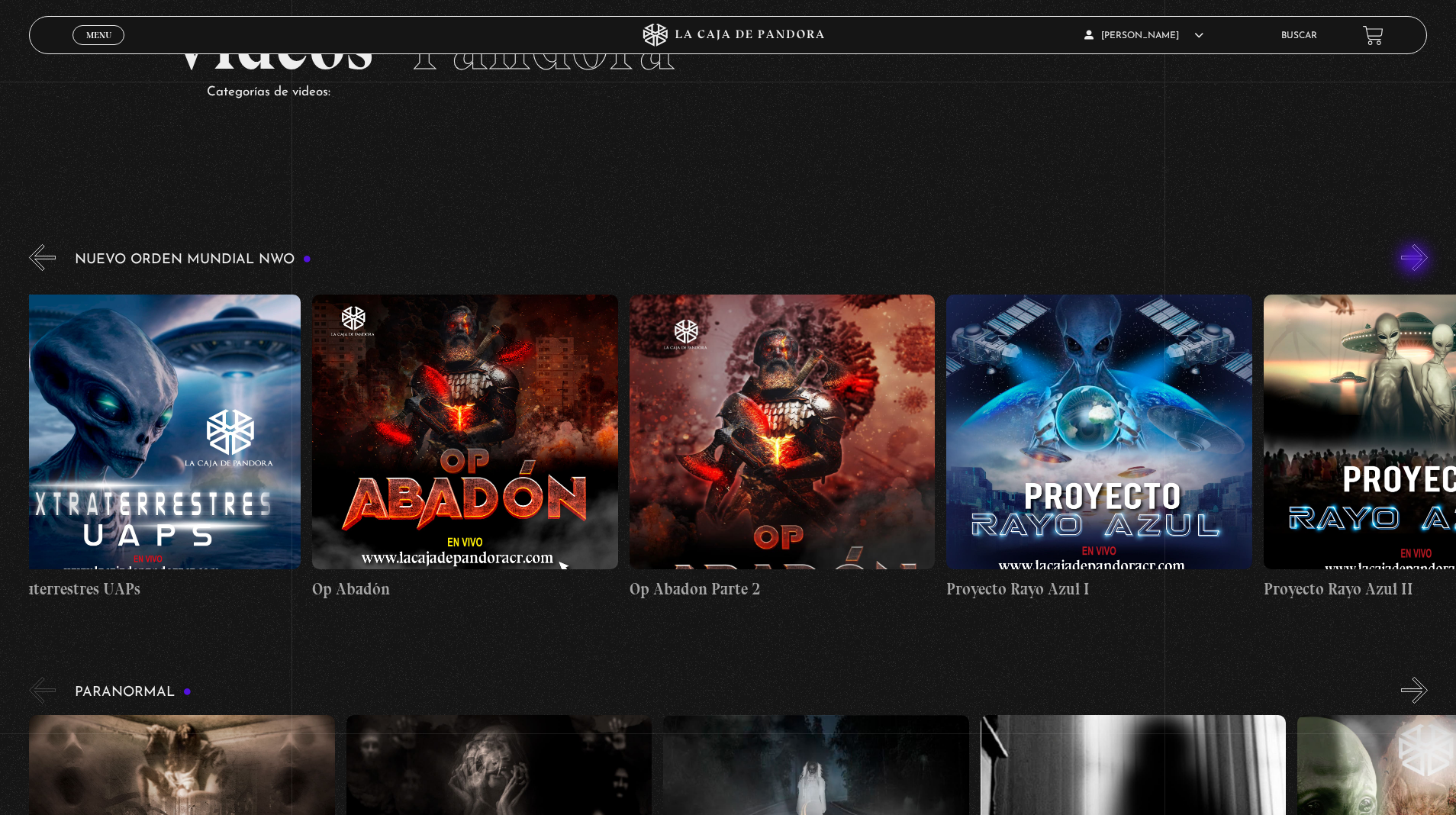
click at [1416, 261] on button "»" at bounding box center [1414, 258] width 27 height 27
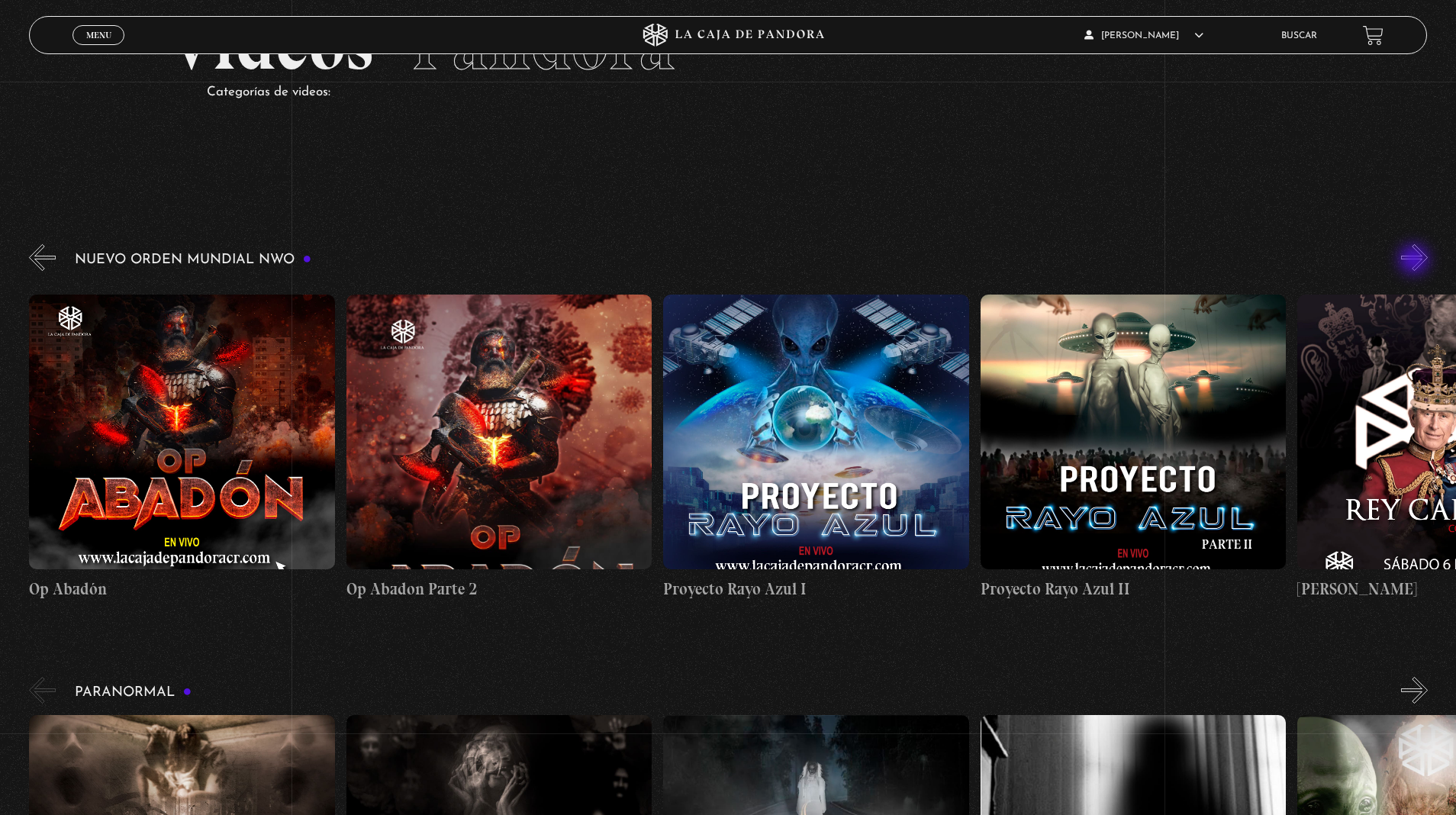
click at [1416, 261] on button "»" at bounding box center [1414, 258] width 27 height 27
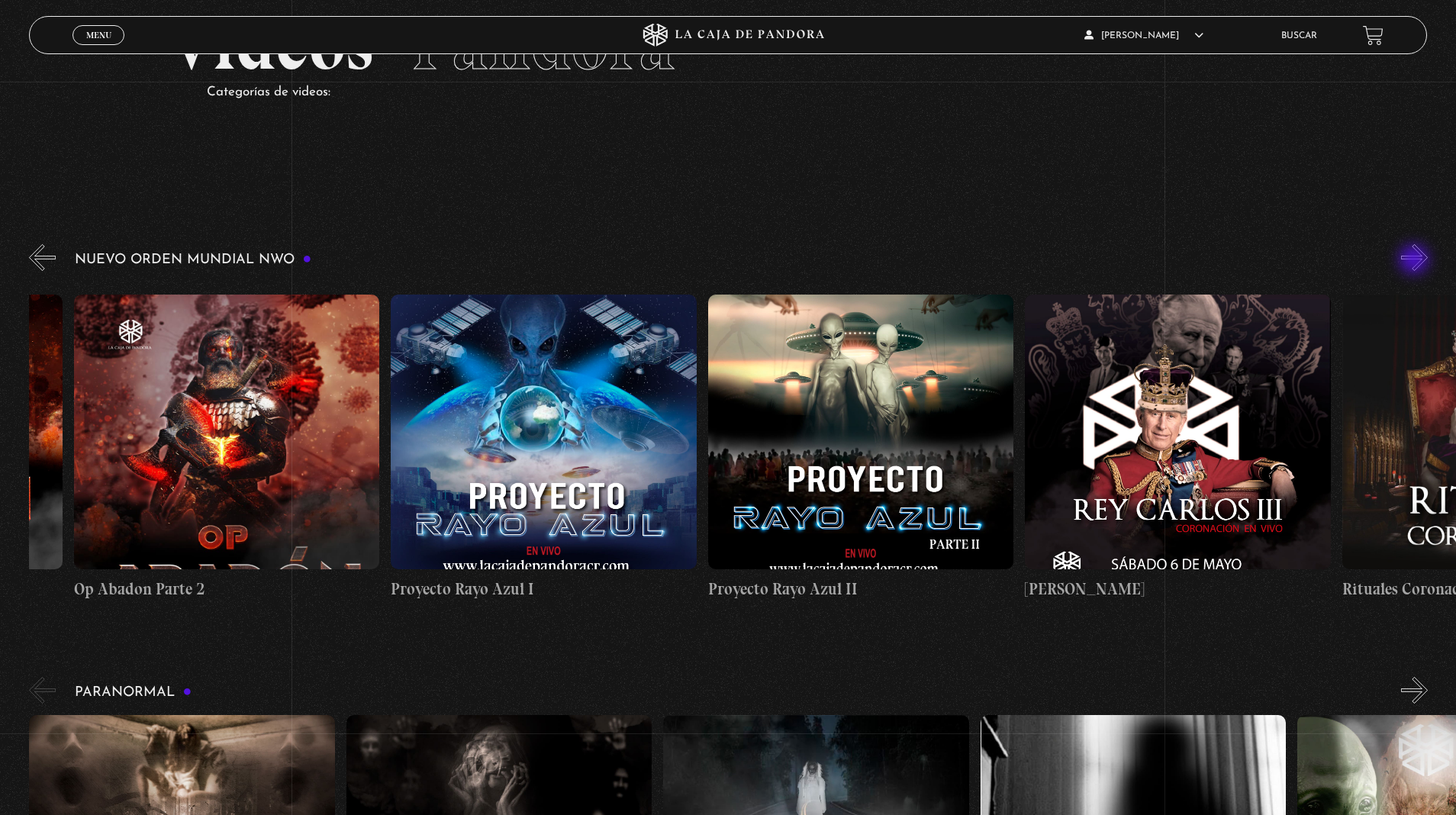
click at [1416, 261] on button "»" at bounding box center [1414, 258] width 27 height 27
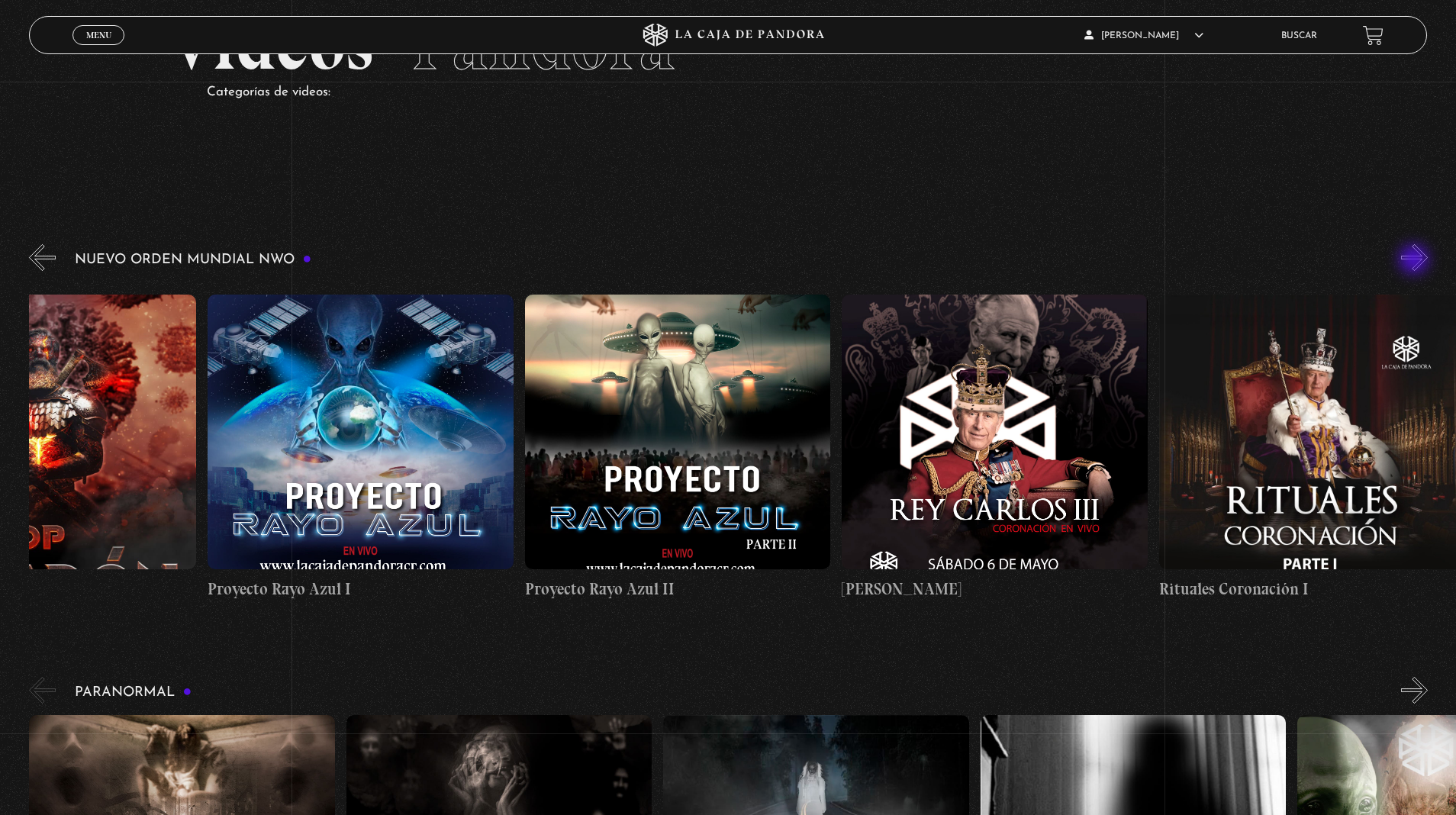
click at [1416, 261] on button "»" at bounding box center [1414, 258] width 27 height 27
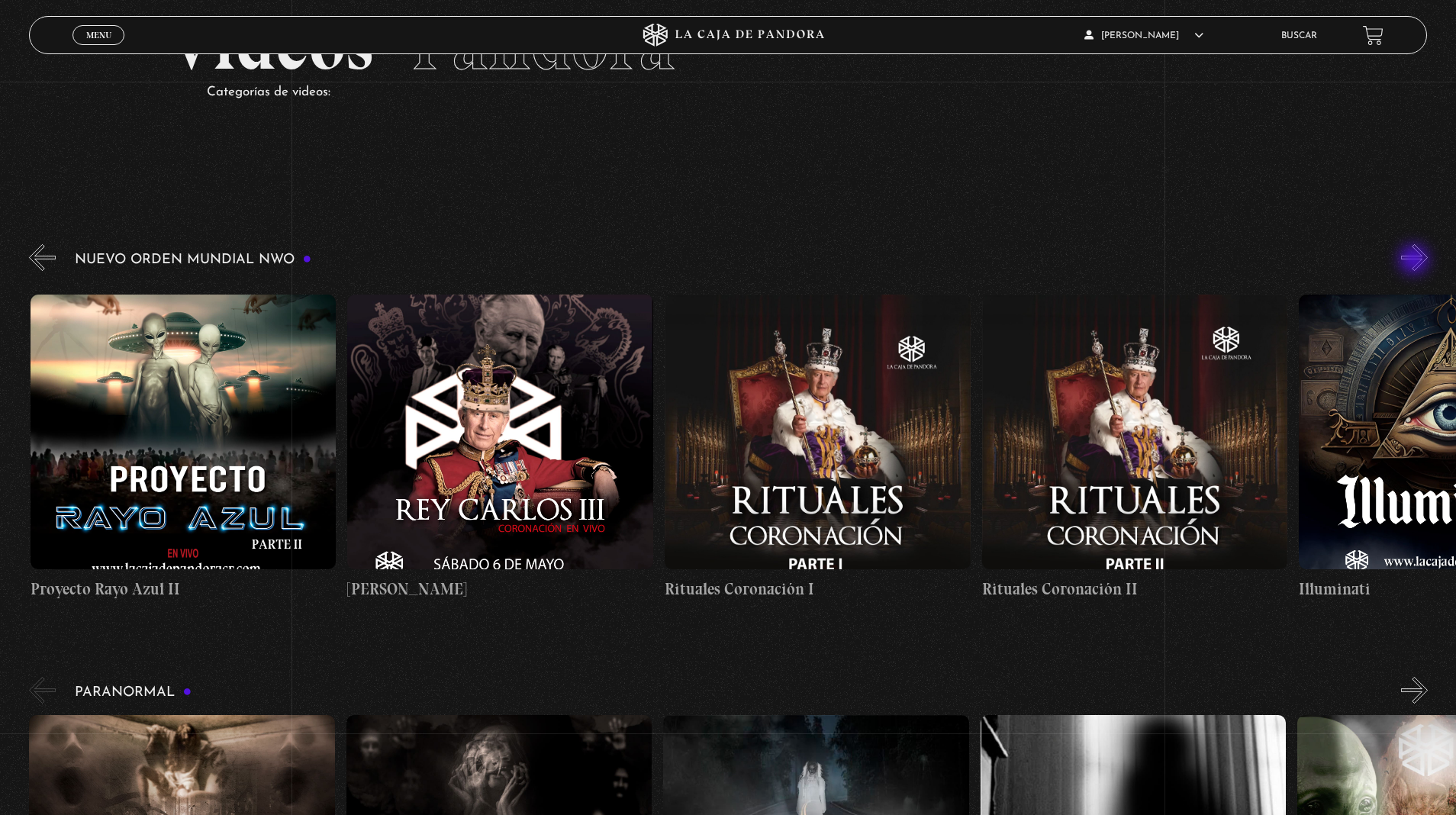
scroll to position [0, 8879]
click at [50, 258] on button "«" at bounding box center [43, 258] width 27 height 27
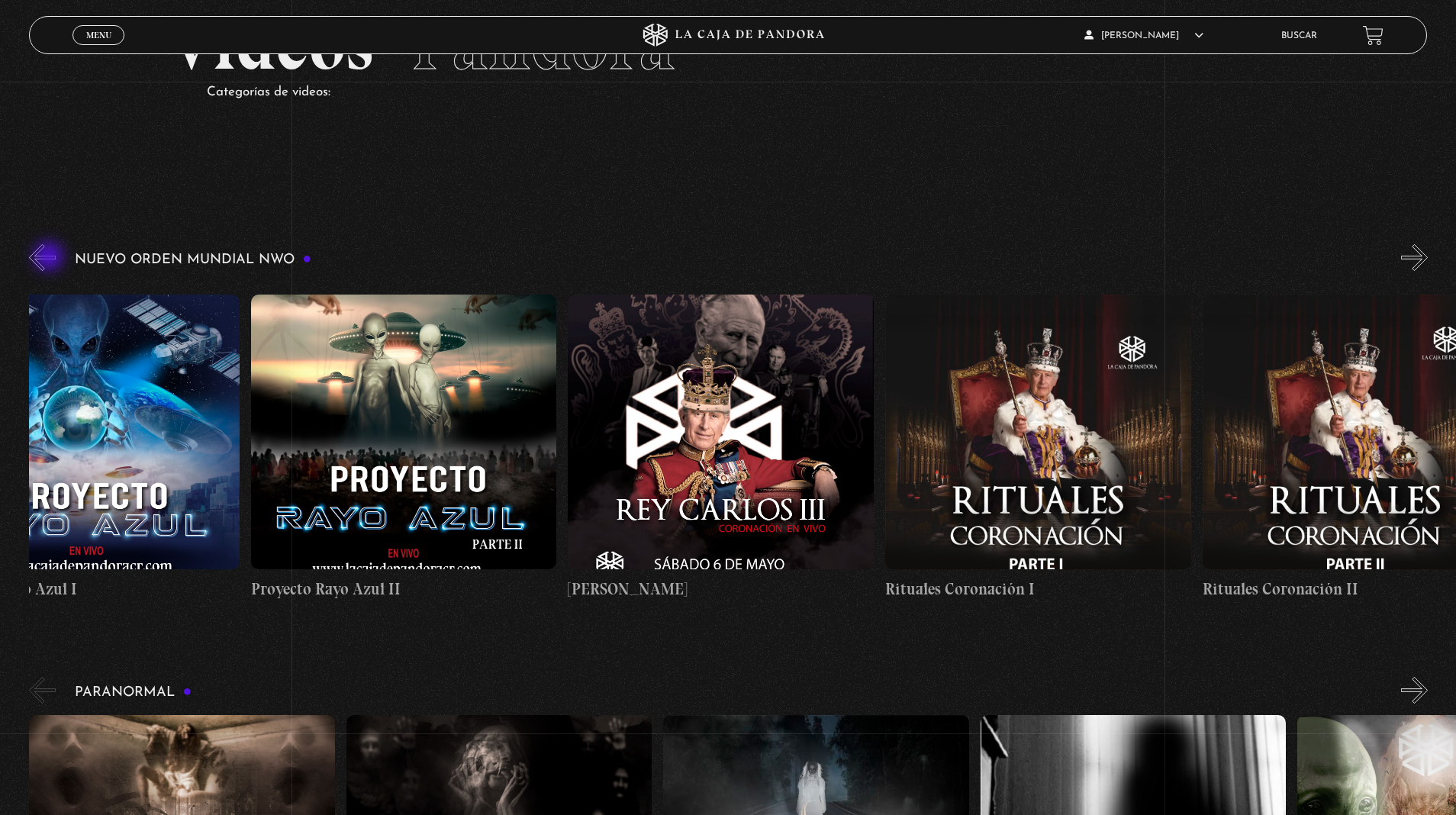
click at [50, 258] on button "«" at bounding box center [43, 258] width 27 height 27
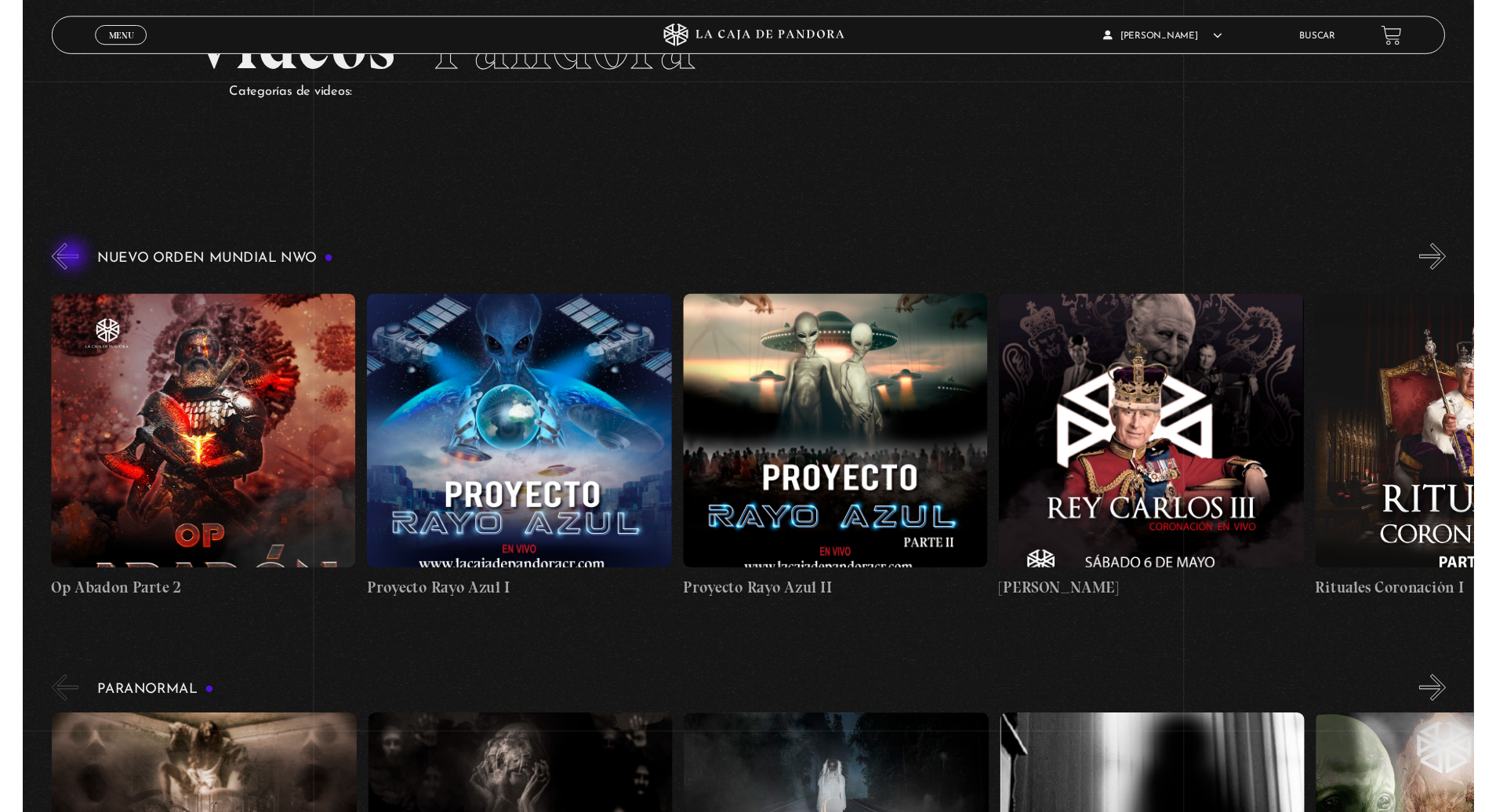
scroll to position [0, 8472]
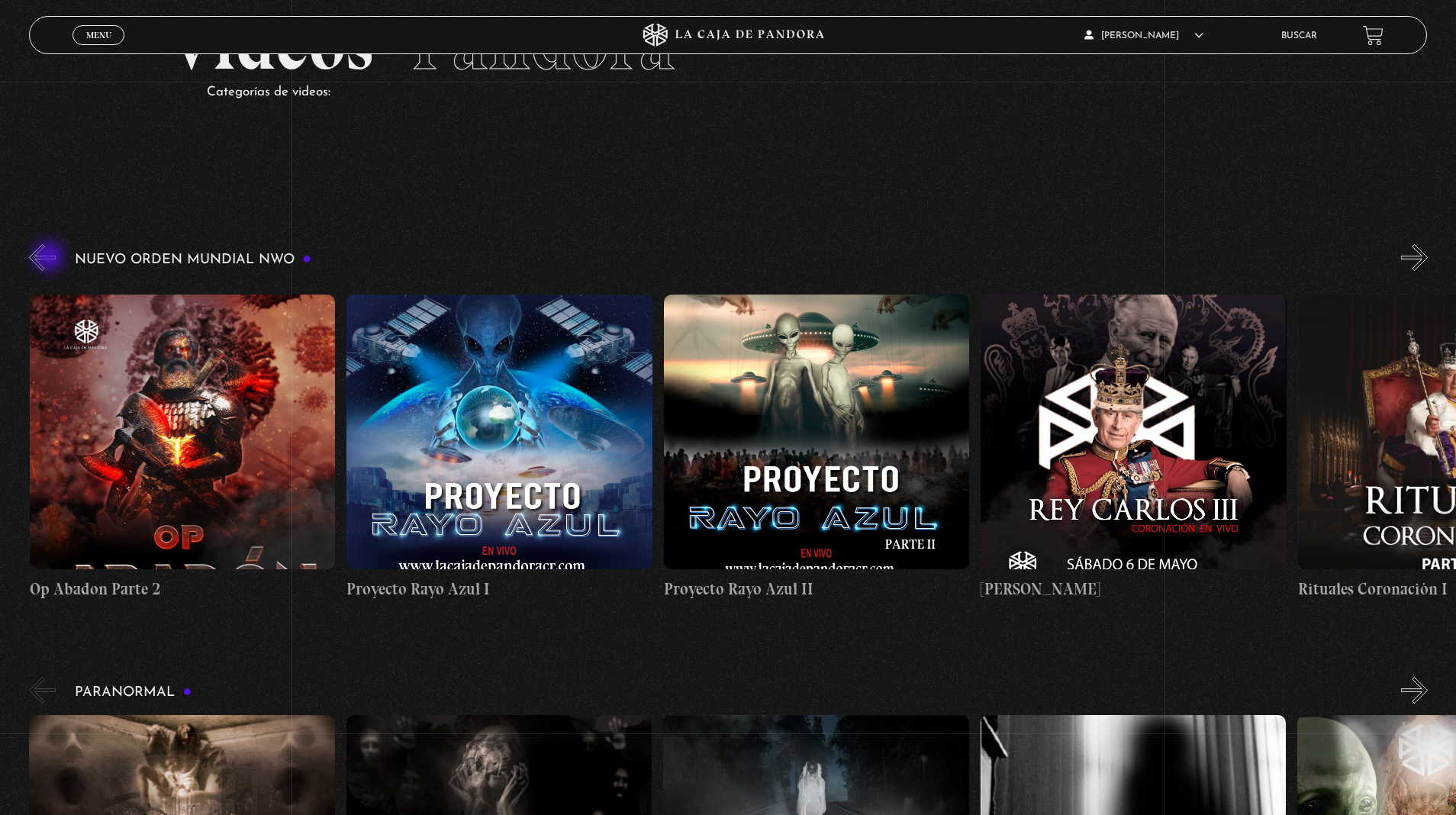
click at [498, 449] on figure at bounding box center [500, 432] width 306 height 275
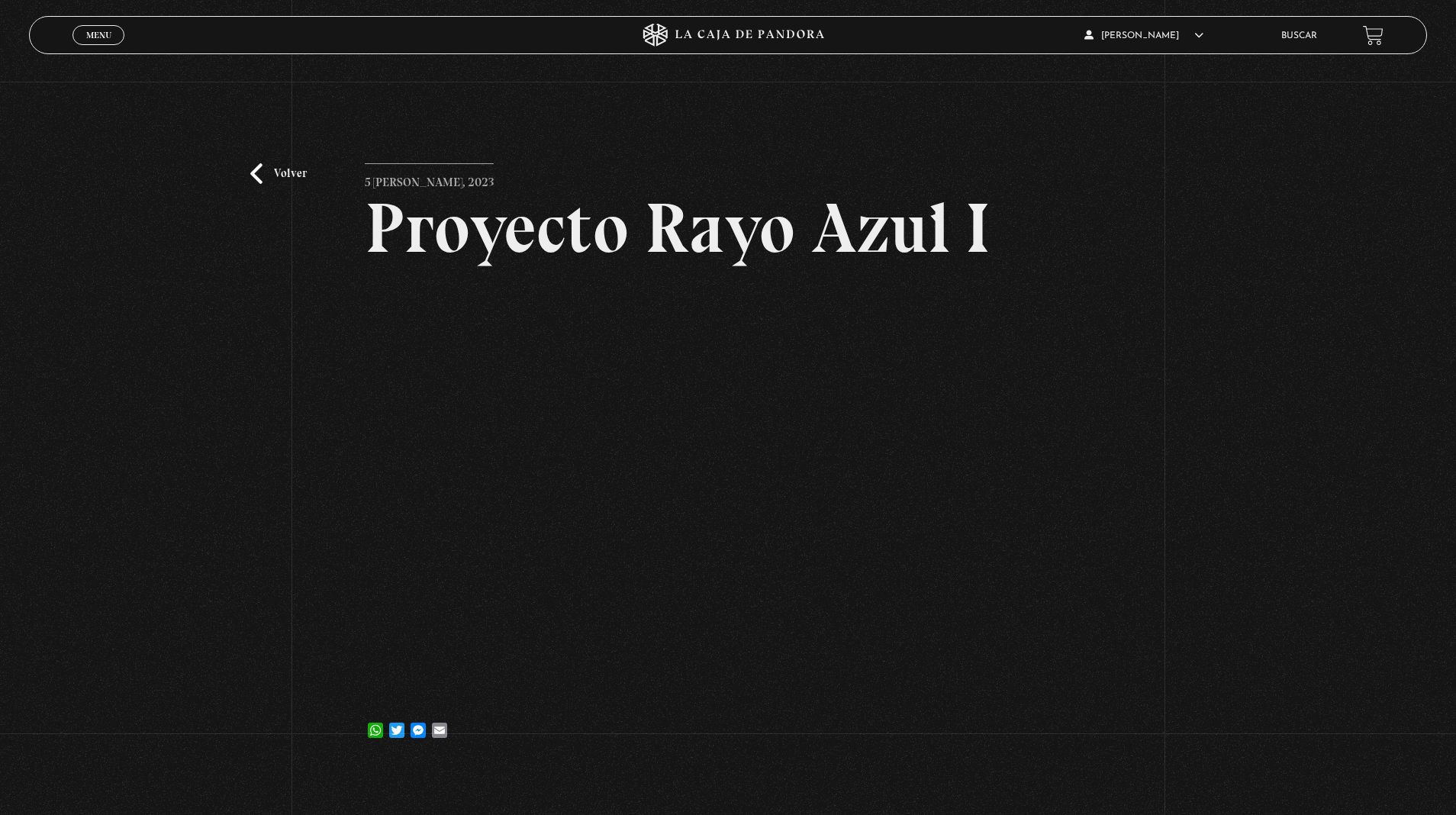
click at [256, 176] on link "Volver" at bounding box center [278, 173] width 56 height 21
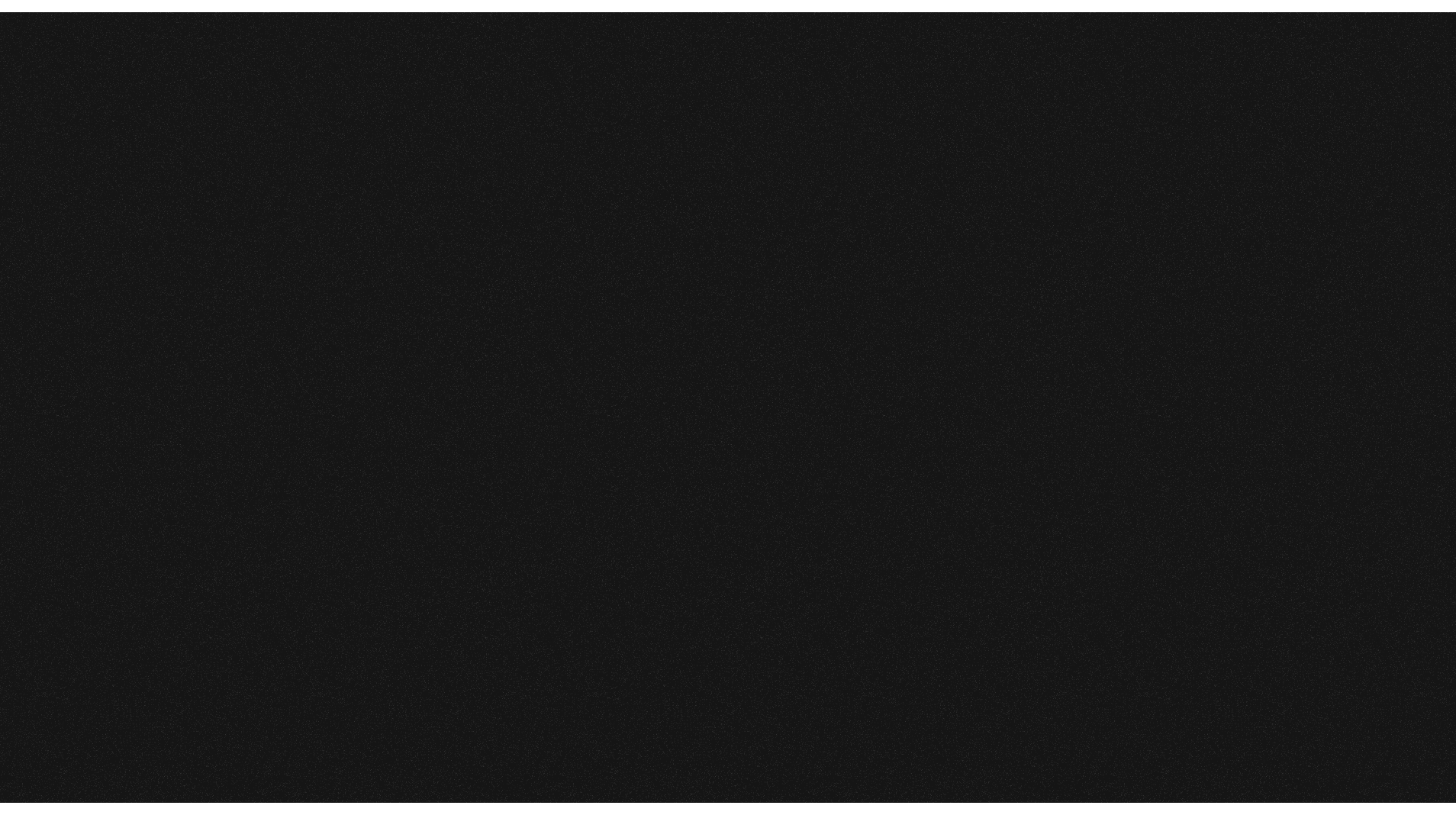
scroll to position [111, 0]
